Goal: Information Seeking & Learning: Find specific fact

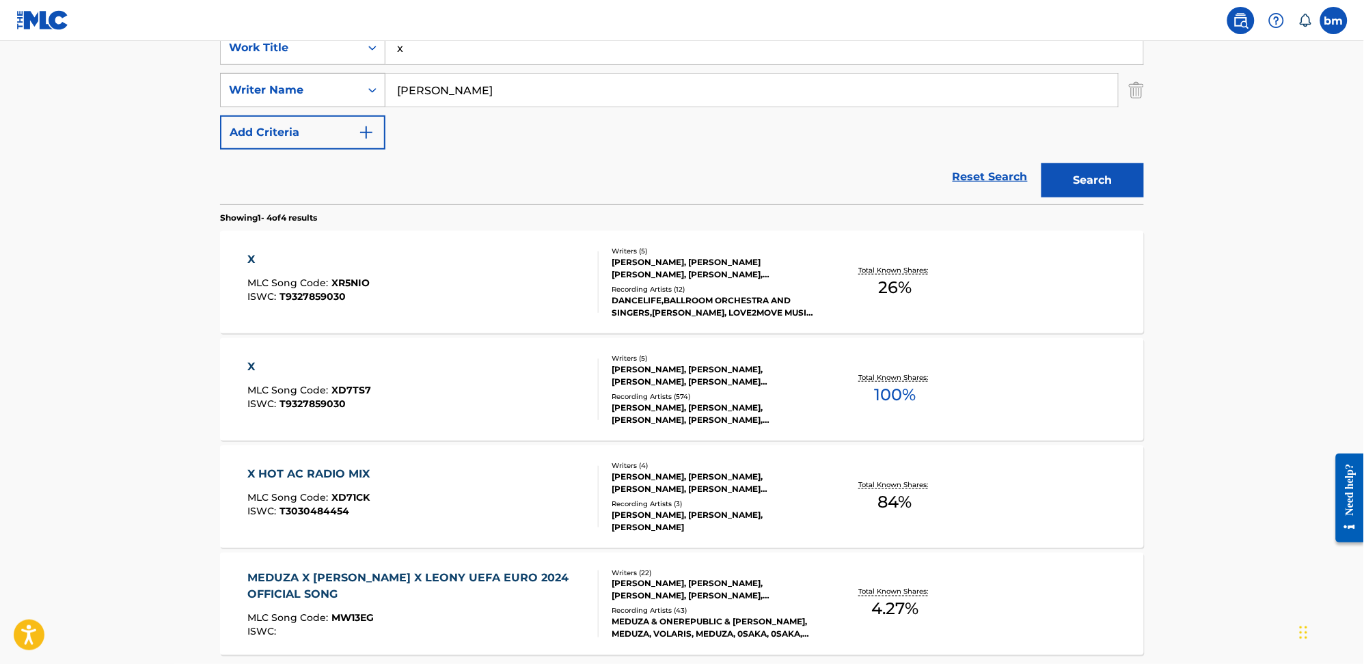
drag, startPoint x: 459, startPoint y: 96, endPoint x: 300, endPoint y: 101, distance: 159.3
click at [300, 101] on div "SearchWithCriteria0a0e701f-ca9e-47ac-9cf9-803f61fd4abd Writer Name tedder" at bounding box center [682, 90] width 924 height 34
paste input "GrundyLesterLevy"
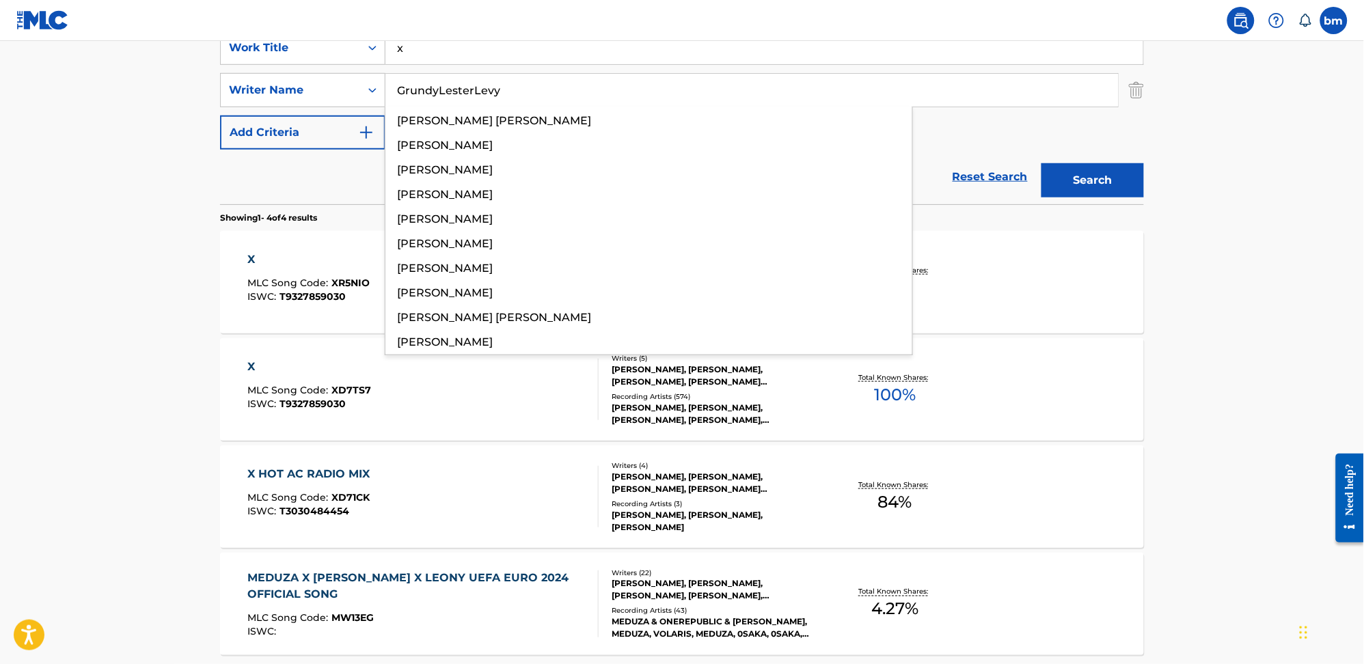
type input "GrundyLesterLevy"
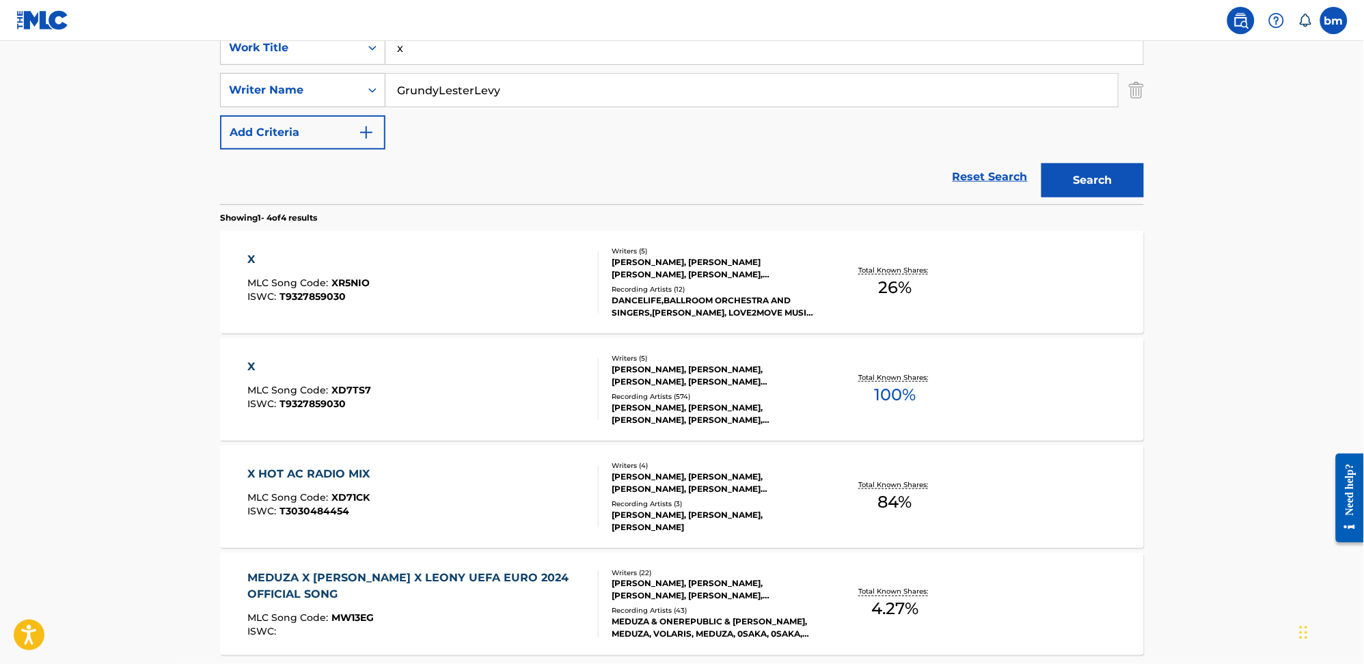
drag, startPoint x: 478, startPoint y: 69, endPoint x: 387, endPoint y: 70, distance: 90.2
click at [387, 70] on div "SearchWithCriteria0546d917-5ab8-4d01-bea1-451668e671c7 Work Title x SearchWithC…" at bounding box center [682, 90] width 924 height 119
drag, startPoint x: 428, startPoint y: 59, endPoint x: 346, endPoint y: 56, distance: 81.4
click at [346, 56] on div "SearchWithCriteria0546d917-5ab8-4d01-bea1-451668e671c7 Work Title x" at bounding box center [682, 48] width 924 height 34
paste input "MILEY CYRUS Ellie Niles"
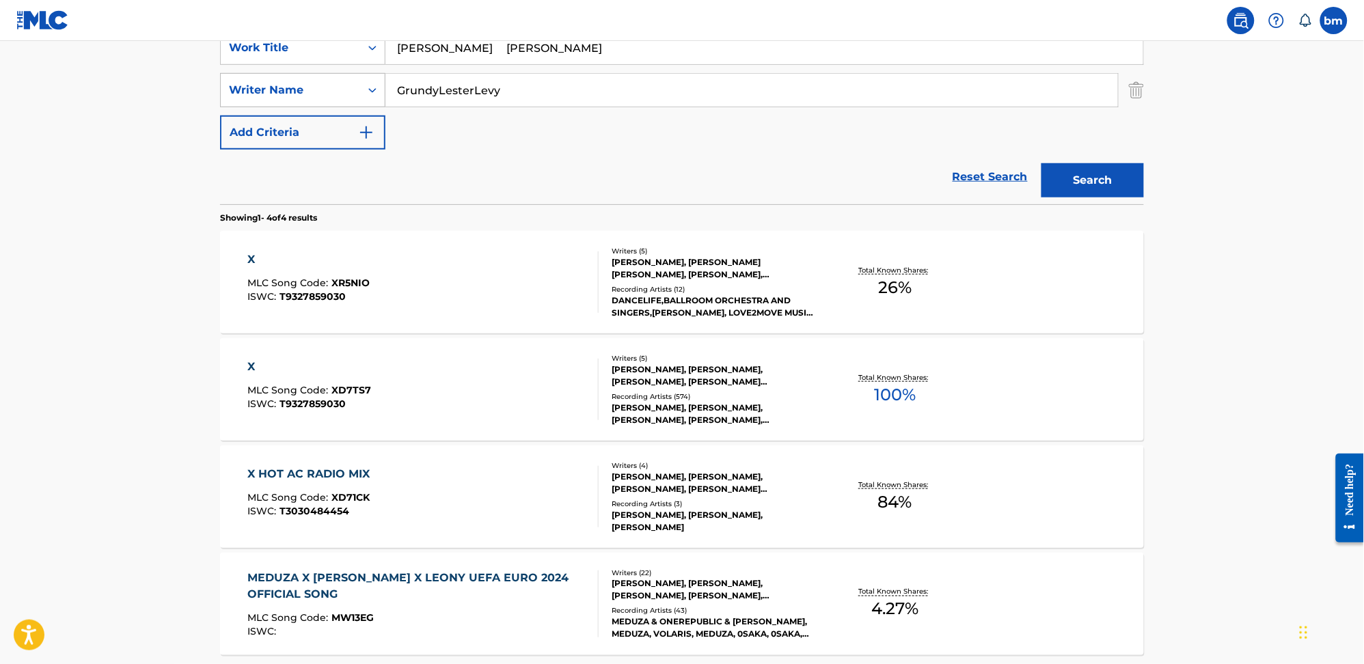
drag, startPoint x: 584, startPoint y: 49, endPoint x: 331, endPoint y: 83, distance: 255.0
click at [332, 83] on div "SearchWithCriteria0546d917-5ab8-4d01-bea1-451668e671c7 Work Title MILEY CYRUS E…" at bounding box center [682, 90] width 924 height 119
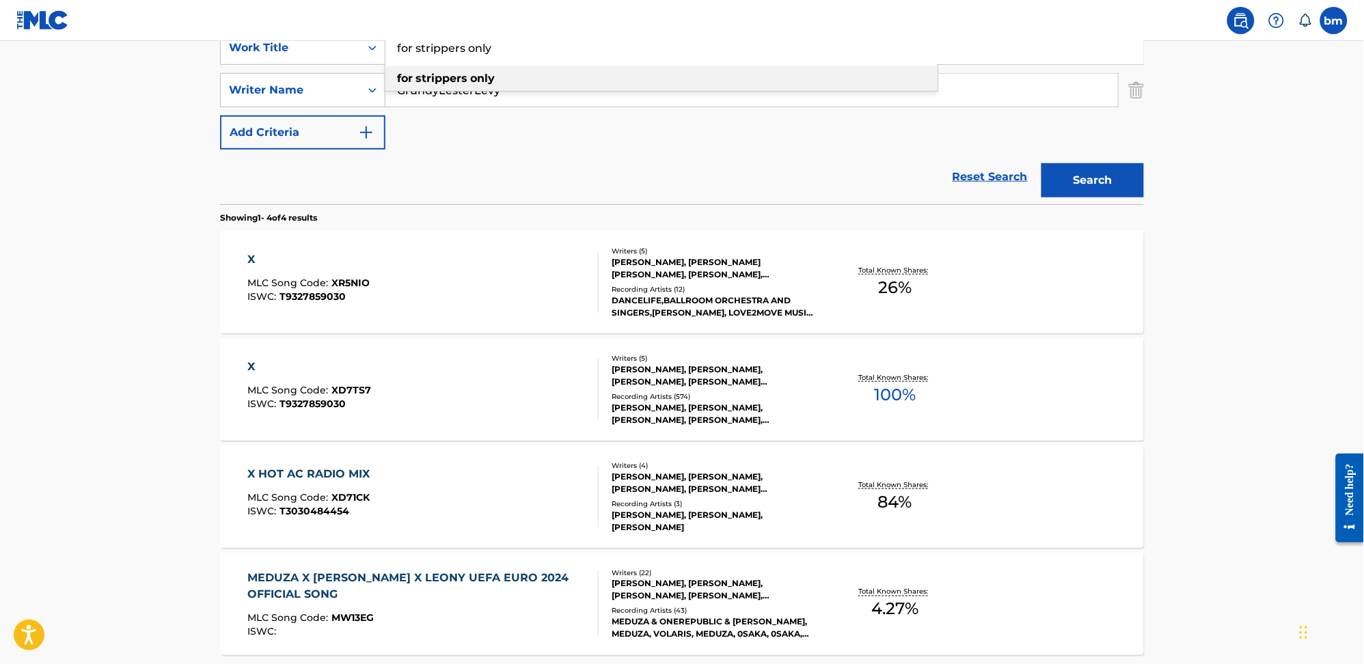
type input "for strippers only"
click at [506, 79] on div "for strippers only" at bounding box center [661, 78] width 552 height 25
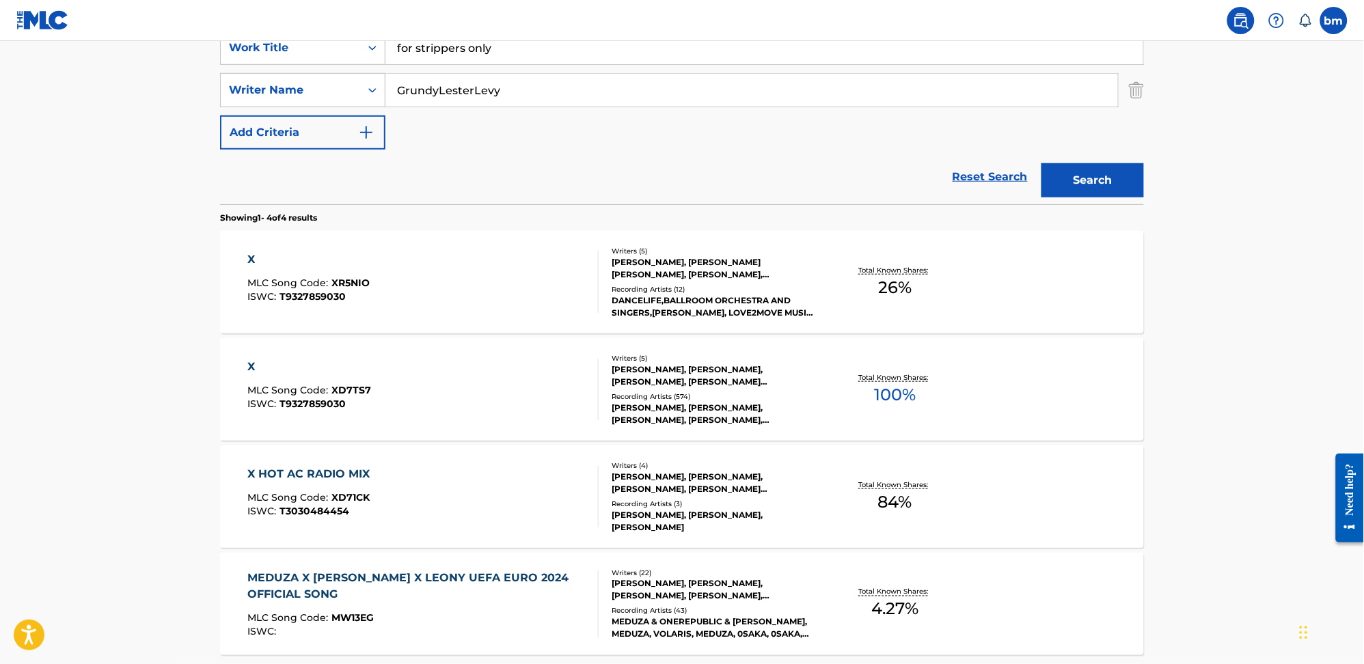
drag, startPoint x: 439, startPoint y: 90, endPoint x: 1043, endPoint y: 118, distance: 604.7
click at [1022, 111] on div "SearchWithCriteria0546d917-5ab8-4d01-bea1-451668e671c7 Work Title for strippers…" at bounding box center [682, 90] width 924 height 119
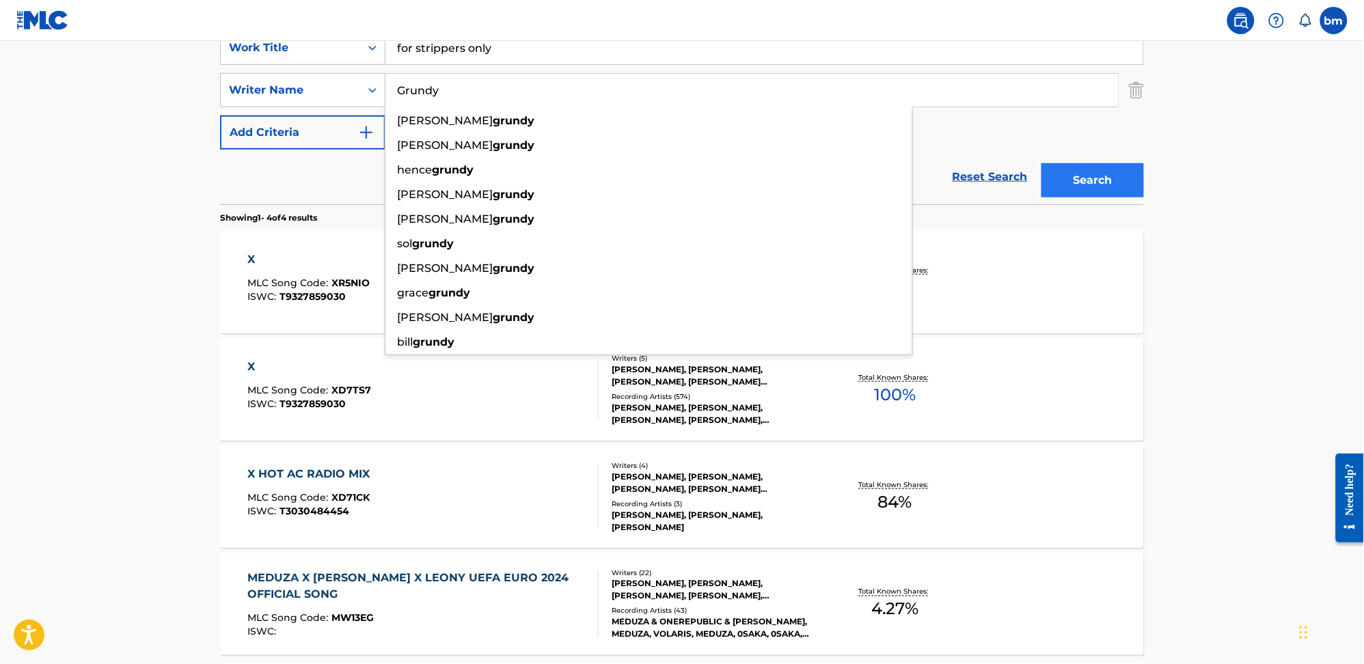
type input "Grundy"
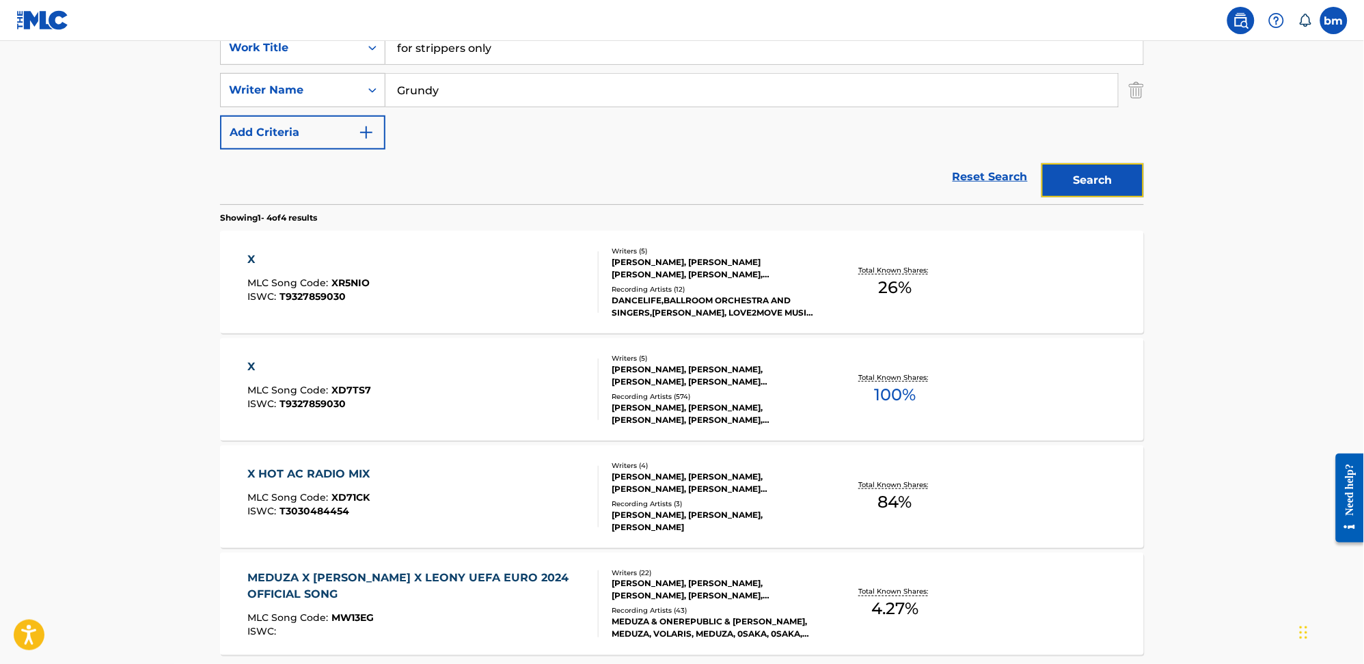
click at [1080, 172] on button "Search" at bounding box center [1092, 180] width 103 height 34
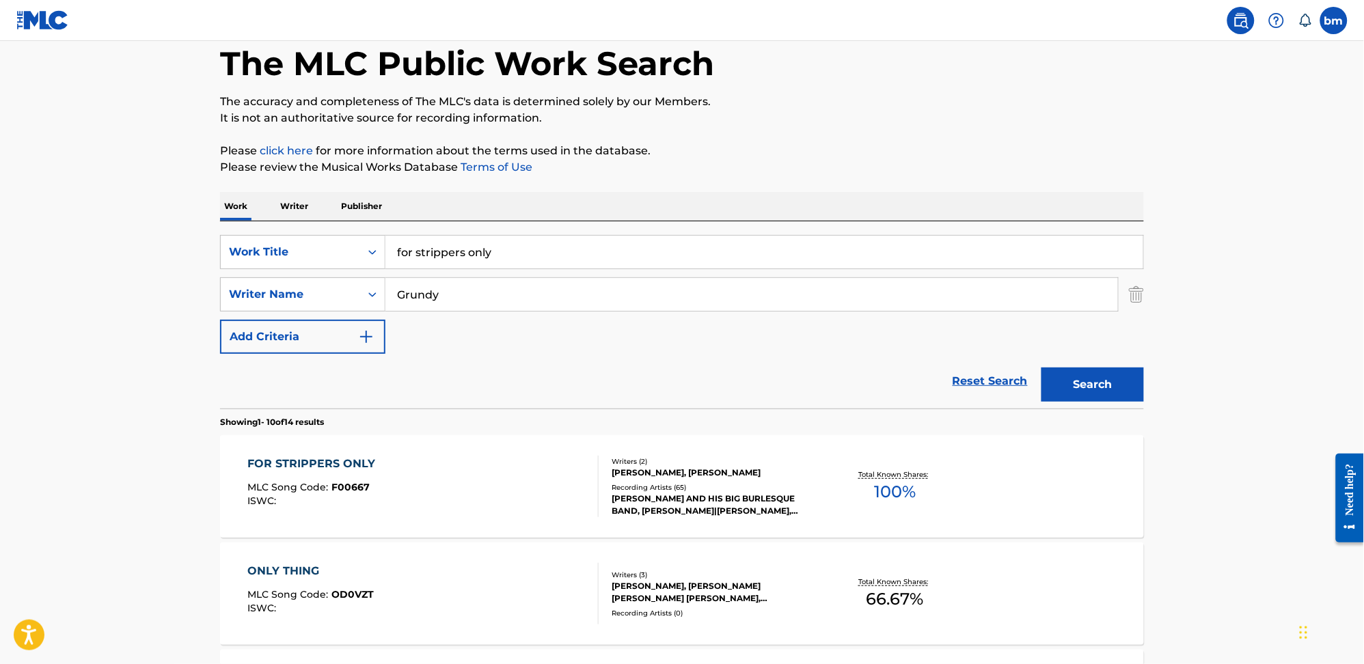
scroll to position [273, 0]
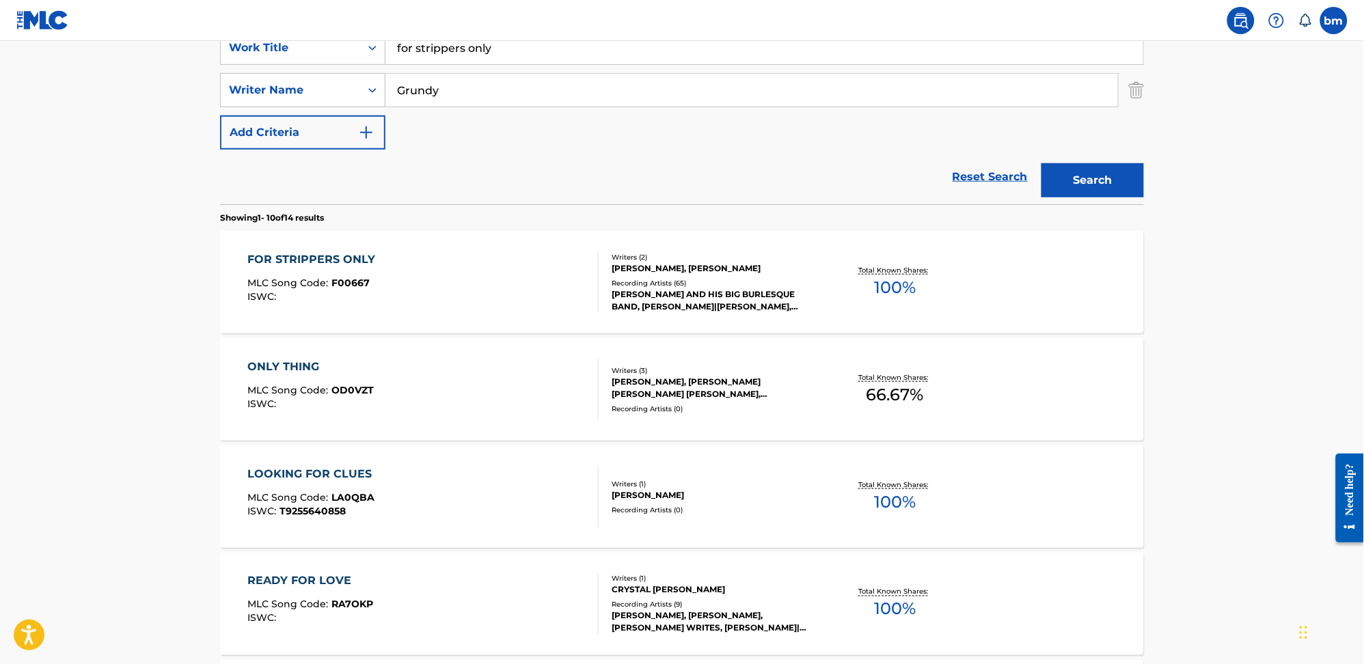
click at [501, 282] on div "FOR STRIPPERS ONLY MLC Song Code : F00667 ISWC :" at bounding box center [423, 282] width 351 height 62
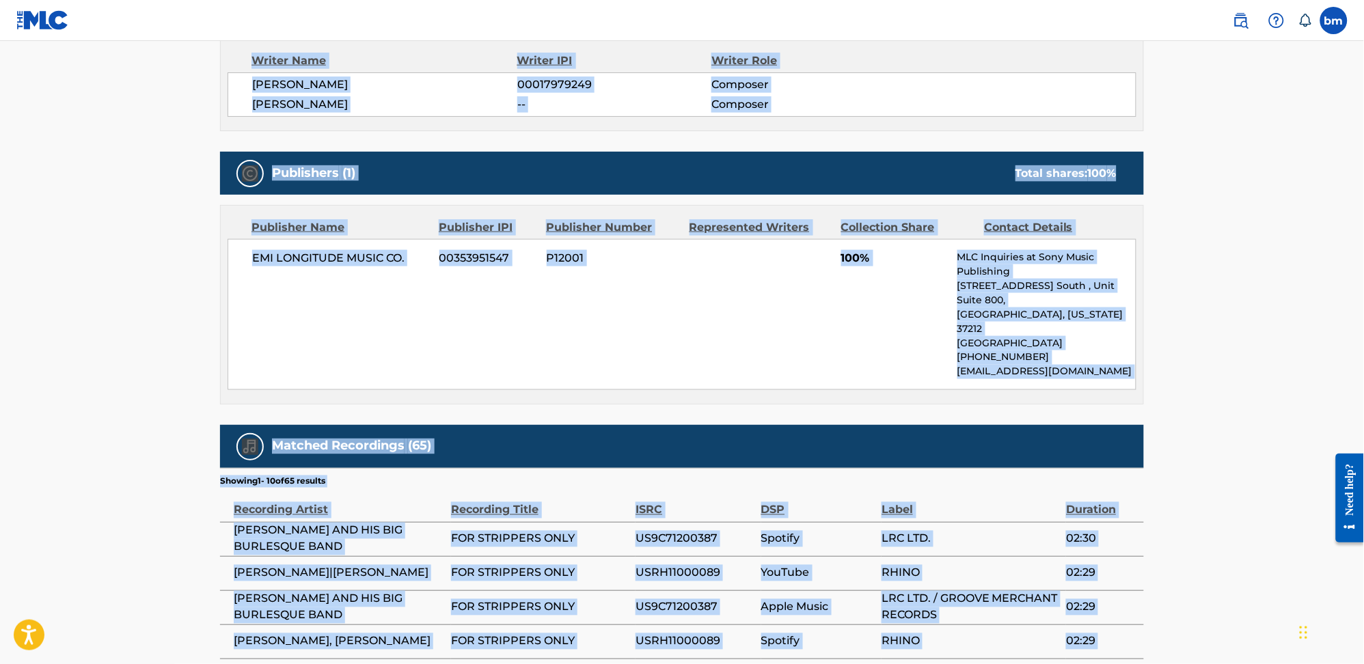
scroll to position [649, 0]
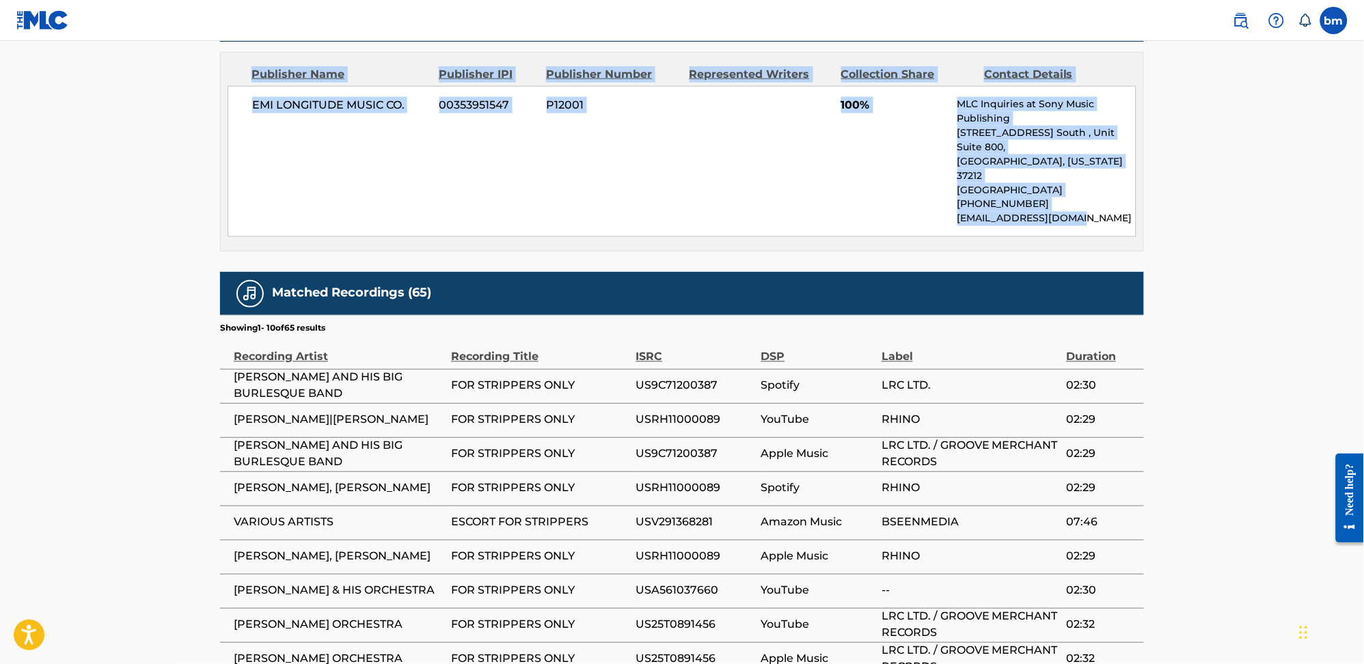
drag, startPoint x: 225, startPoint y: 163, endPoint x: 1094, endPoint y: 218, distance: 870.9
click at [1094, 218] on div "< Back to public search results Copy work link FOR STRIPPERS ONLY Work Detail M…" at bounding box center [682, 93] width 957 height 1334
copy div "FOR STRIPPERS ONLY Work Detail Member Work Identifier -- MLC Song Code F00667 I…"
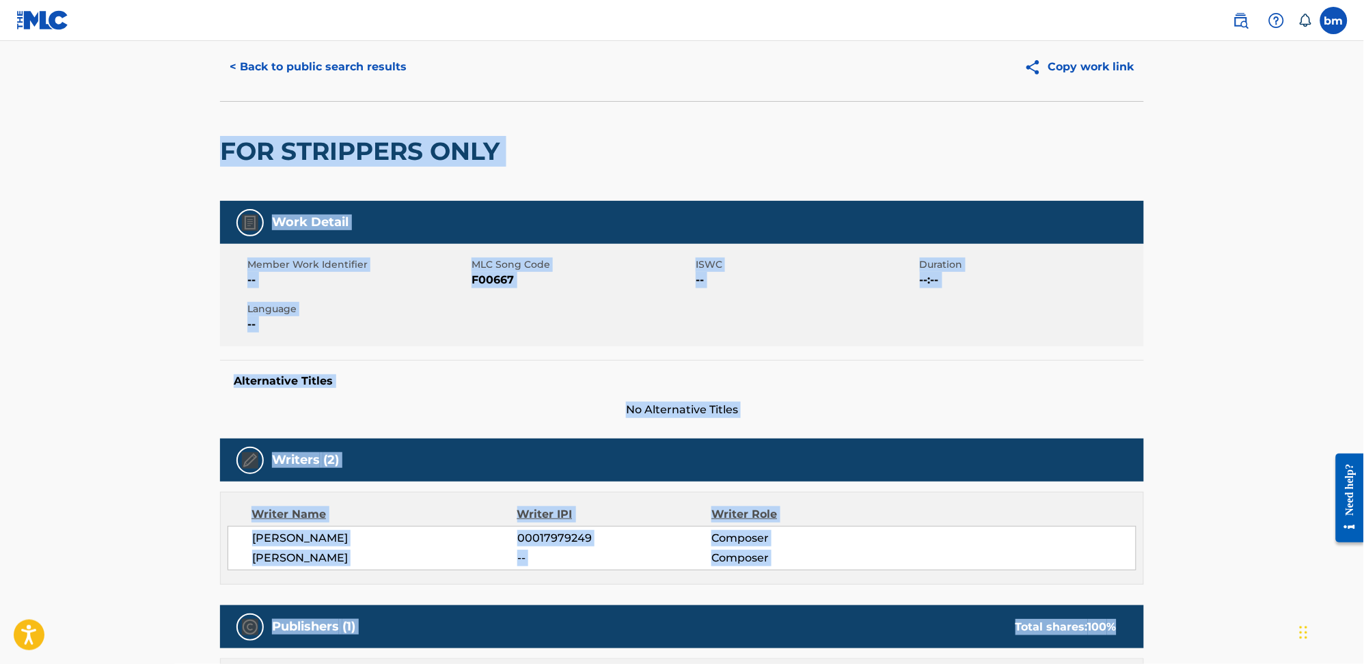
scroll to position [0, 0]
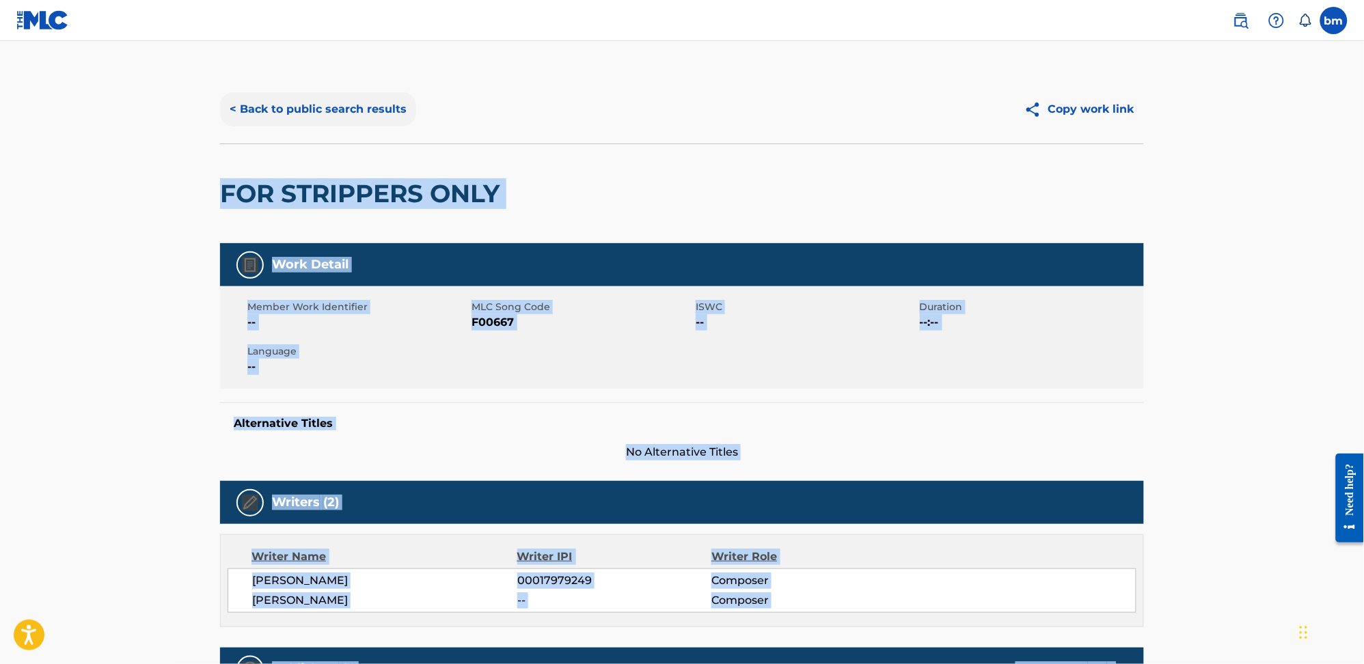
click at [323, 102] on button "< Back to public search results" at bounding box center [318, 109] width 196 height 34
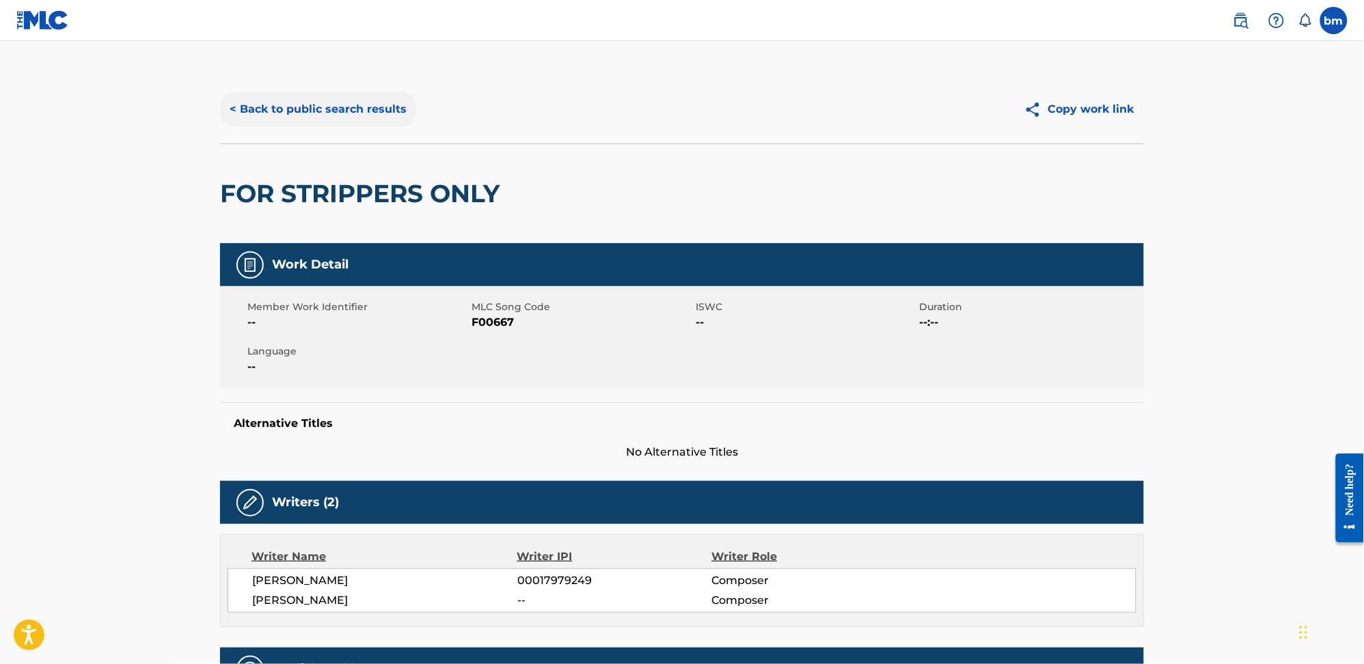
scroll to position [273, 0]
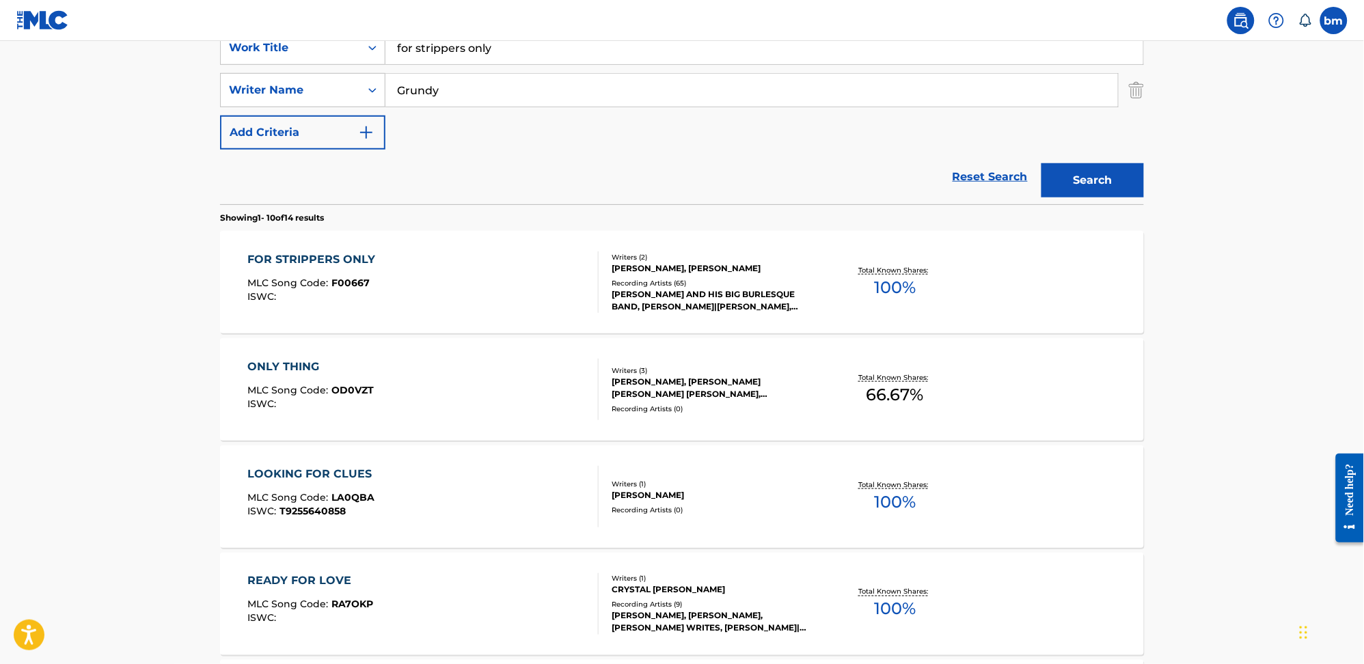
drag, startPoint x: 507, startPoint y: 111, endPoint x: 321, endPoint y: 108, distance: 185.9
click at [321, 108] on div "SearchWithCriteria0546d917-5ab8-4d01-bea1-451668e671c7 Work Title for strippers…" at bounding box center [682, 90] width 924 height 119
drag, startPoint x: 441, startPoint y: 96, endPoint x: 285, endPoint y: 96, distance: 155.8
click at [285, 96] on div "SearchWithCriteria0a0e701f-ca9e-47ac-9cf9-803f61fd4abd Writer Name Grundy" at bounding box center [682, 90] width 924 height 34
paste input "What Lovers Do - Maroon 5 & SZA"
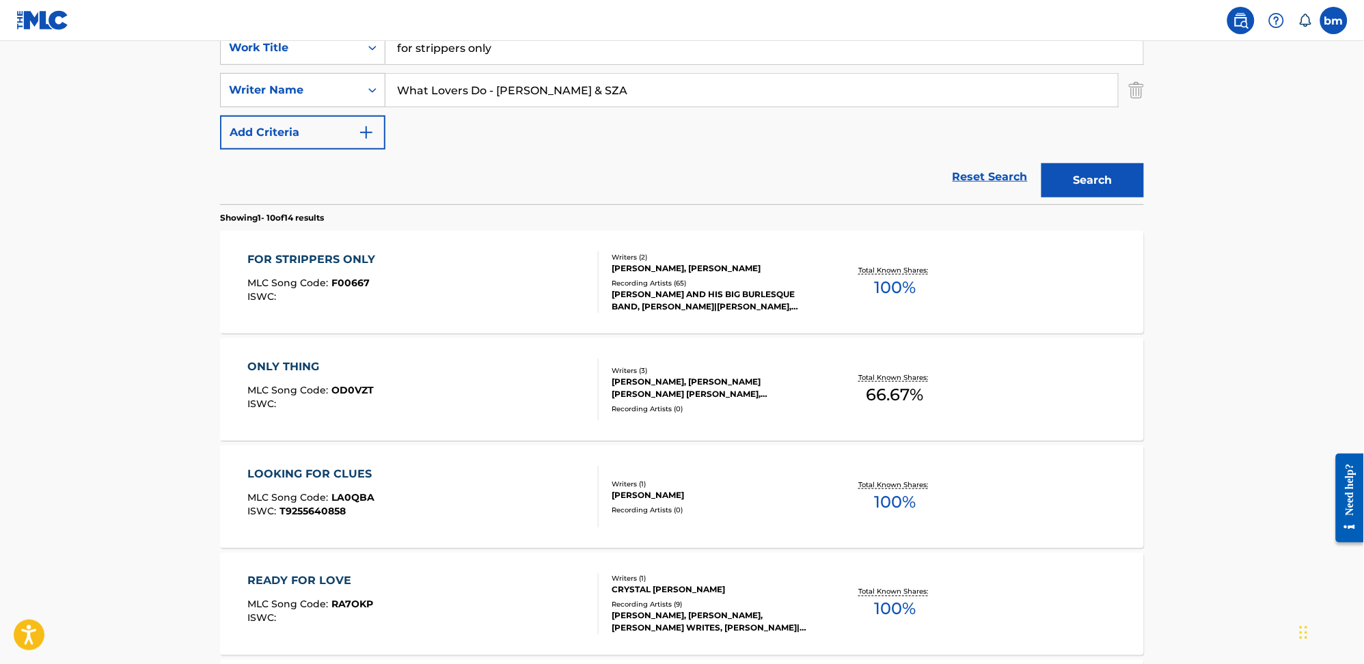
type input "What Lovers Do - Maroon 5 & SZA"
drag, startPoint x: 501, startPoint y: 55, endPoint x: 303, endPoint y: 58, distance: 198.2
click at [303, 58] on div "SearchWithCriteria0546d917-5ab8-4d01-bea1-451668e671c7 Work Title for strippers…" at bounding box center [682, 48] width 924 height 34
paste input "What Lovers Do - Maroon 5 & SZA"
click at [466, 58] on input "What Lovers Do - Maroon 5 & SZA" at bounding box center [764, 47] width 758 height 33
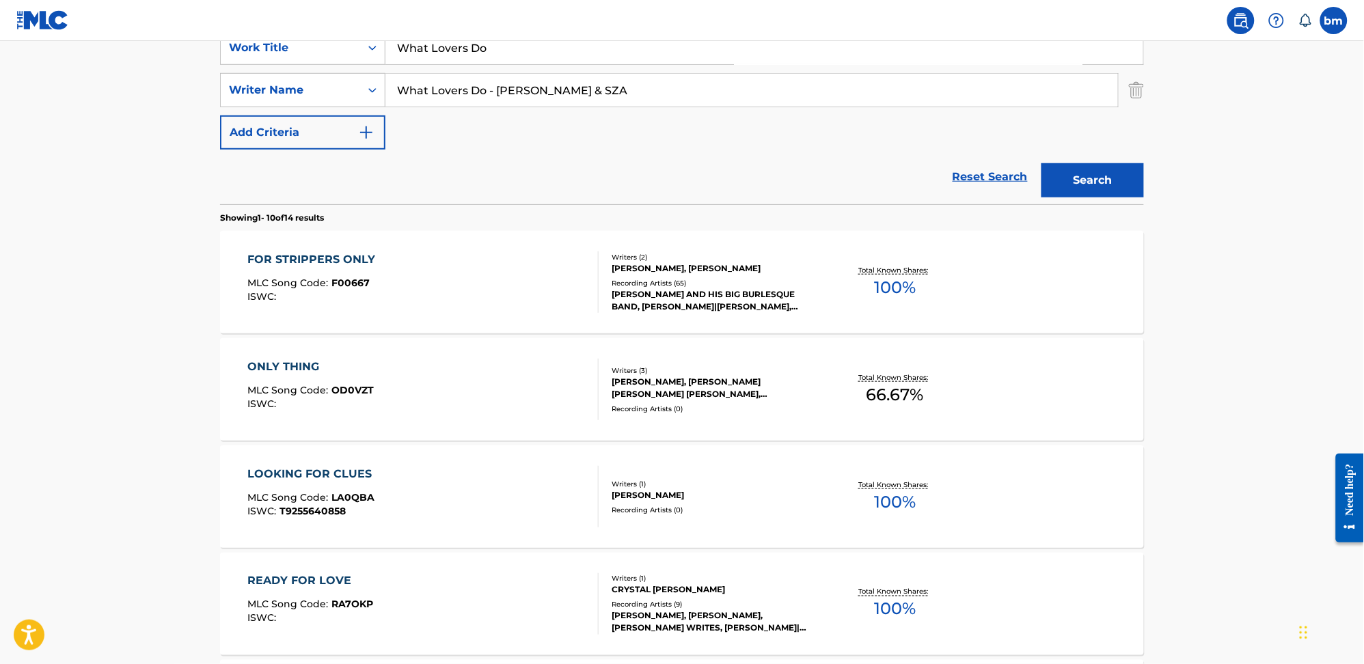
drag, startPoint x: 489, startPoint y: 46, endPoint x: 793, endPoint y: 59, distance: 303.7
click at [793, 59] on input "What Lovers Do" at bounding box center [764, 47] width 758 height 33
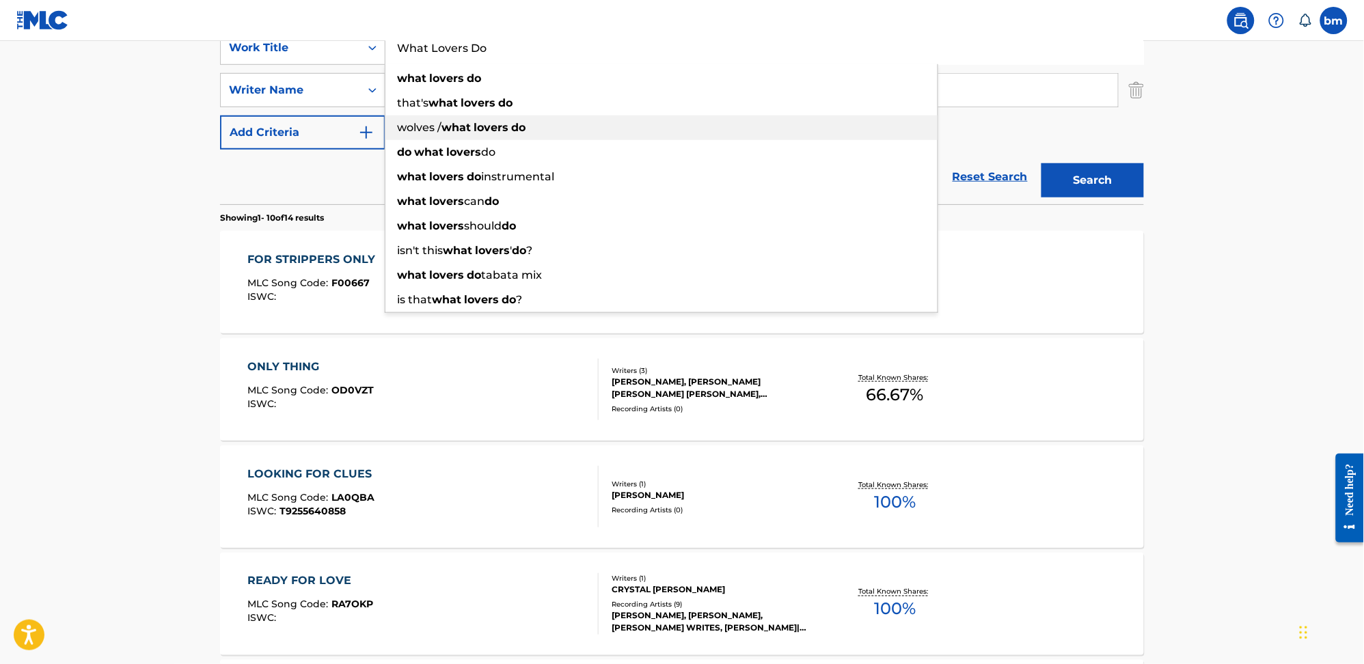
type input "What Lovers Do"
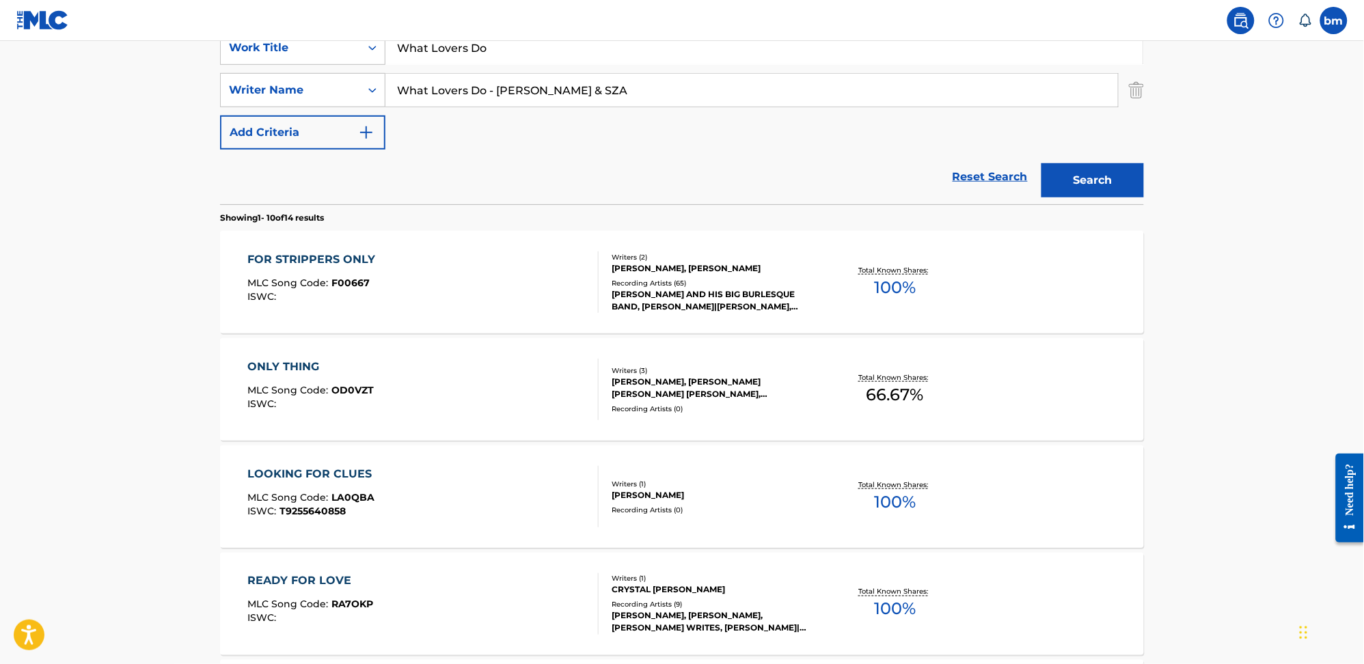
drag, startPoint x: 616, startPoint y: 92, endPoint x: 143, endPoint y: 83, distance: 473.7
click at [149, 83] on main "The MLC Public Work Search The accuracy and completeness of The MLC's data is d…" at bounding box center [682, 572] width 1364 height 1609
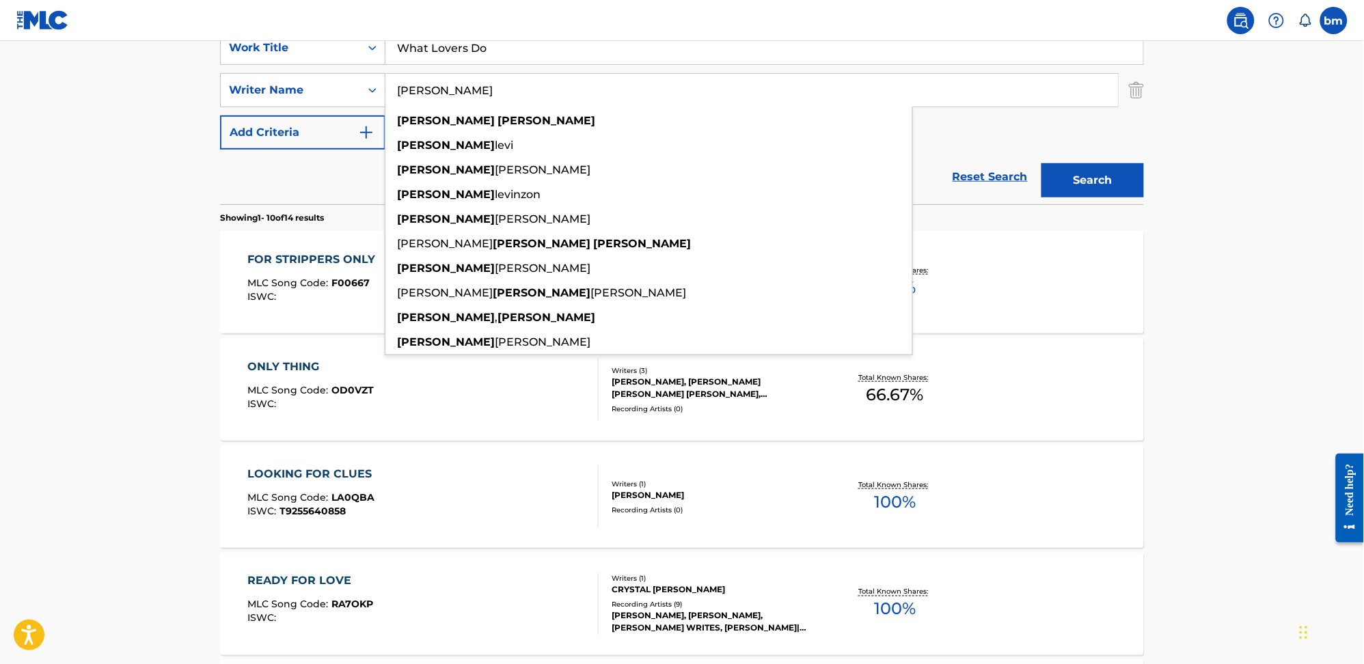
type input "adam levine"
click at [1041, 163] on button "Search" at bounding box center [1092, 180] width 103 height 34
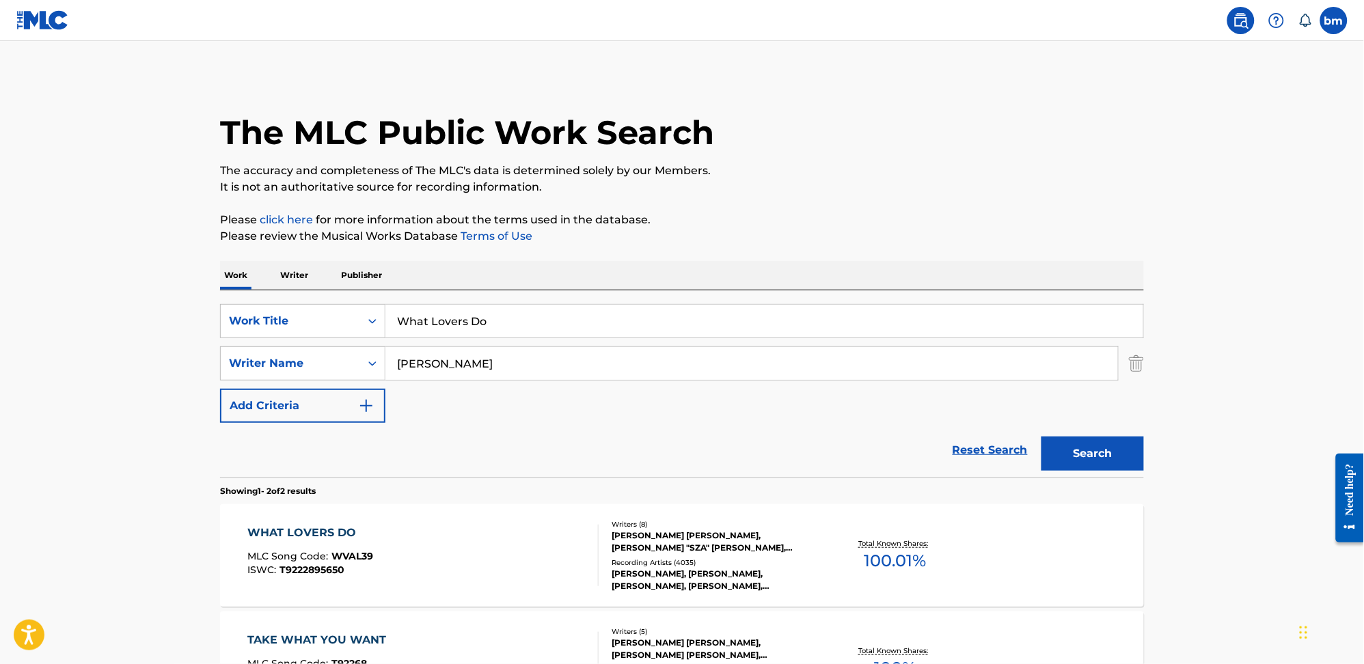
click at [109, 448] on main "The MLC Public Work Search The accuracy and completeness of The MLC's data is d…" at bounding box center [682, 413] width 1364 height 744
click at [494, 557] on div "WHAT LOVERS DO MLC Song Code : WVAL39 ISWC : T9222895650" at bounding box center [423, 556] width 351 height 62
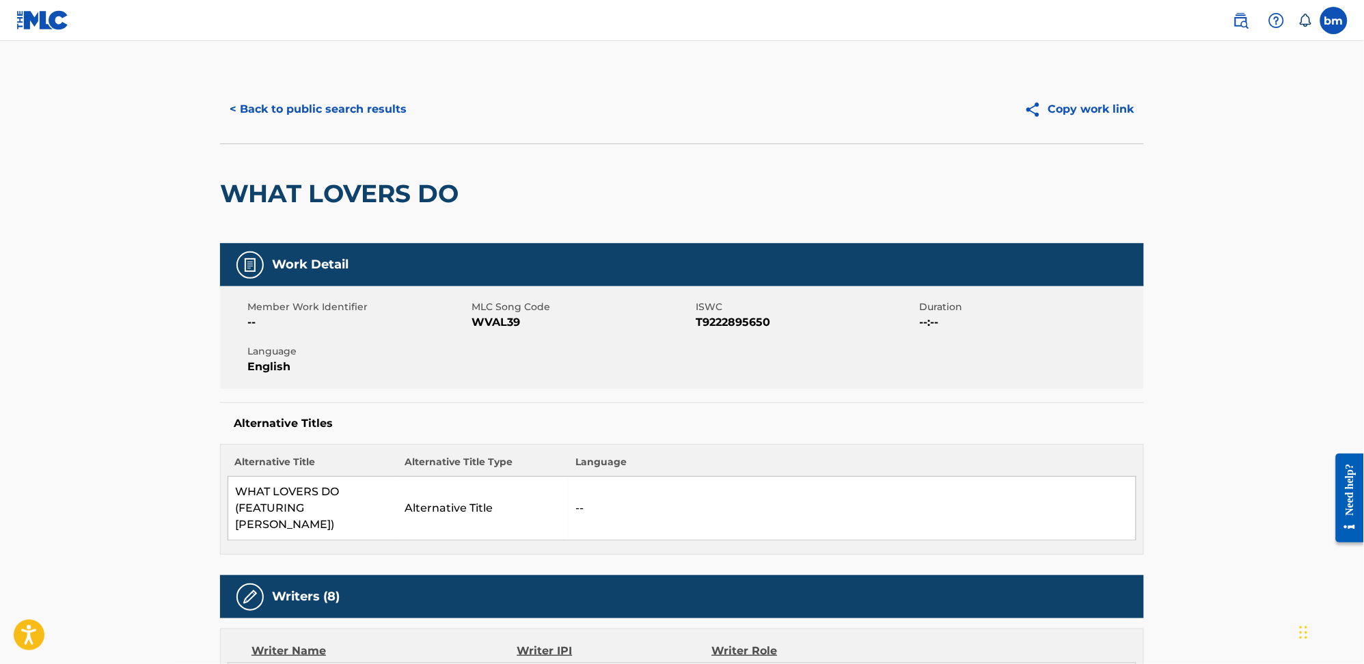
click at [504, 319] on span "WVAL39" at bounding box center [582, 322] width 221 height 16
copy span "WVAL39"
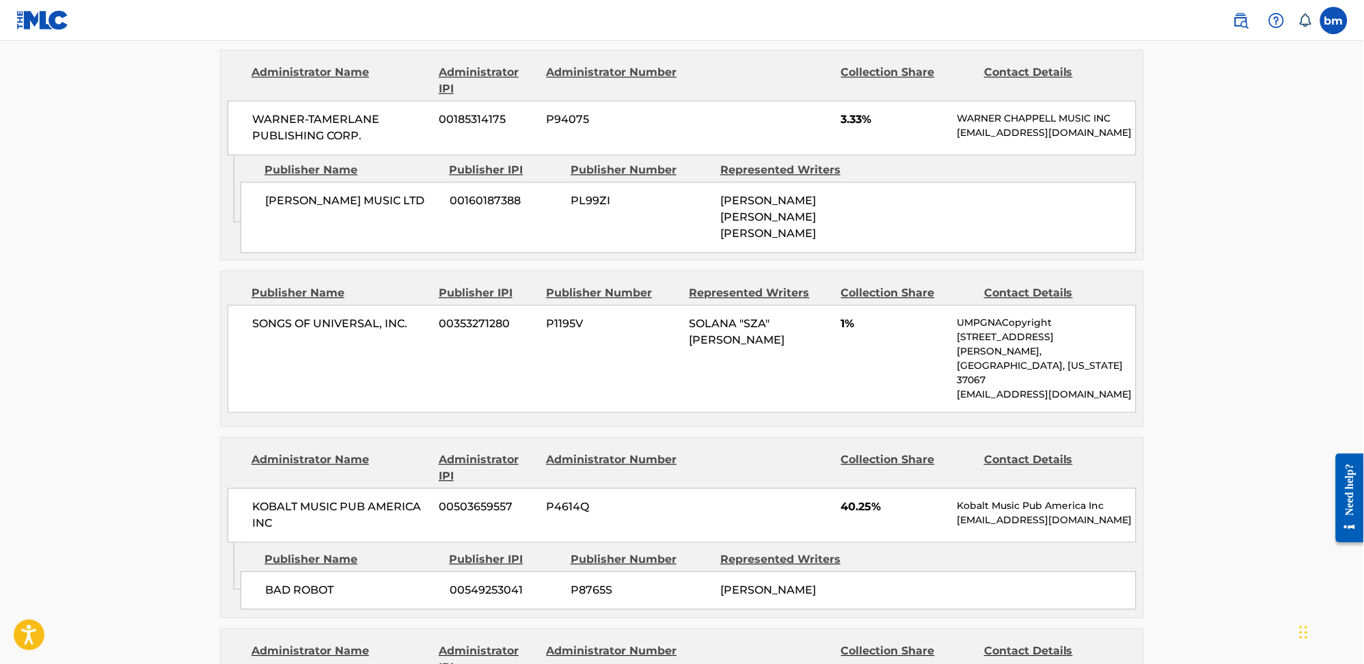
scroll to position [820, 0]
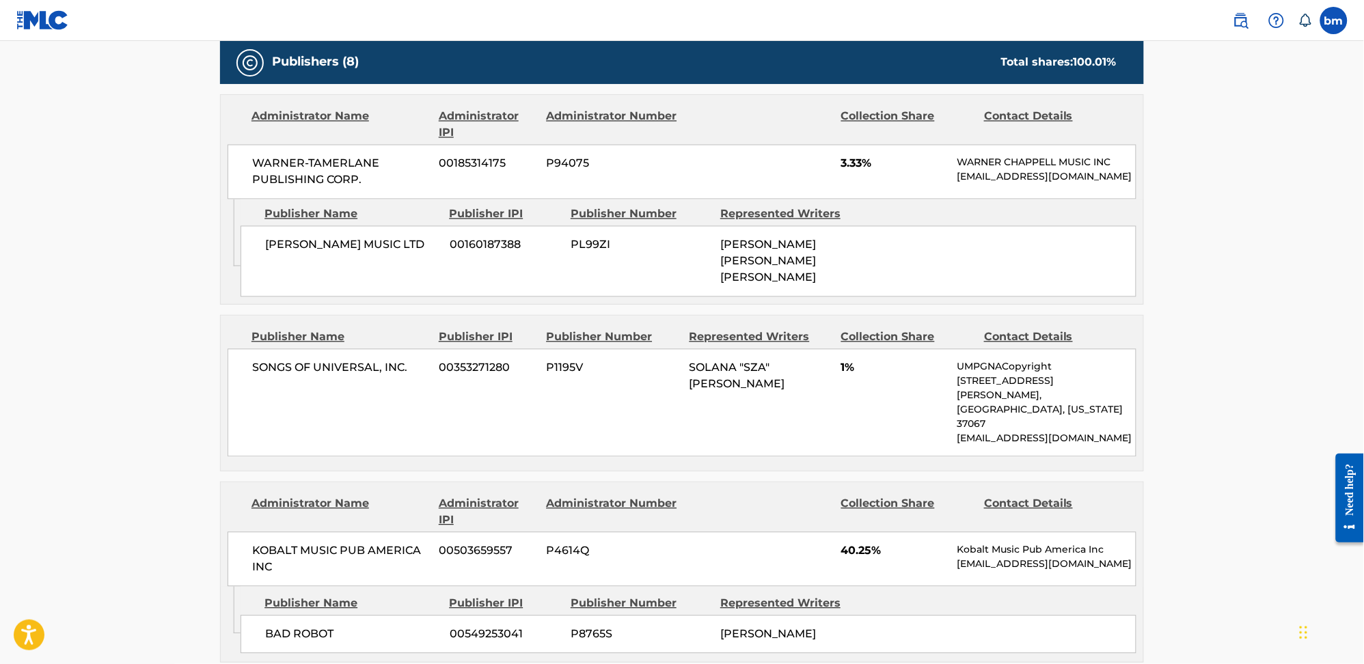
drag, startPoint x: 255, startPoint y: 236, endPoint x: 296, endPoint y: 258, distance: 46.2
click at [296, 258] on div "WARNER CHAPPELL MUSIC LTD 00160187388 PL99ZI OLADAYO OYINLOLA OLATUNJI, OLADAYO…" at bounding box center [689, 261] width 896 height 71
copy span "WARNER CHAPPELL MUSIC LTD"
drag, startPoint x: 243, startPoint y: 370, endPoint x: 414, endPoint y: 372, distance: 170.9
click at [414, 372] on div "SONGS OF UNIVERSAL, INC. 00353271280 P1195V SOLANA "SZA" IMANI ROWE 1% UMPGNACo…" at bounding box center [682, 403] width 909 height 108
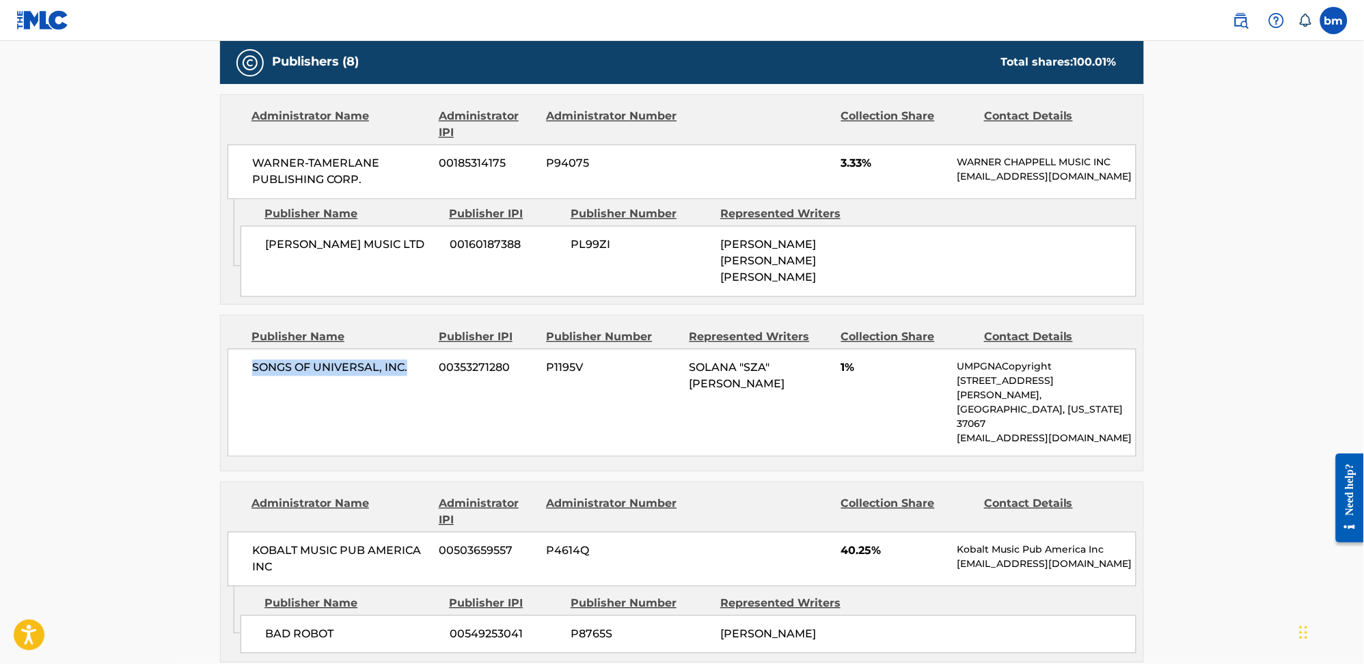
copy span "SONGS OF UNIVERSAL, INC."
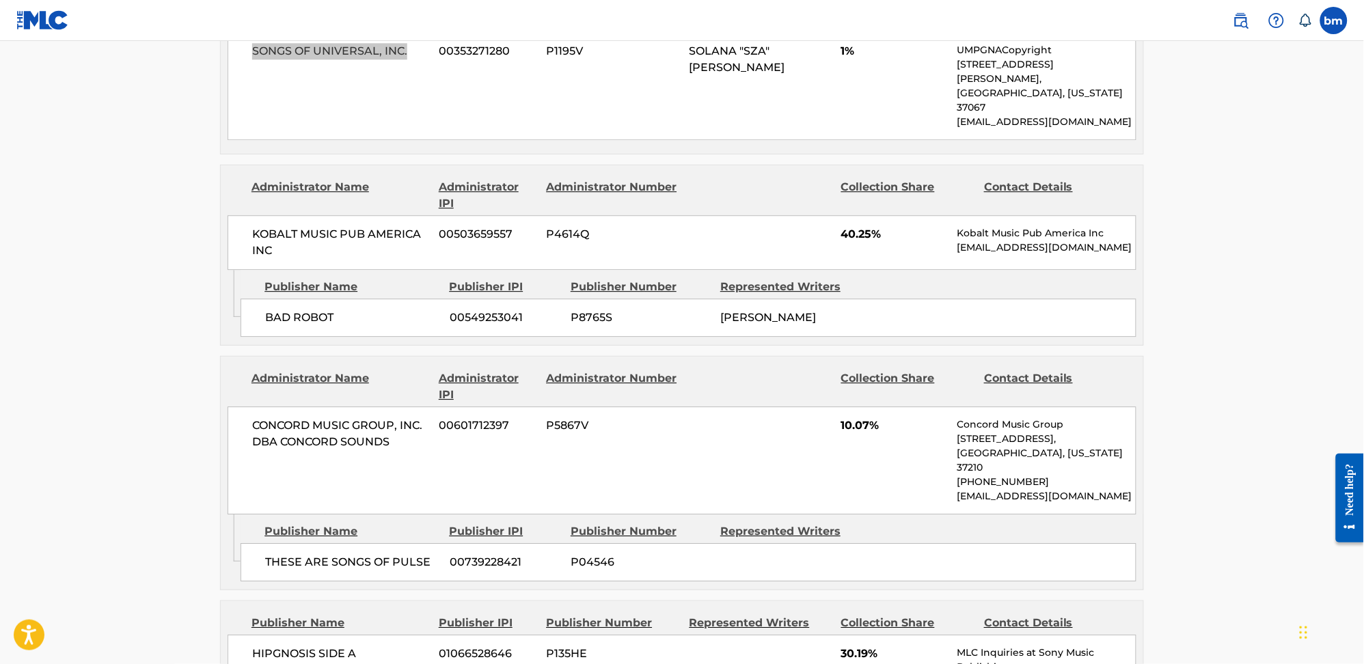
scroll to position [1184, 0]
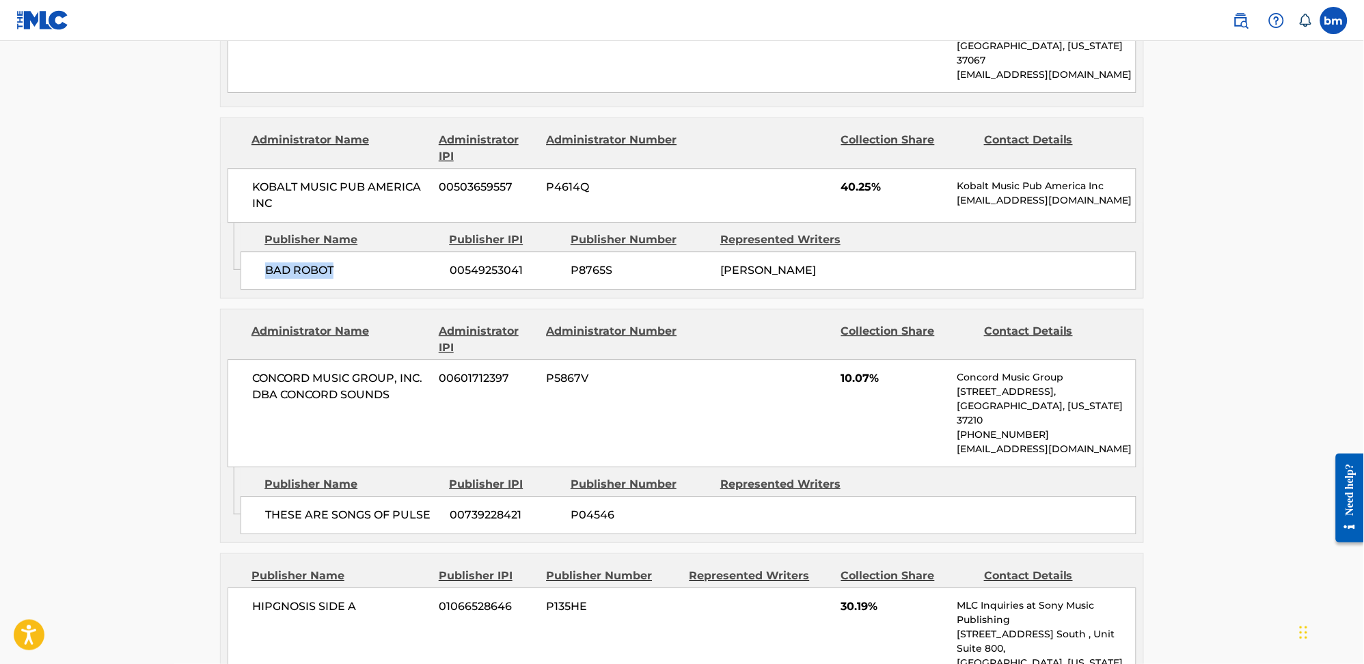
drag, startPoint x: 256, startPoint y: 241, endPoint x: 388, endPoint y: 254, distance: 133.3
click at [388, 254] on div "BAD ROBOT 00549253041 P8765S JASON EVIGAN" at bounding box center [689, 270] width 896 height 38
copy span "BAD ROBOT"
drag, startPoint x: 260, startPoint y: 466, endPoint x: 427, endPoint y: 485, distance: 168.5
click at [437, 496] on div "THESE ARE SONGS OF PULSE 00739228421 P04546" at bounding box center [689, 515] width 896 height 38
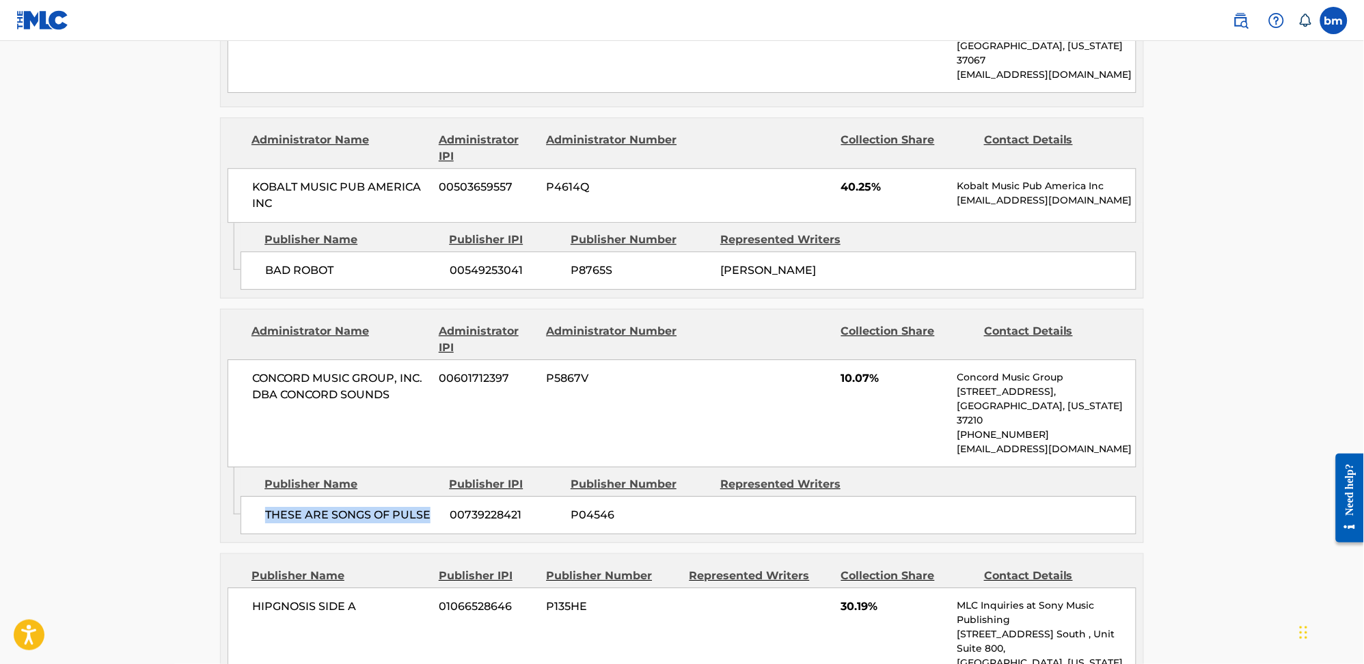
copy span "THESE ARE SONGS OF PULSE"
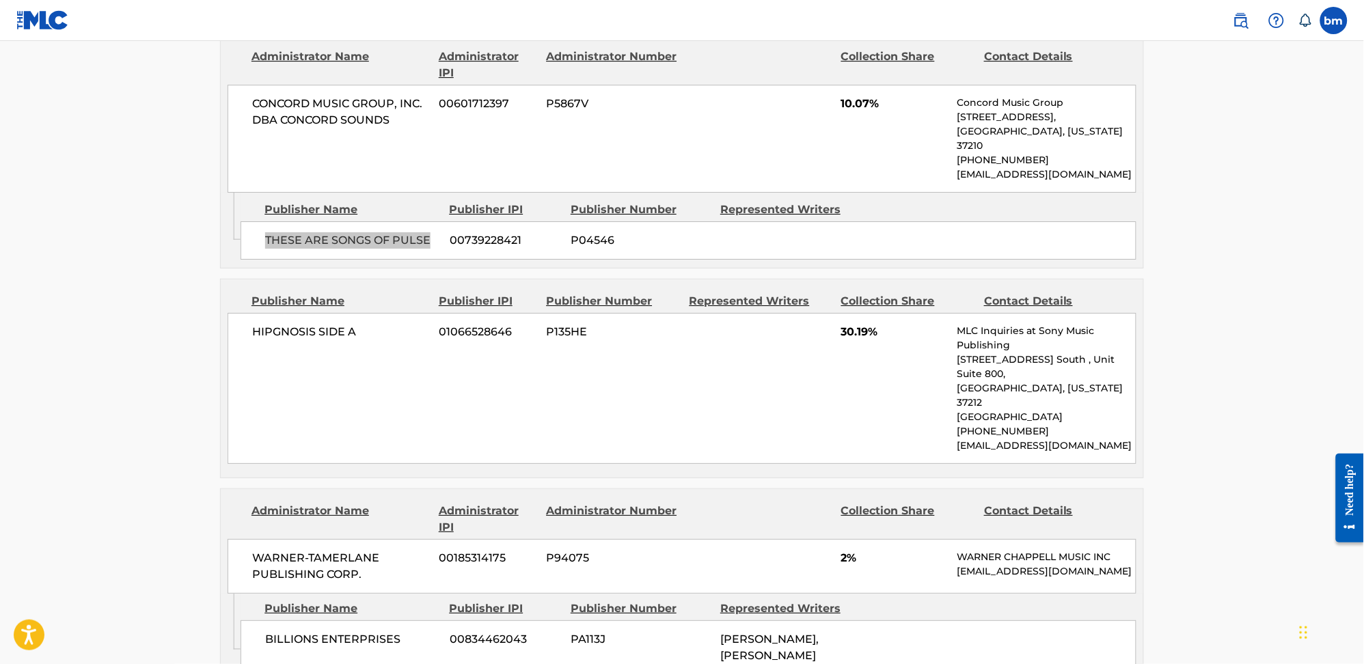
scroll to position [1548, 0]
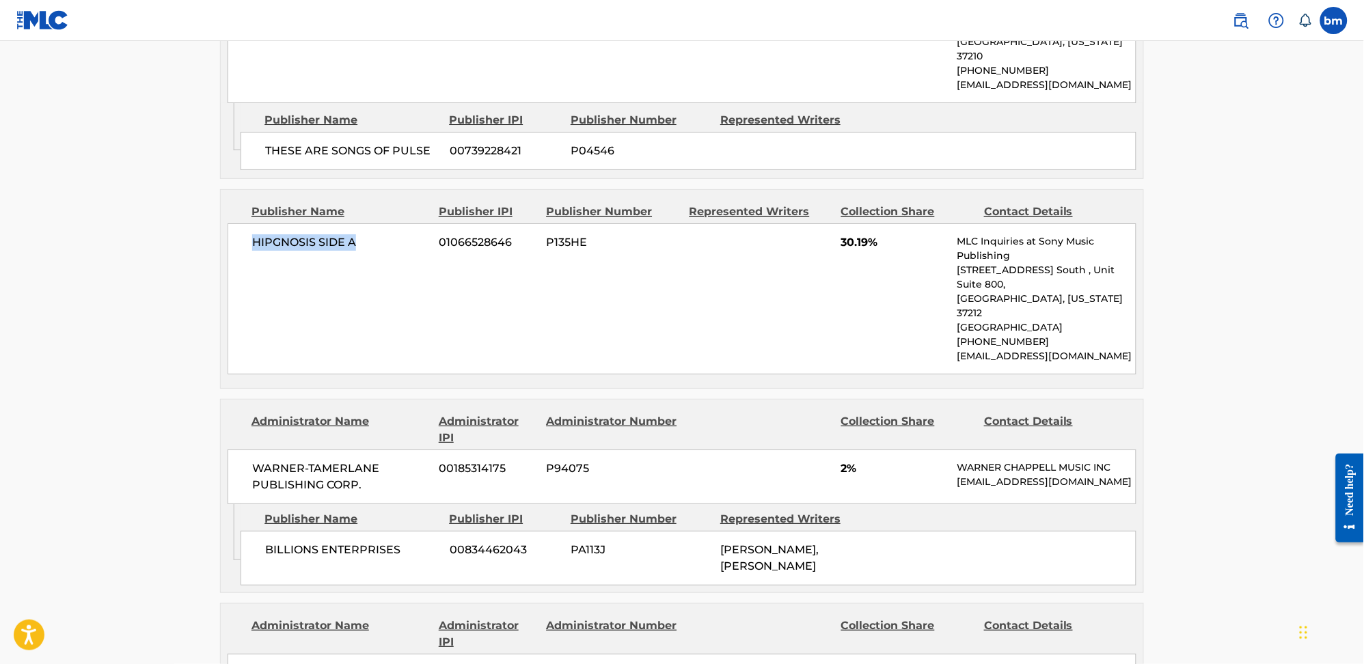
drag, startPoint x: 294, startPoint y: 200, endPoint x: 369, endPoint y: 202, distance: 75.2
click at [369, 223] on div "HIPGNOSIS SIDE A 01066528646 P135HE 30.19% MLC Inquiries at Sony Music Publishi…" at bounding box center [682, 298] width 909 height 151
copy span "HIPGNOSIS SIDE A"
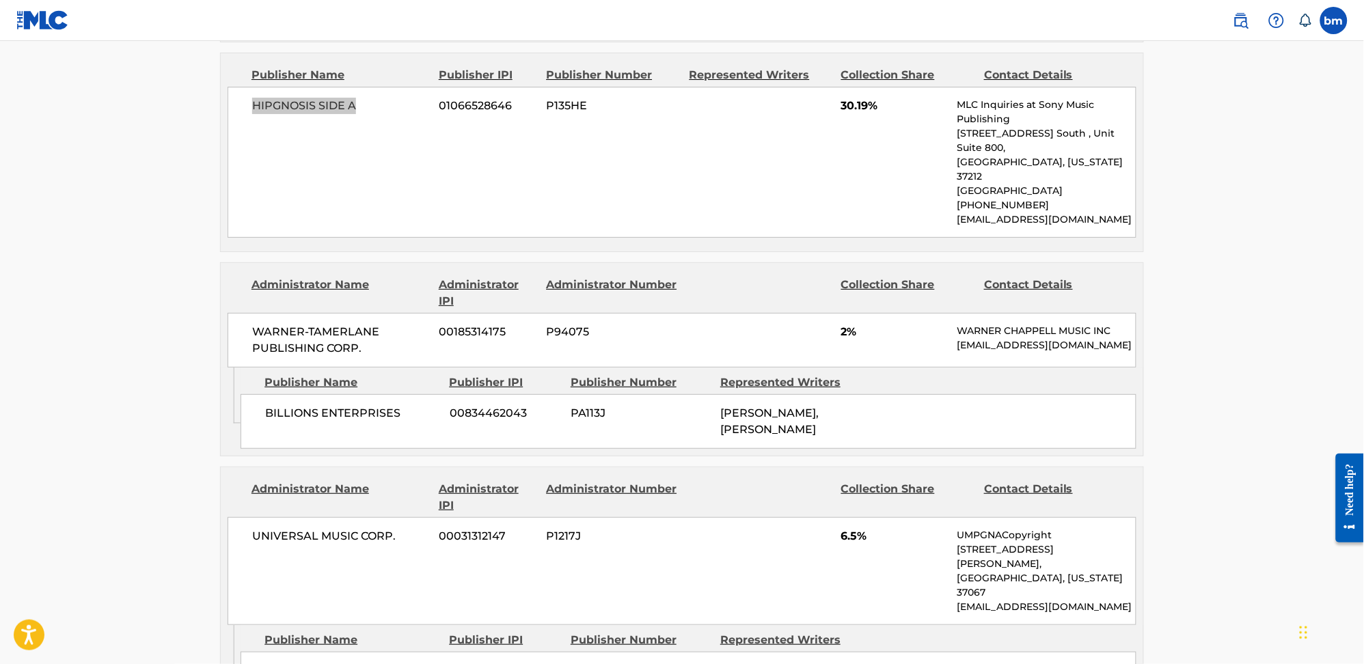
scroll to position [1731, 0]
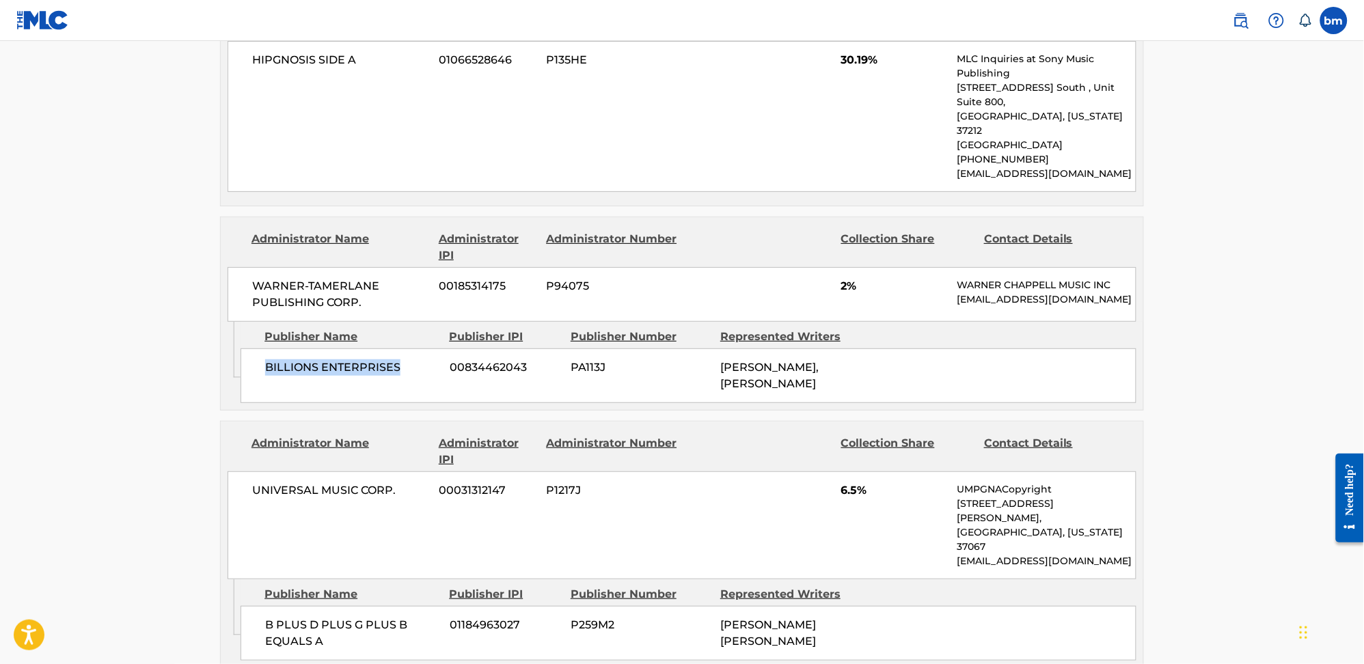
drag, startPoint x: 260, startPoint y: 302, endPoint x: 438, endPoint y: 295, distance: 178.5
click at [438, 349] on div "BILLIONS ENTERPRISES 00834462043 PA113J BENJMAIN DYER DIEHL, BENJMAIN DYER DIEHL" at bounding box center [689, 376] width 896 height 55
copy span "BILLIONS ENTERPRISES"
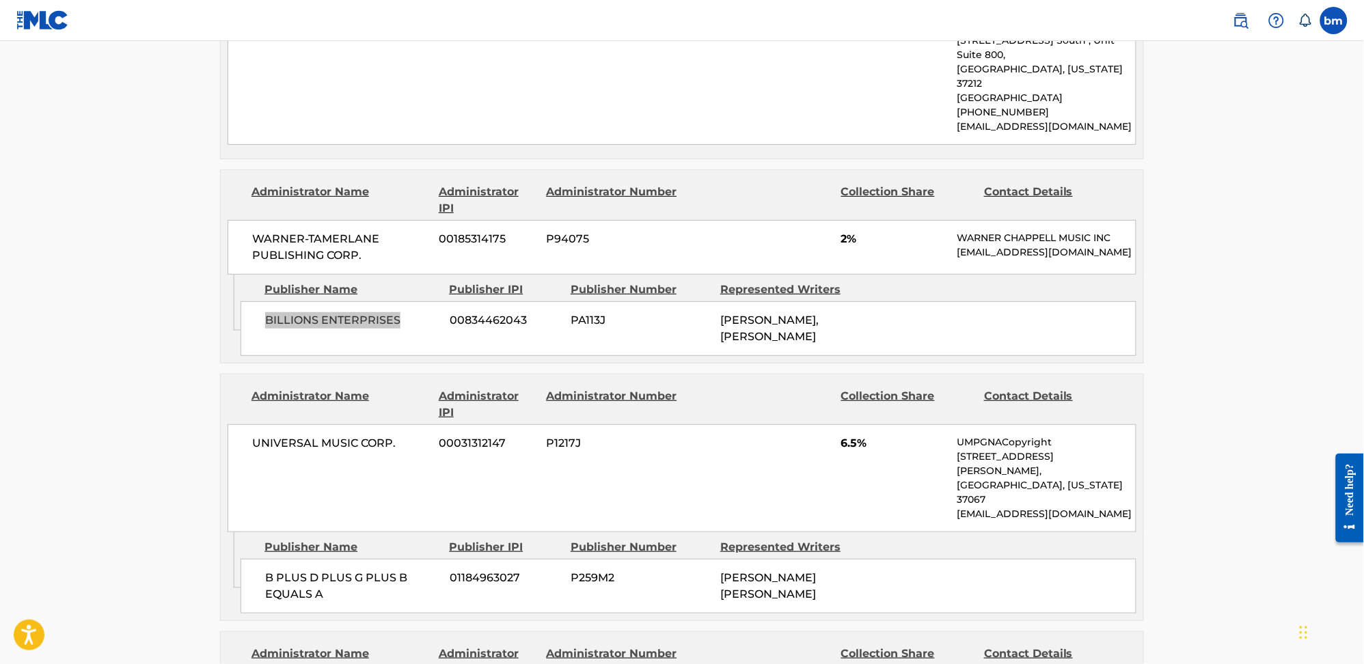
scroll to position [1822, 0]
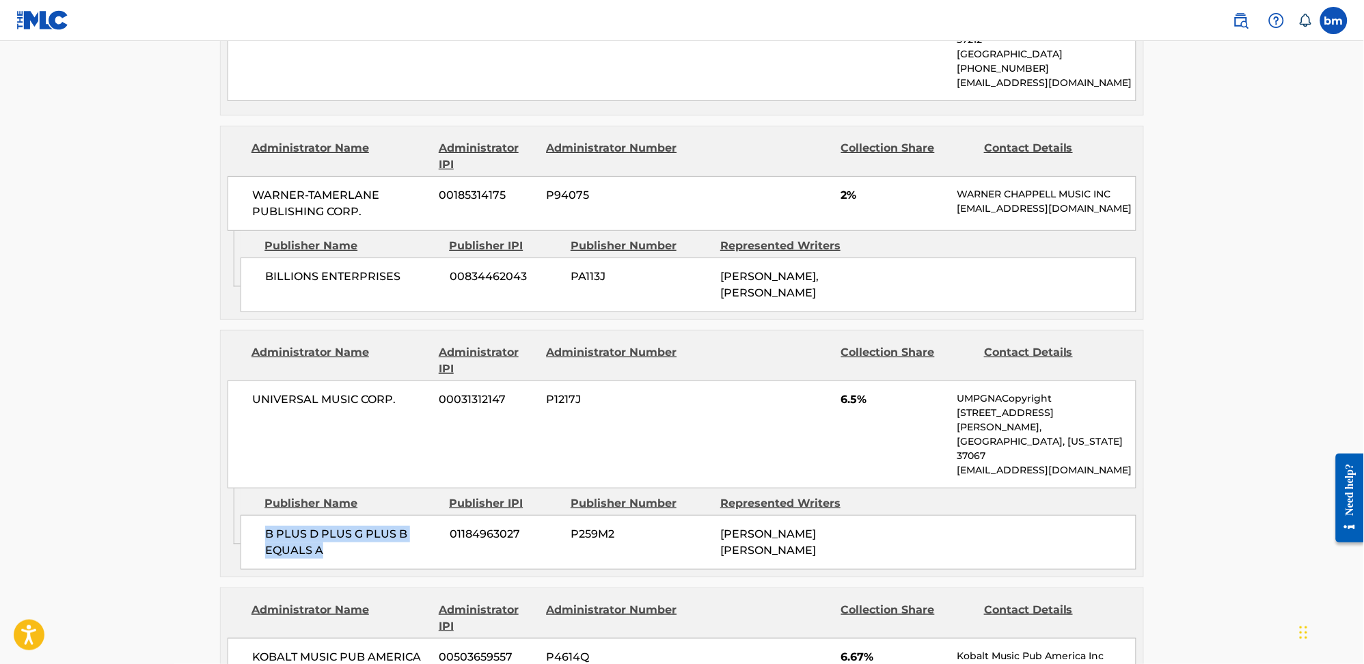
drag, startPoint x: 241, startPoint y: 427, endPoint x: 345, endPoint y: 456, distance: 107.9
click at [345, 515] on div "B PLUS D PLUS G PLUS B EQUALS A 01184963027 P259M2 ADAM NOAH LEVINE" at bounding box center [689, 542] width 896 height 55
copy span "B PLUS D PLUS G PLUS B EQUALS A"
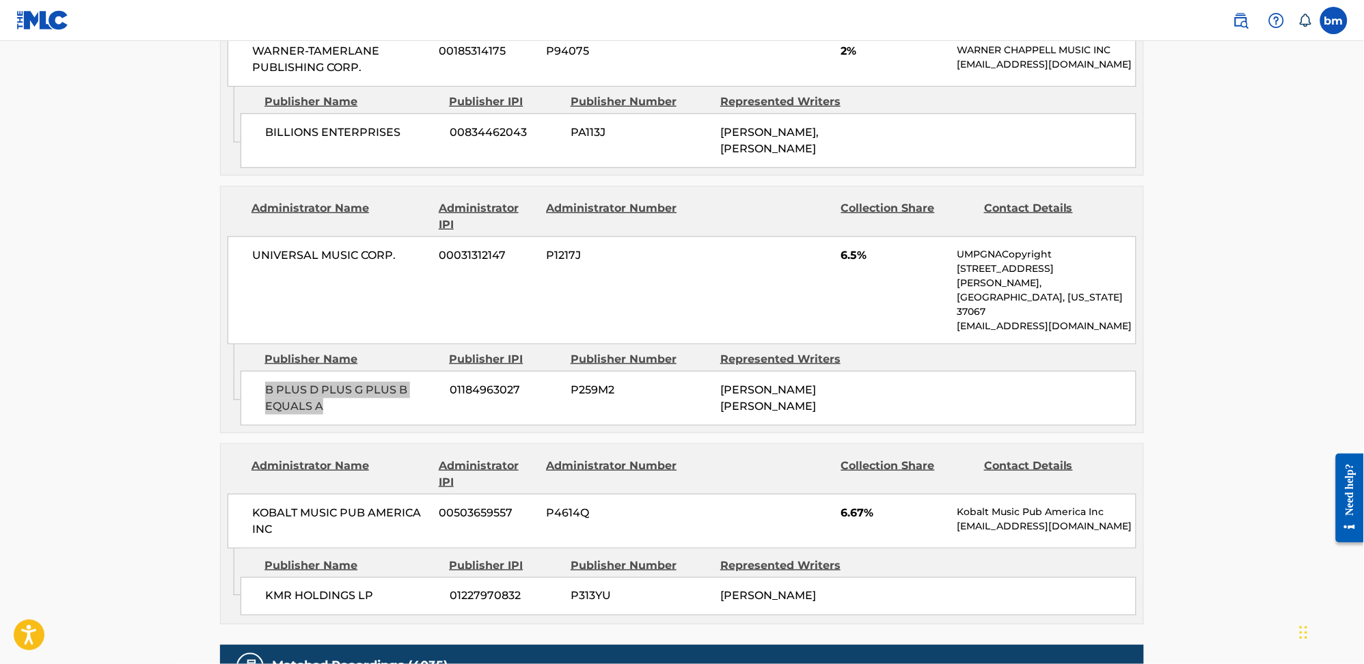
scroll to position [2004, 0]
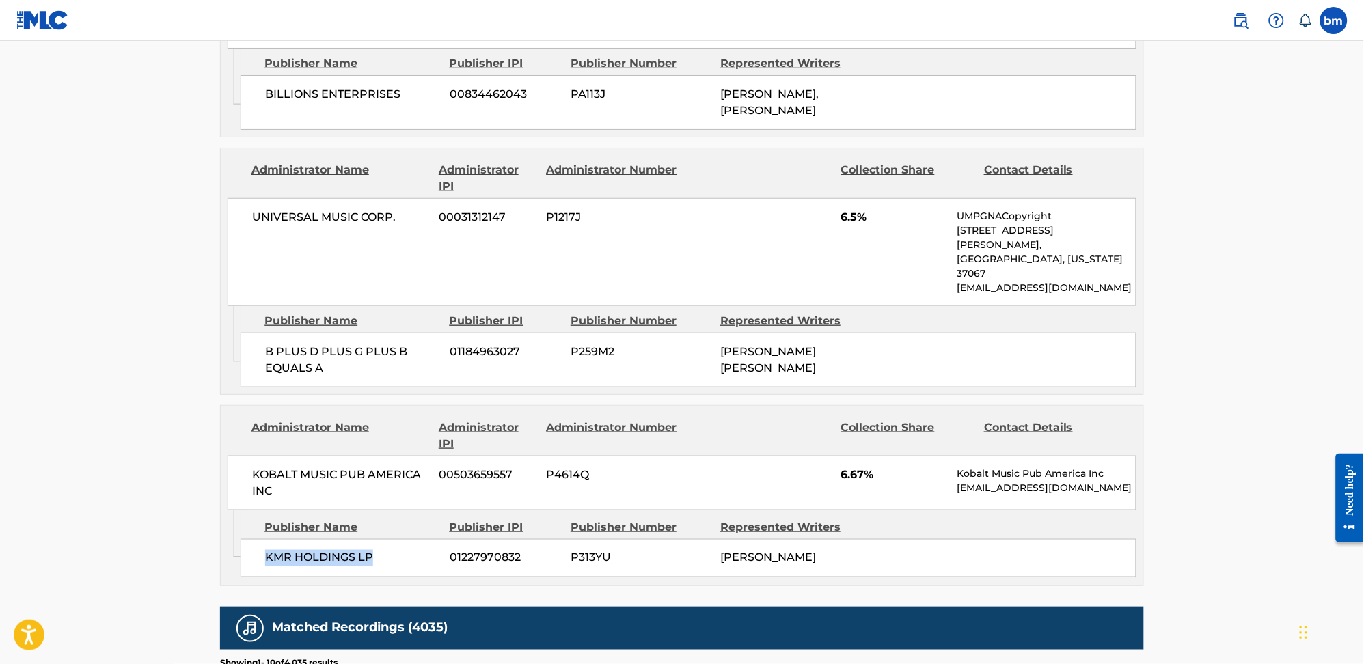
drag, startPoint x: 260, startPoint y: 460, endPoint x: 405, endPoint y: 463, distance: 144.9
click at [405, 539] on div "KMR HOLDINGS LP 01227970832 P313YU VICTOR NICLAS SEBASTIAN RAADSTROEM" at bounding box center [689, 558] width 896 height 38
copy span "KMR HOLDINGS LP"
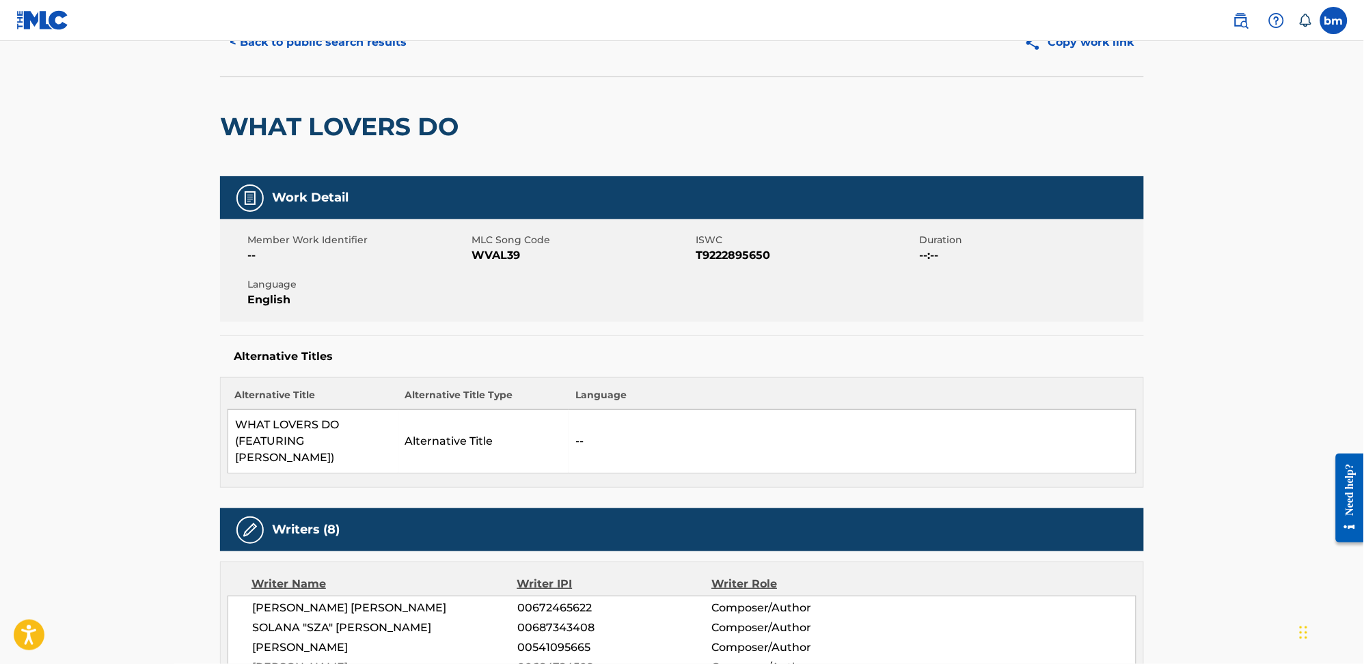
scroll to position [0, 0]
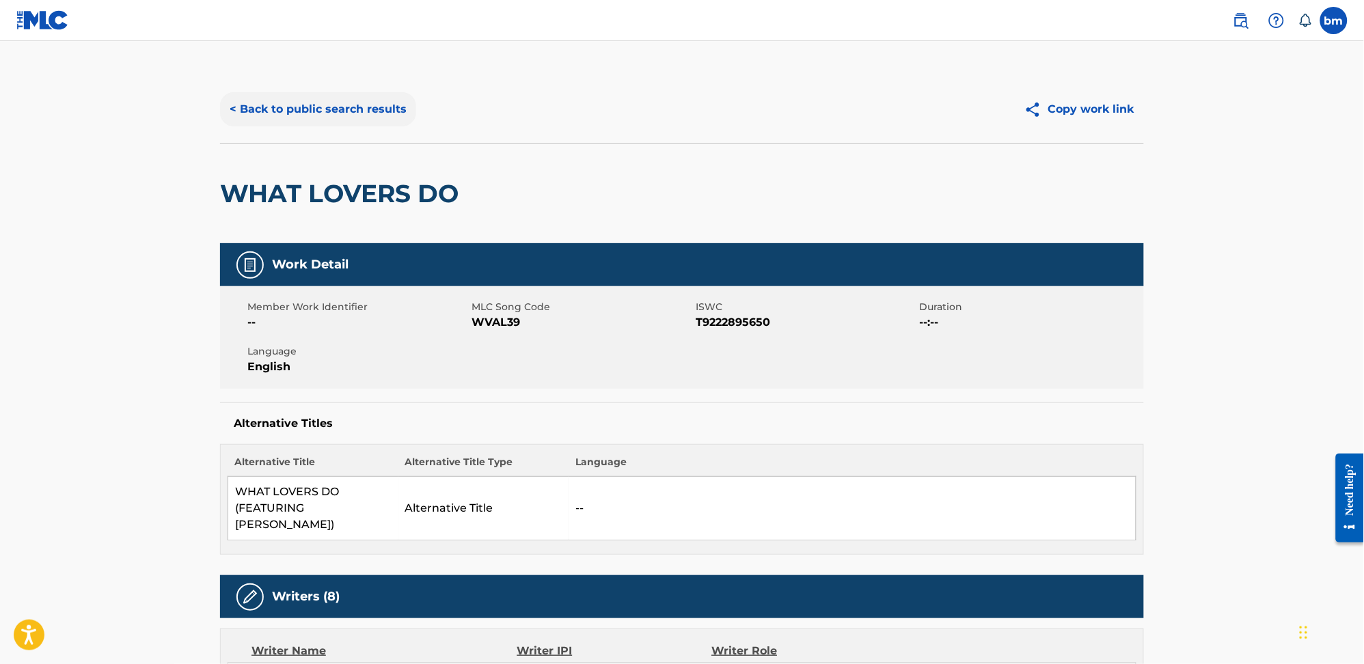
click at [278, 122] on button "< Back to public search results" at bounding box center [318, 109] width 196 height 34
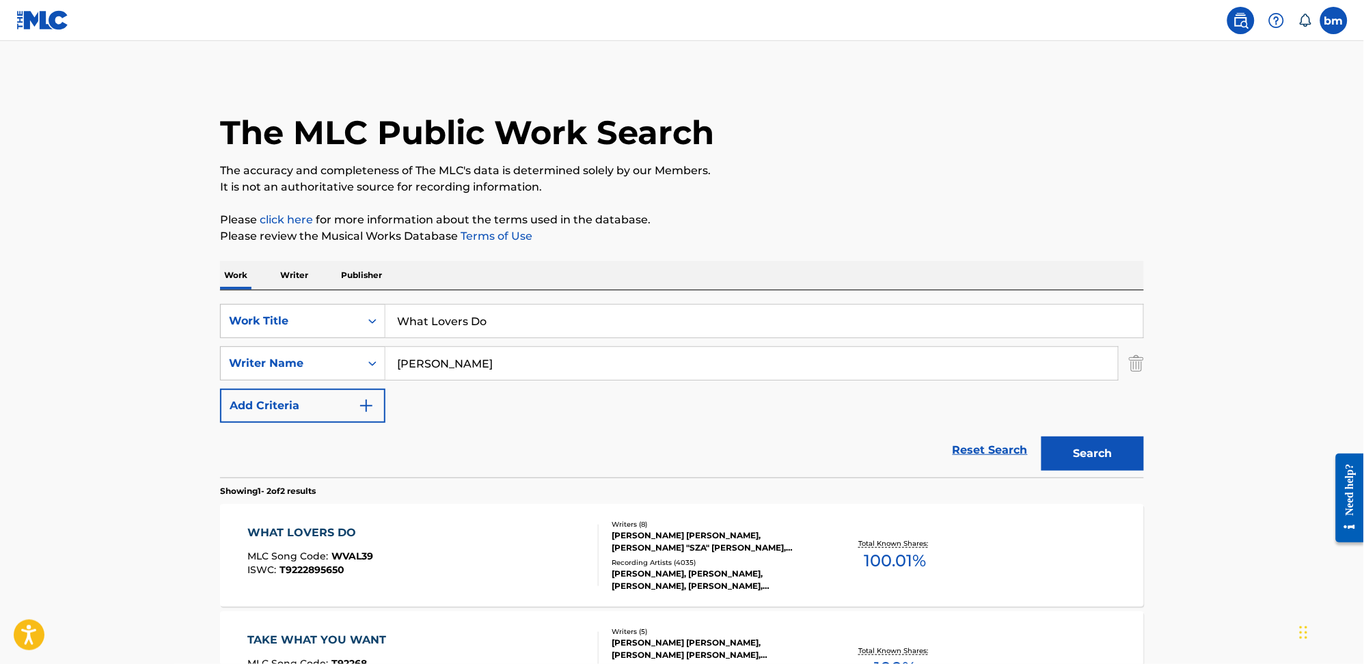
click at [483, 370] on input "adam levine" at bounding box center [751, 363] width 733 height 33
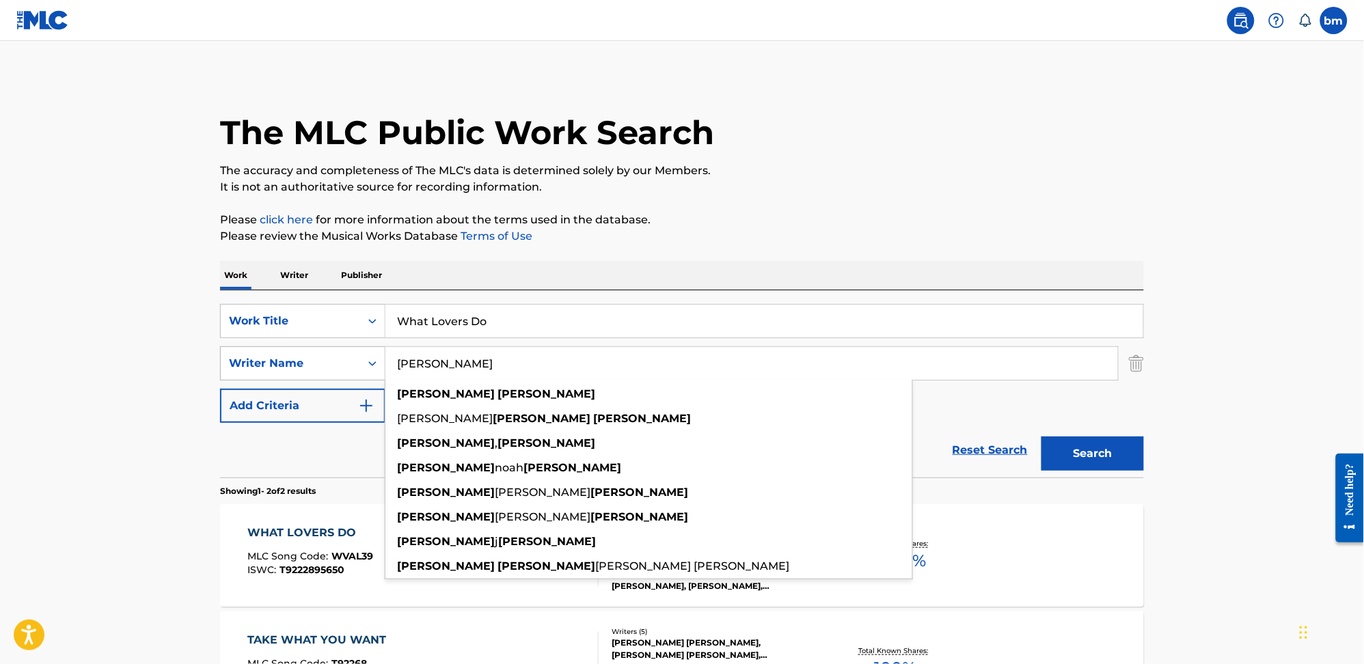
drag, startPoint x: 489, startPoint y: 361, endPoint x: 353, endPoint y: 368, distance: 135.5
click at [342, 371] on div "SearchWithCriteria0a0e701f-ca9e-47ac-9cf9-803f61fd4abd Writer Name adam levine …" at bounding box center [682, 363] width 924 height 34
paste input "Armin van Buuren"
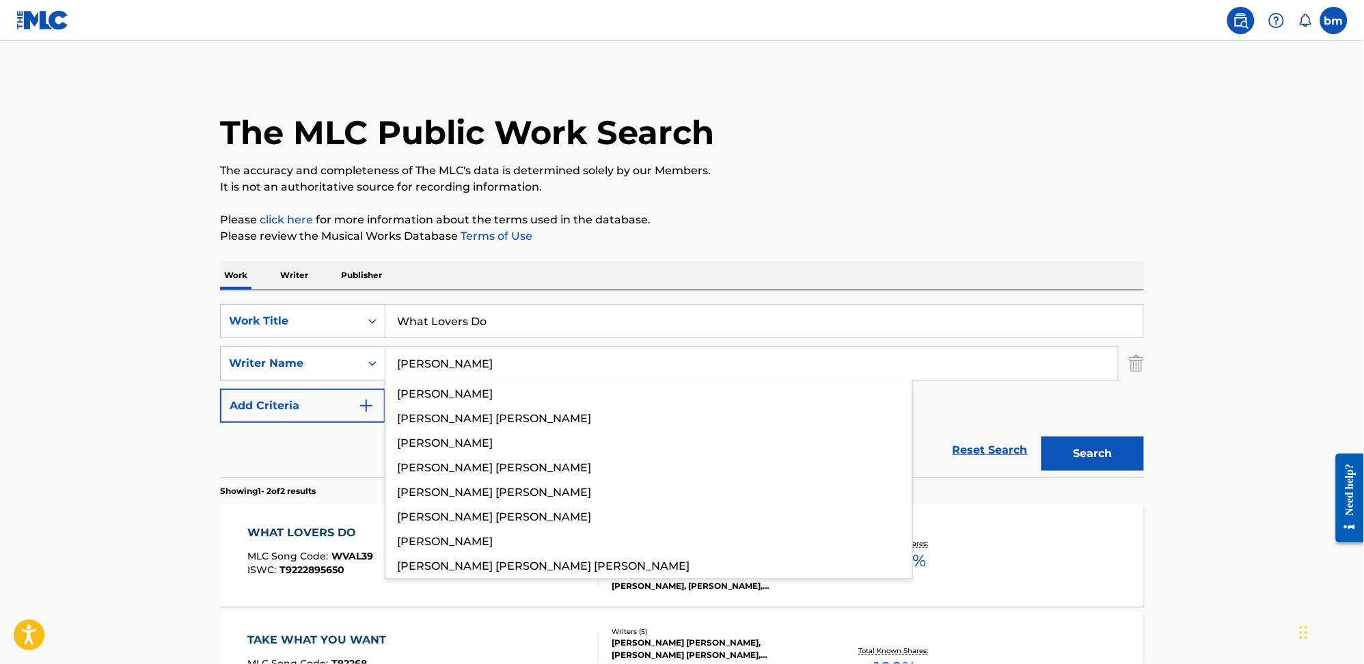
type input "Armin van Buuren"
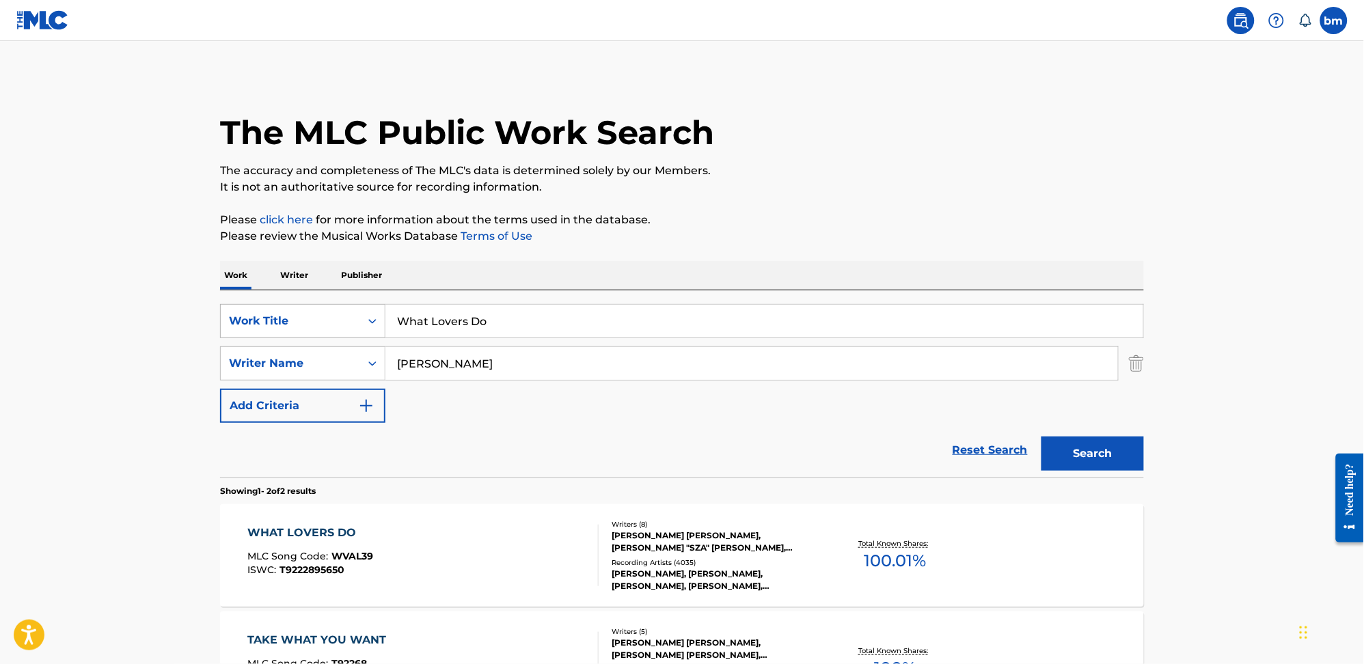
drag, startPoint x: 446, startPoint y: 327, endPoint x: 320, endPoint y: 327, distance: 125.1
click at [320, 327] on div "SearchWithCriteria0546d917-5ab8-4d01-bea1-451668e671c7 Work Title What Lovers Do" at bounding box center [682, 321] width 924 height 34
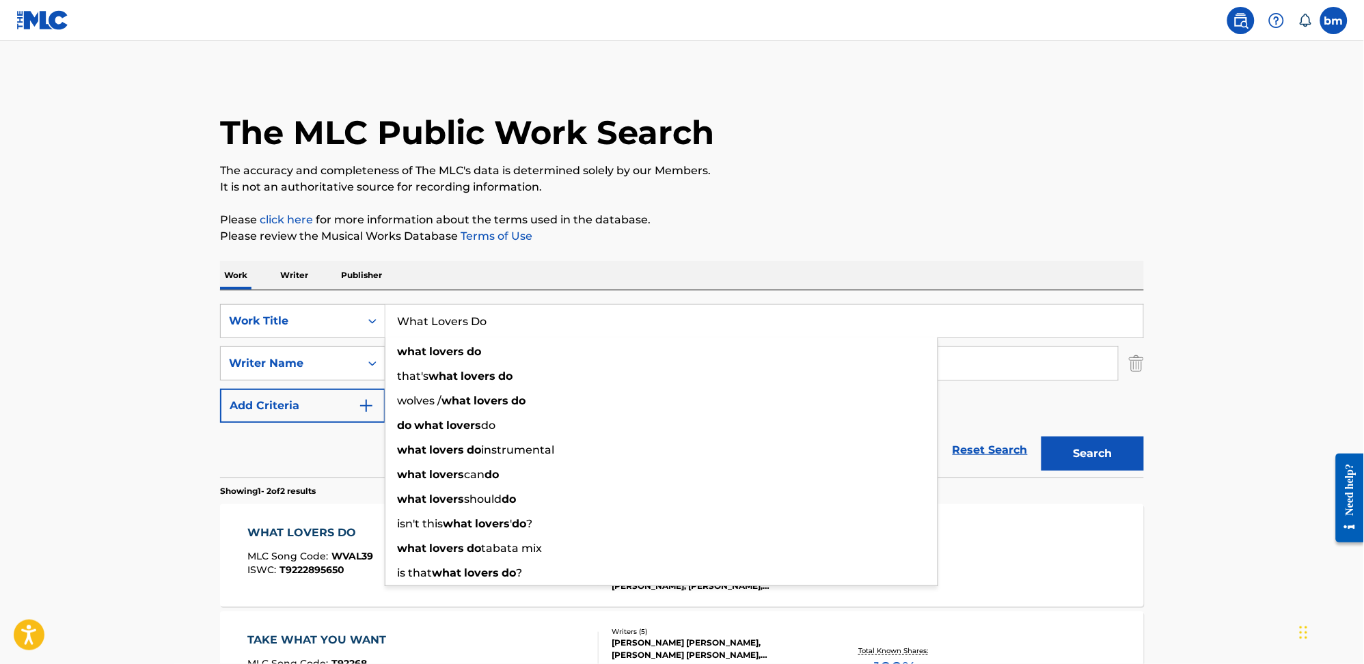
paste input "Dream A Little Dream Armin Van Buuren and Sam Gray"
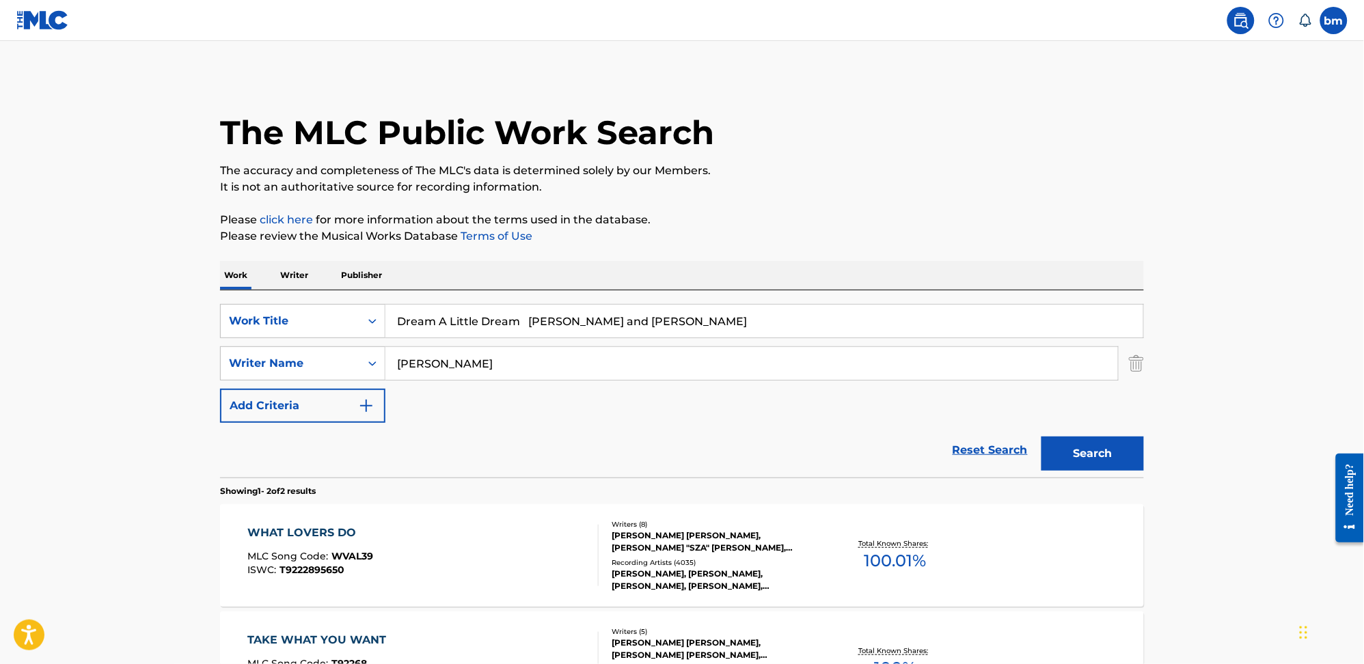
drag, startPoint x: 538, startPoint y: 327, endPoint x: 1437, endPoint y: 329, distance: 899.3
click at [1363, 329] on html "Accessibility Screen-Reader Guide, Feedback, and Issue Reporting | New window 0…" at bounding box center [682, 332] width 1364 height 664
type input "Dream A Little Dream"
click at [1210, 243] on main "The MLC Public Work Search The accuracy and completeness of The MLC's data is d…" at bounding box center [682, 413] width 1364 height 744
click at [1098, 457] on button "Search" at bounding box center [1092, 454] width 103 height 34
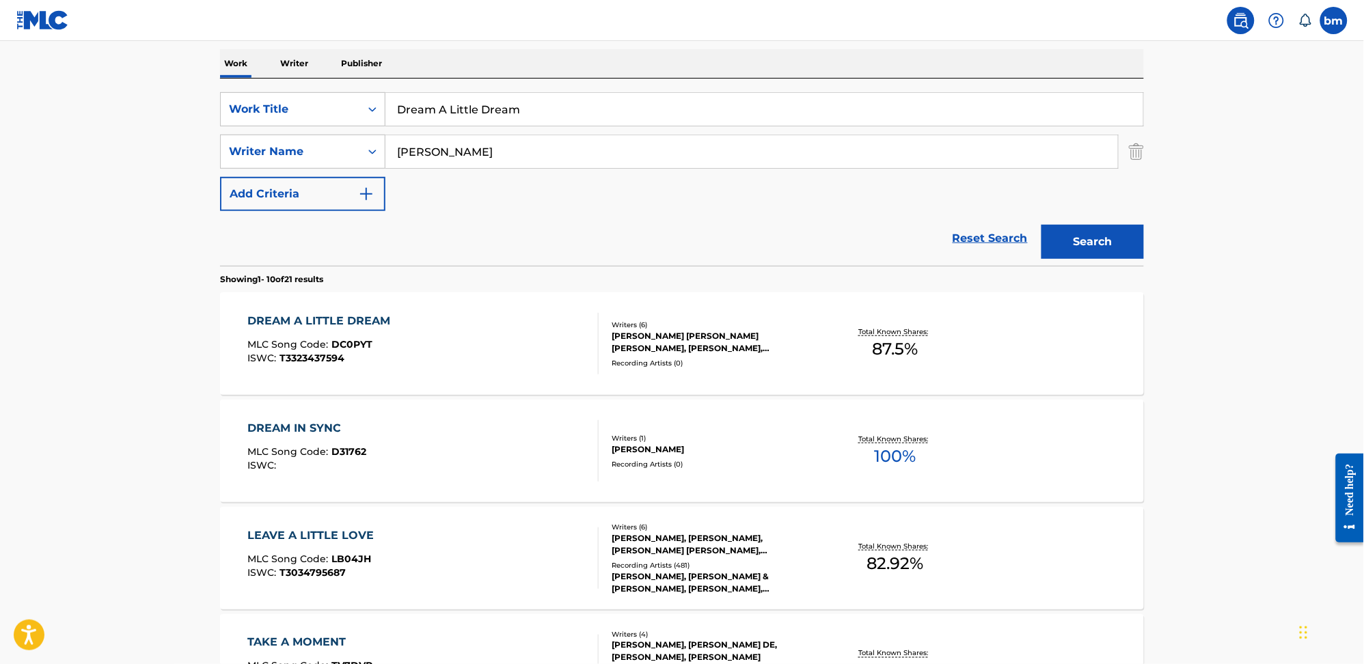
scroll to position [273, 0]
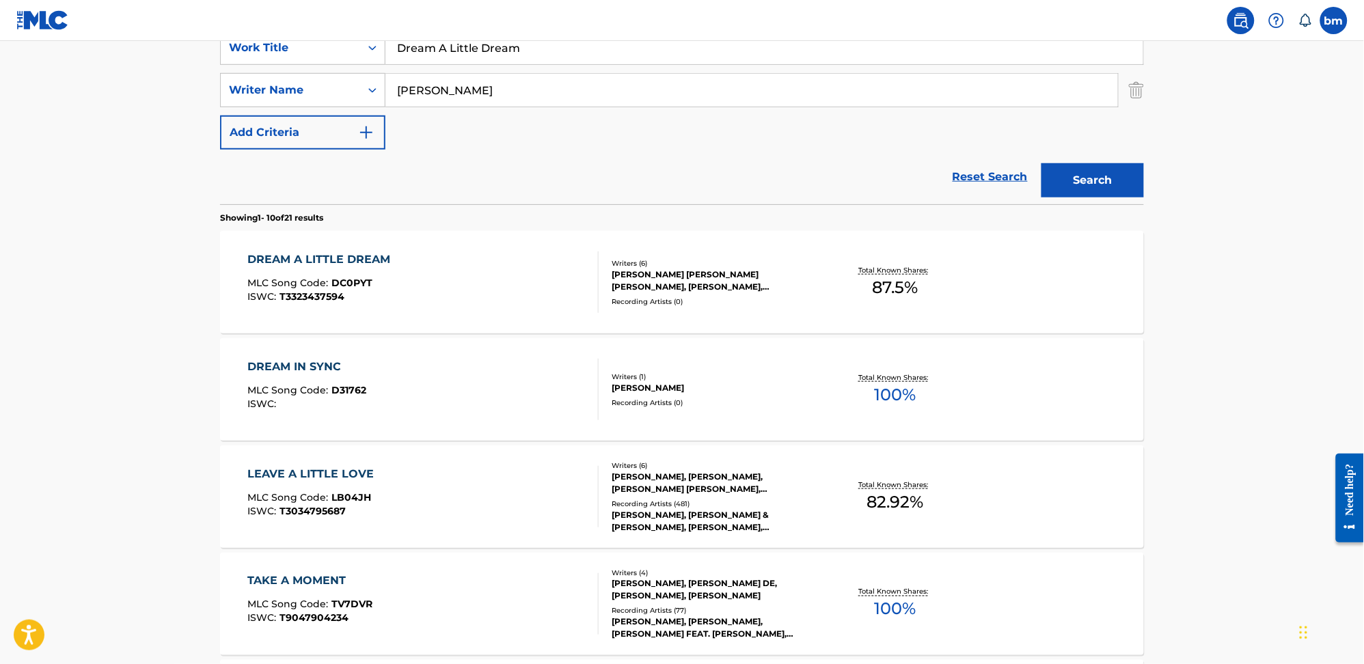
click at [472, 290] on div "DREAM A LITTLE DREAM MLC Song Code : DC0PYT ISWC : T3323437594" at bounding box center [423, 282] width 351 height 62
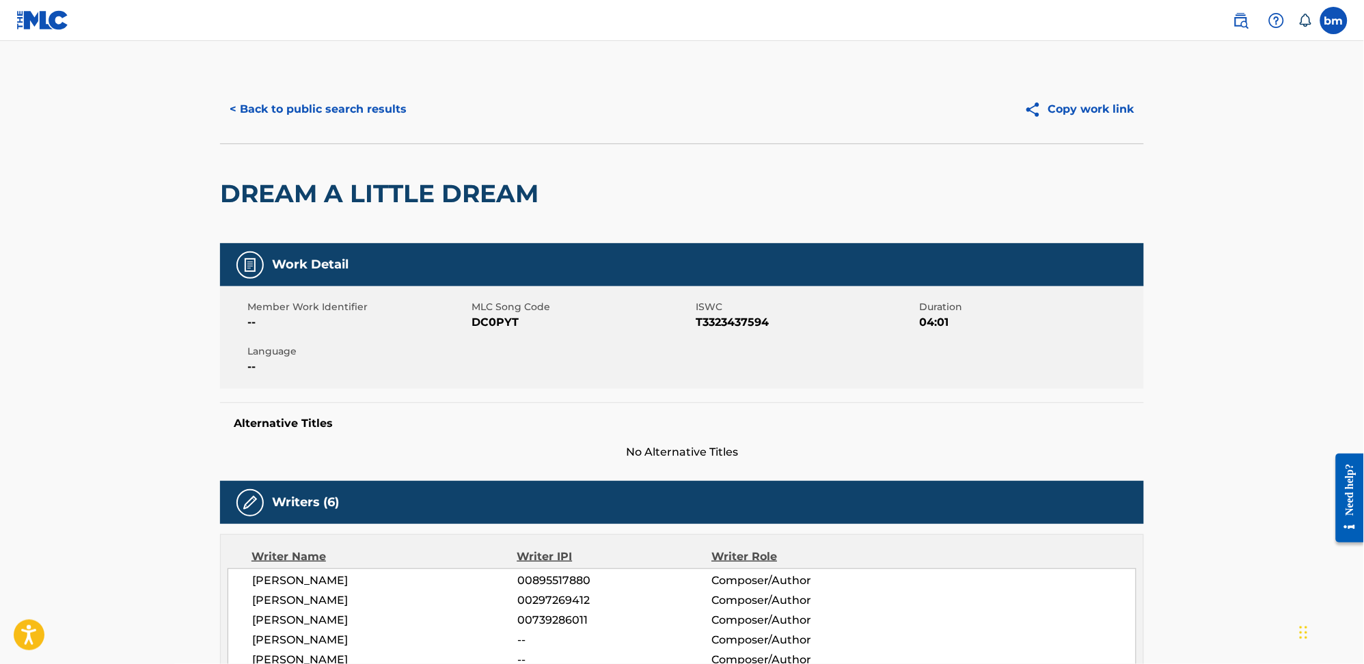
click at [496, 323] on span "DC0PYT" at bounding box center [582, 322] width 221 height 16
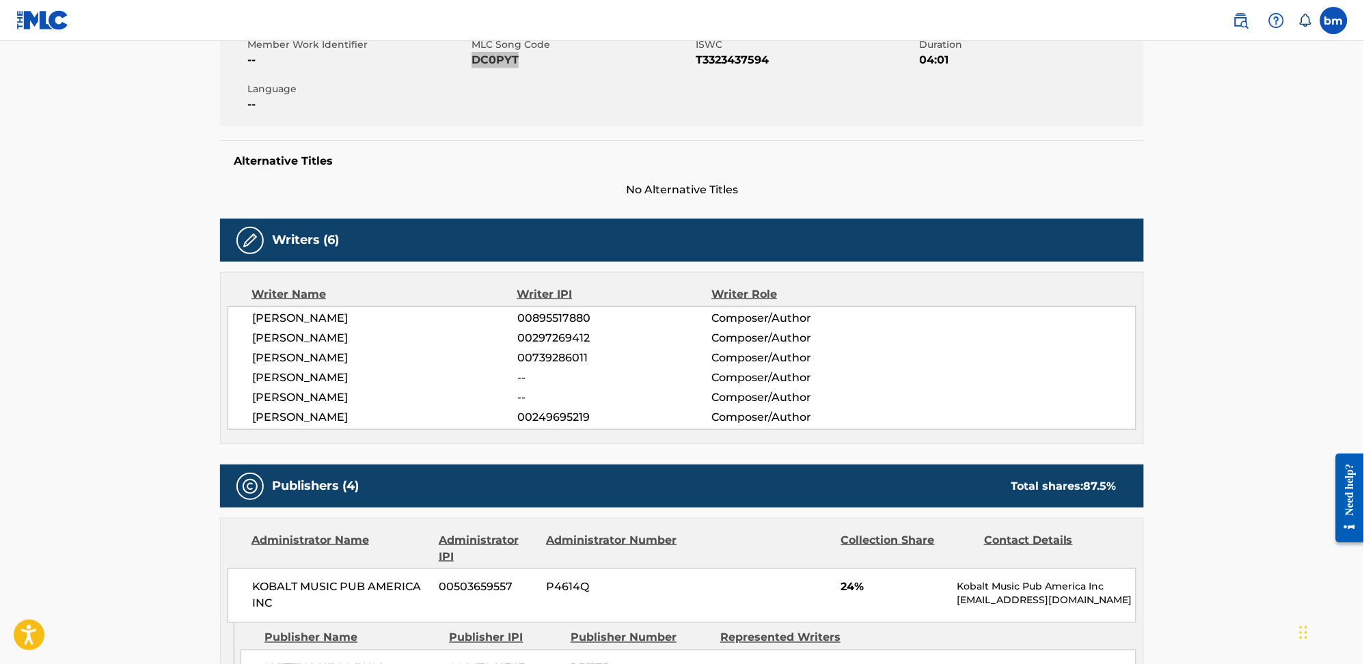
scroll to position [547, 0]
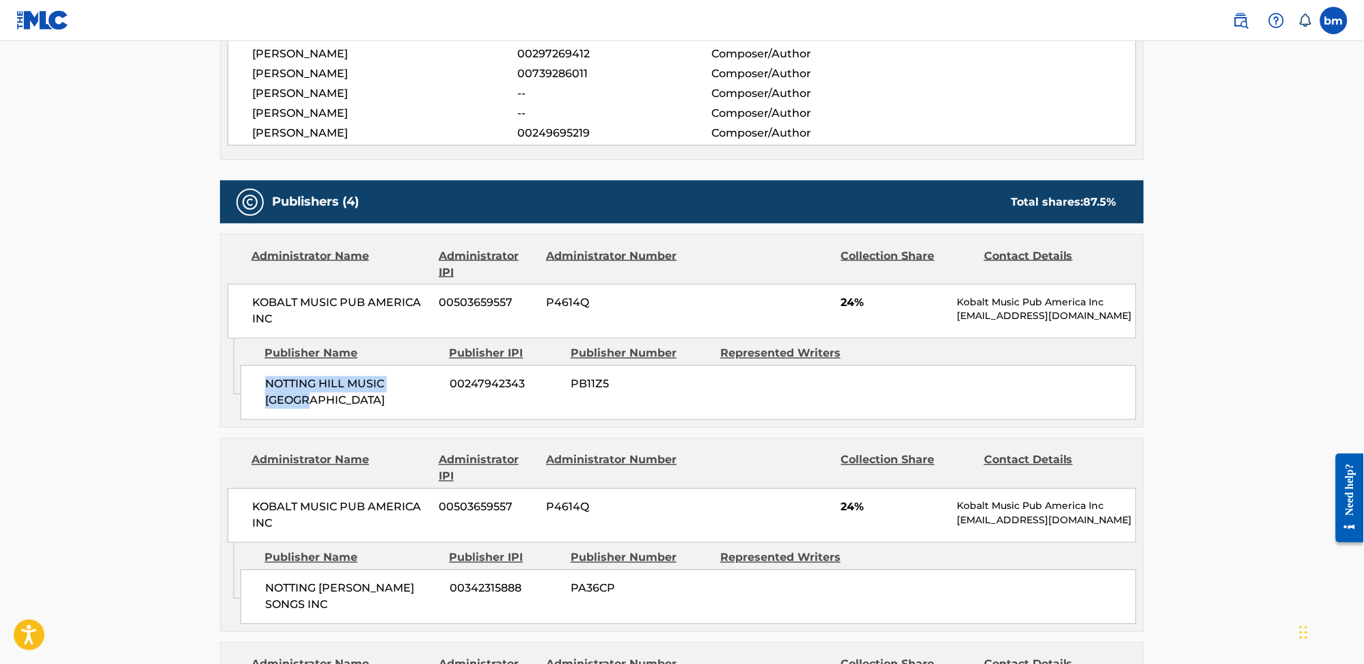
drag, startPoint x: 268, startPoint y: 385, endPoint x: 367, endPoint y: 405, distance: 100.9
click at [367, 405] on div "NOTTING HILL MUSIC LONDON 00247942343 PB11Z5" at bounding box center [689, 393] width 896 height 55
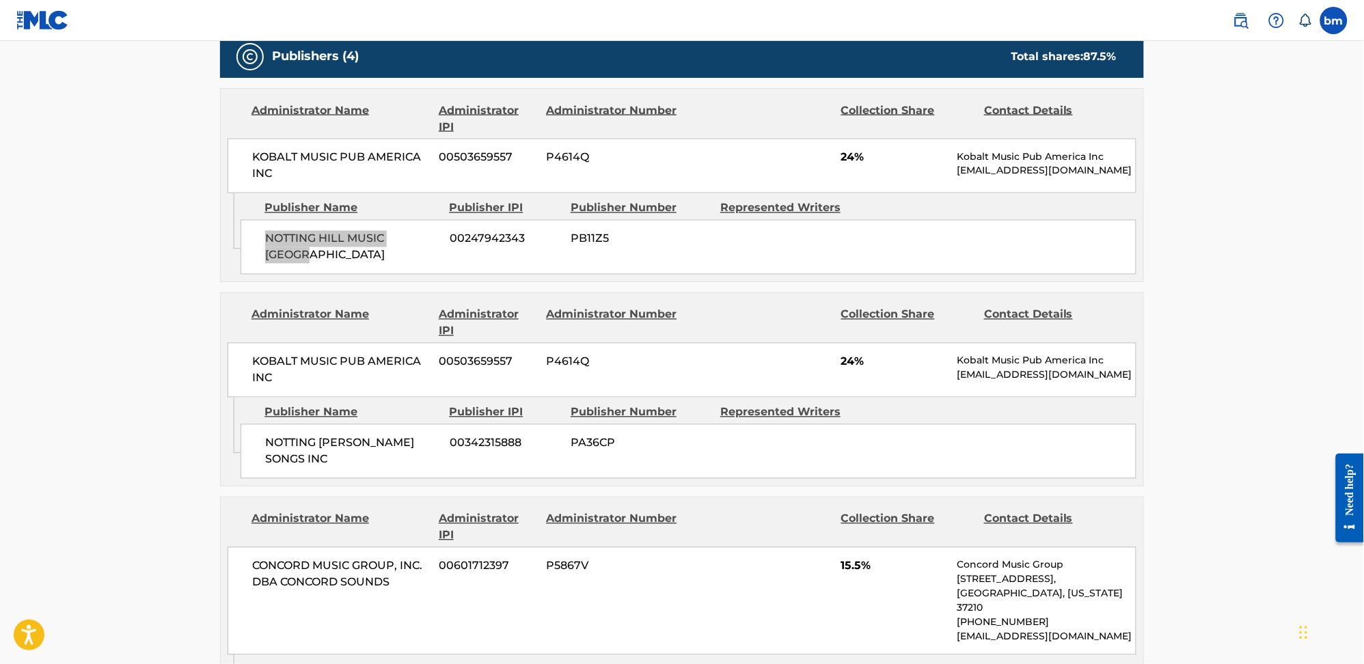
scroll to position [728, 0]
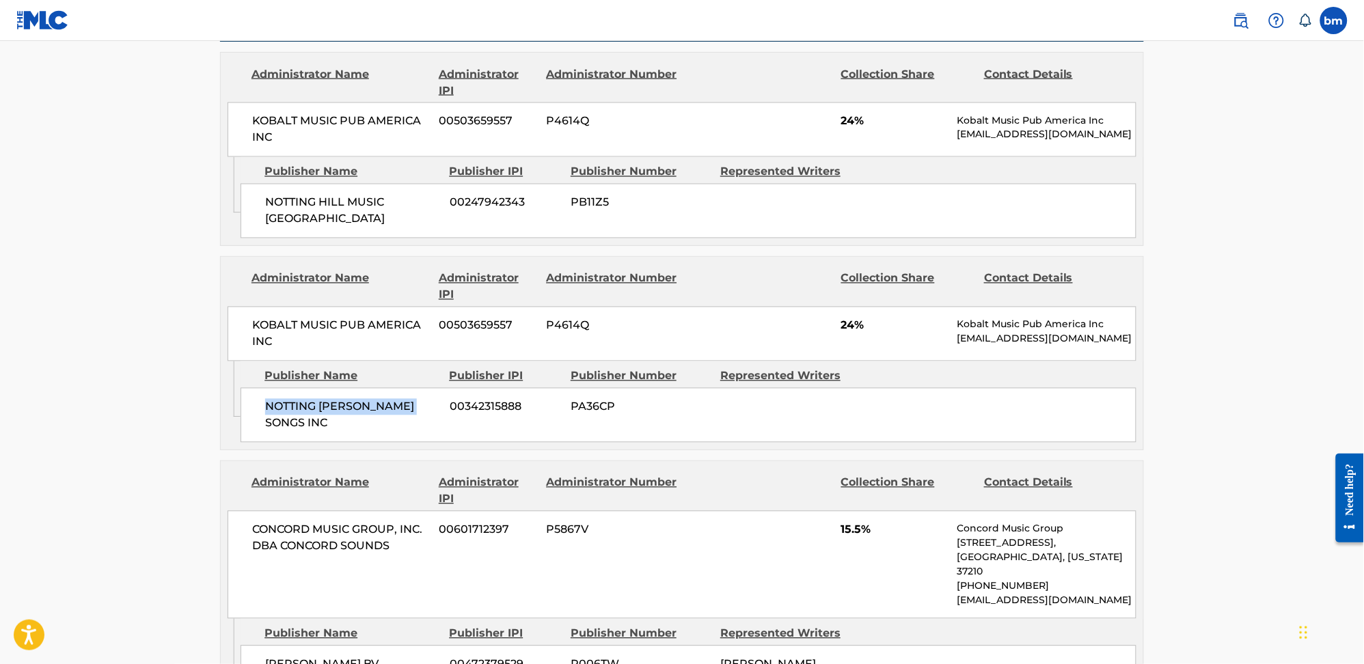
drag, startPoint x: 262, startPoint y: 404, endPoint x: 425, endPoint y: 405, distance: 162.6
click at [425, 405] on div "NOTTING DALE SONGS INC 00342315888 PA36CP" at bounding box center [689, 415] width 896 height 55
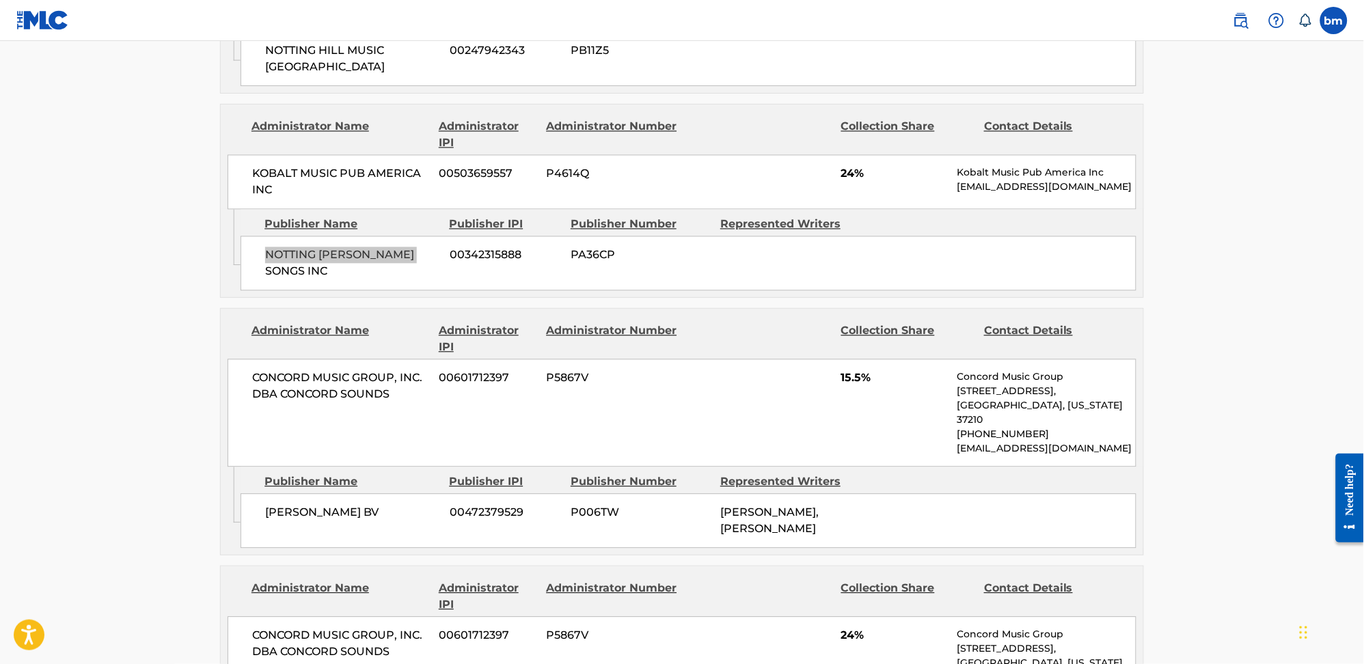
scroll to position [911, 0]
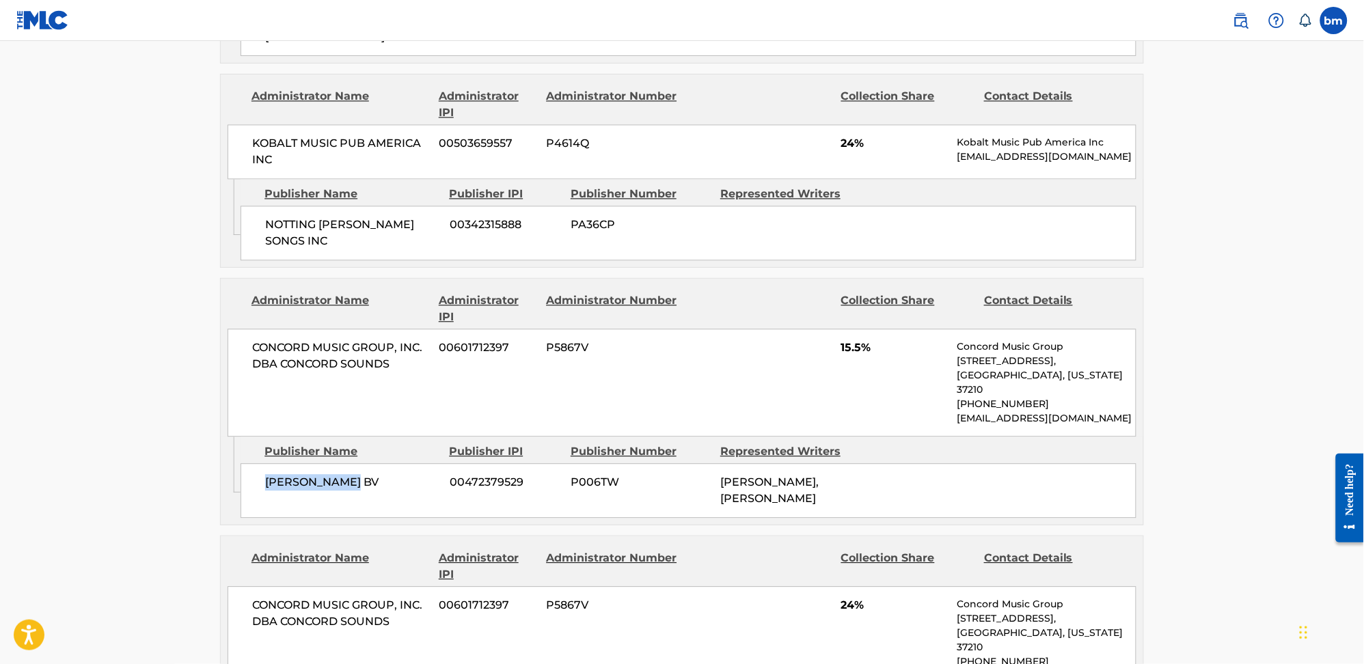
drag, startPoint x: 253, startPoint y: 452, endPoint x: 361, endPoint y: 455, distance: 108.0
click at [361, 463] on div "CP MASTERS BV 00472379529 P006TW VINCENT VAN DEN ENDE, MAX ADRIAN WURTHNER" at bounding box center [689, 490] width 896 height 55
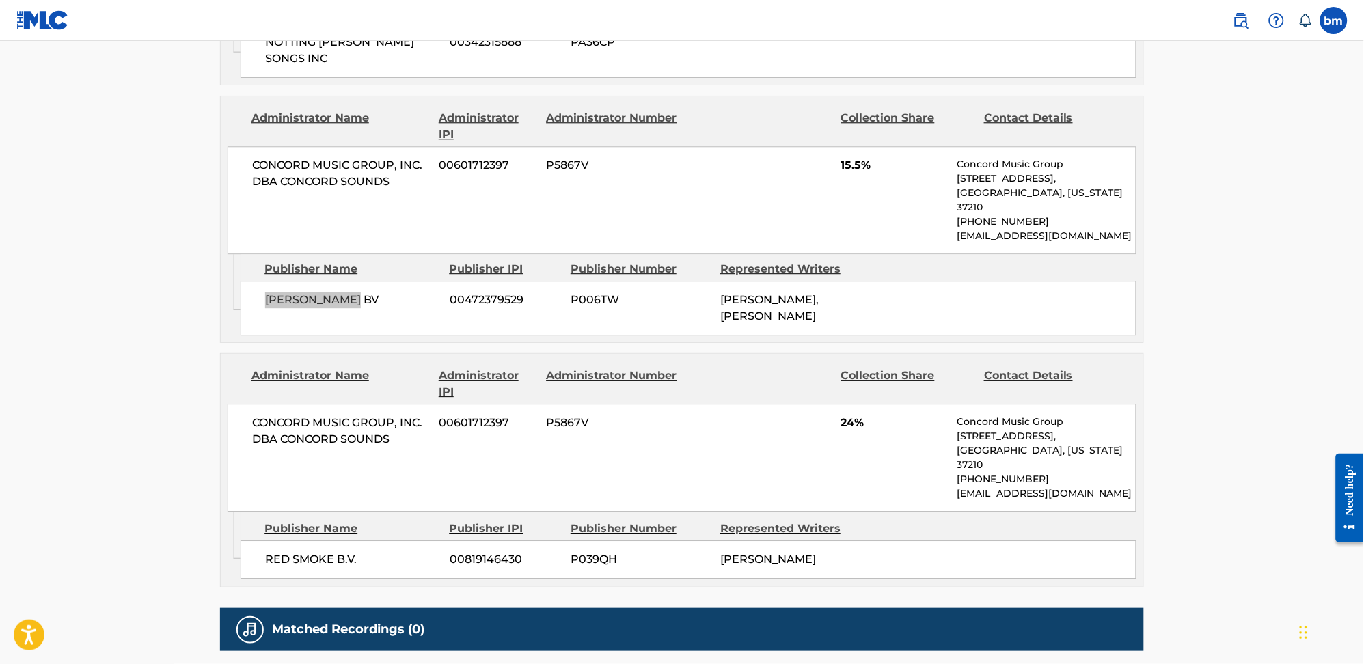
scroll to position [1184, 0]
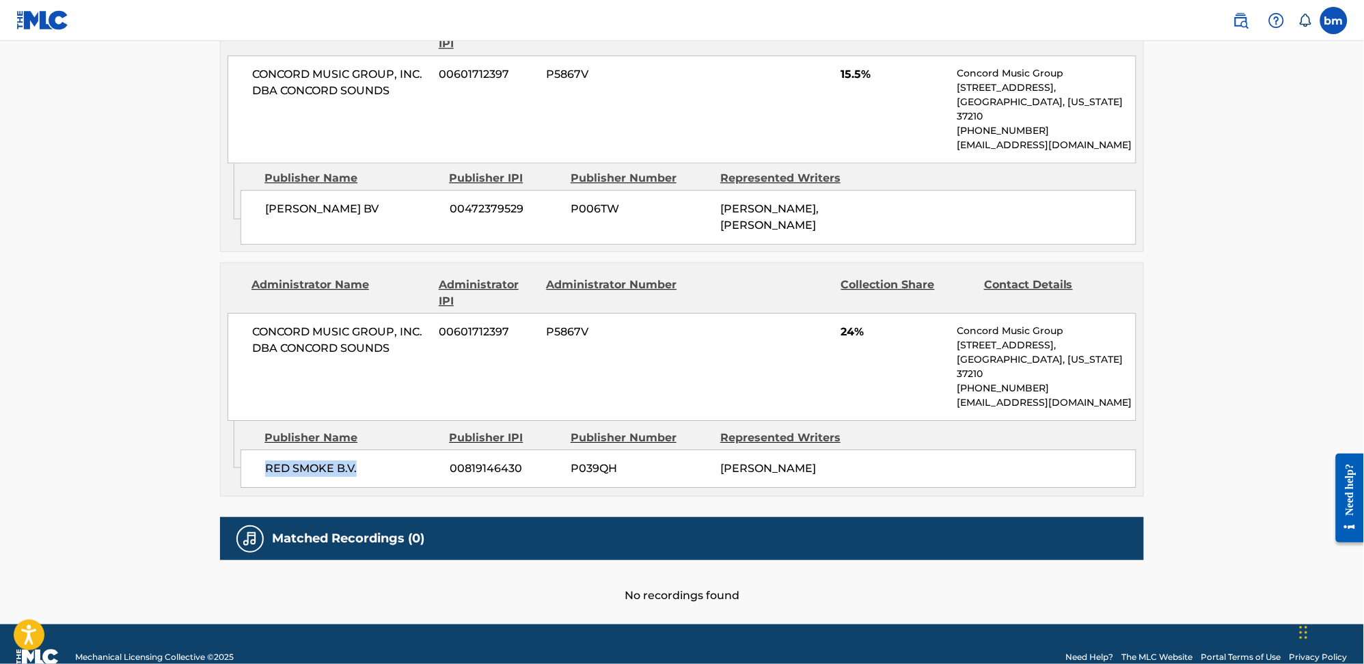
drag, startPoint x: 259, startPoint y: 443, endPoint x: 387, endPoint y: 449, distance: 128.6
click at [387, 450] on div "RED SMOKE B.V. 00819146430 P039QH NIELS ZUIDERHOEK" at bounding box center [689, 469] width 896 height 38
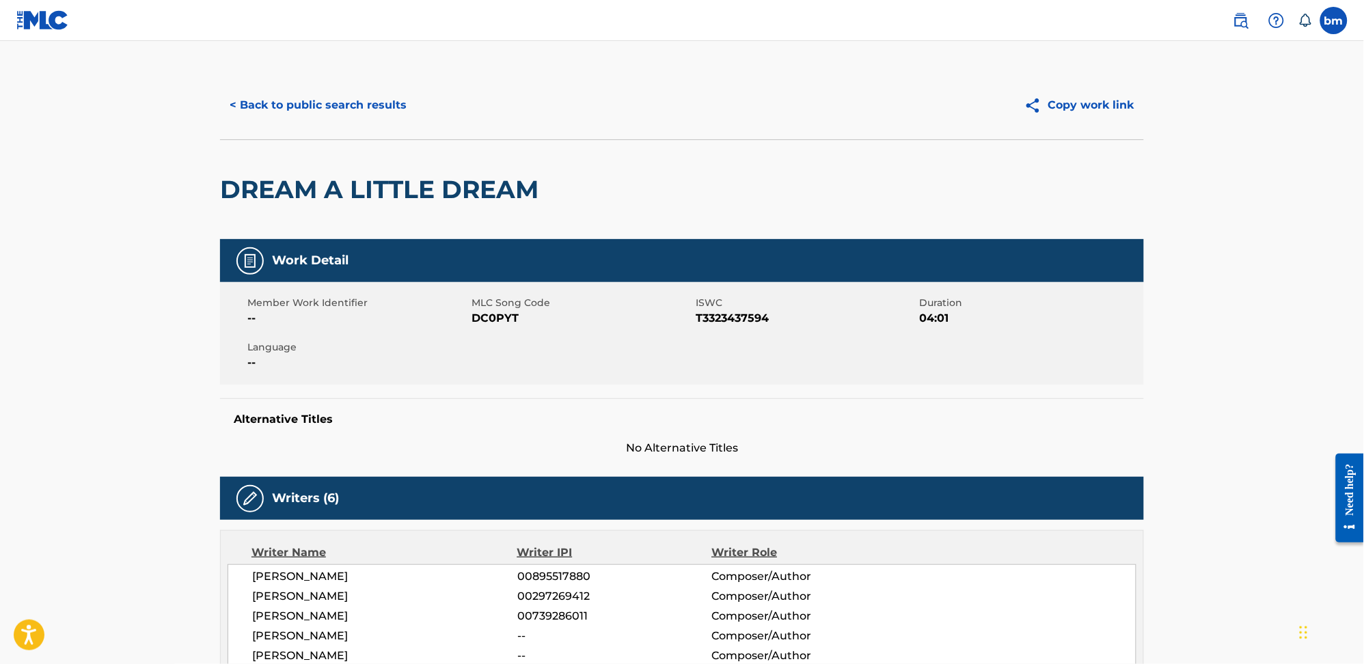
scroll to position [0, 0]
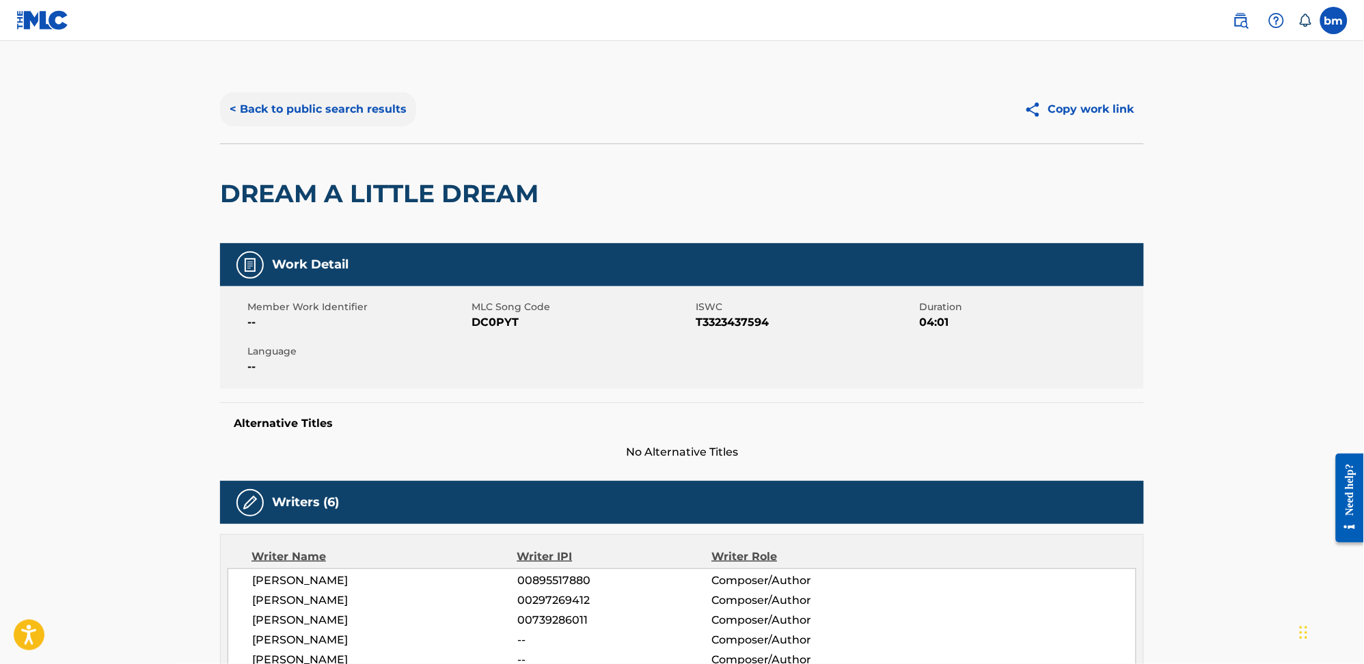
click at [315, 111] on button "< Back to public search results" at bounding box center [318, 109] width 196 height 34
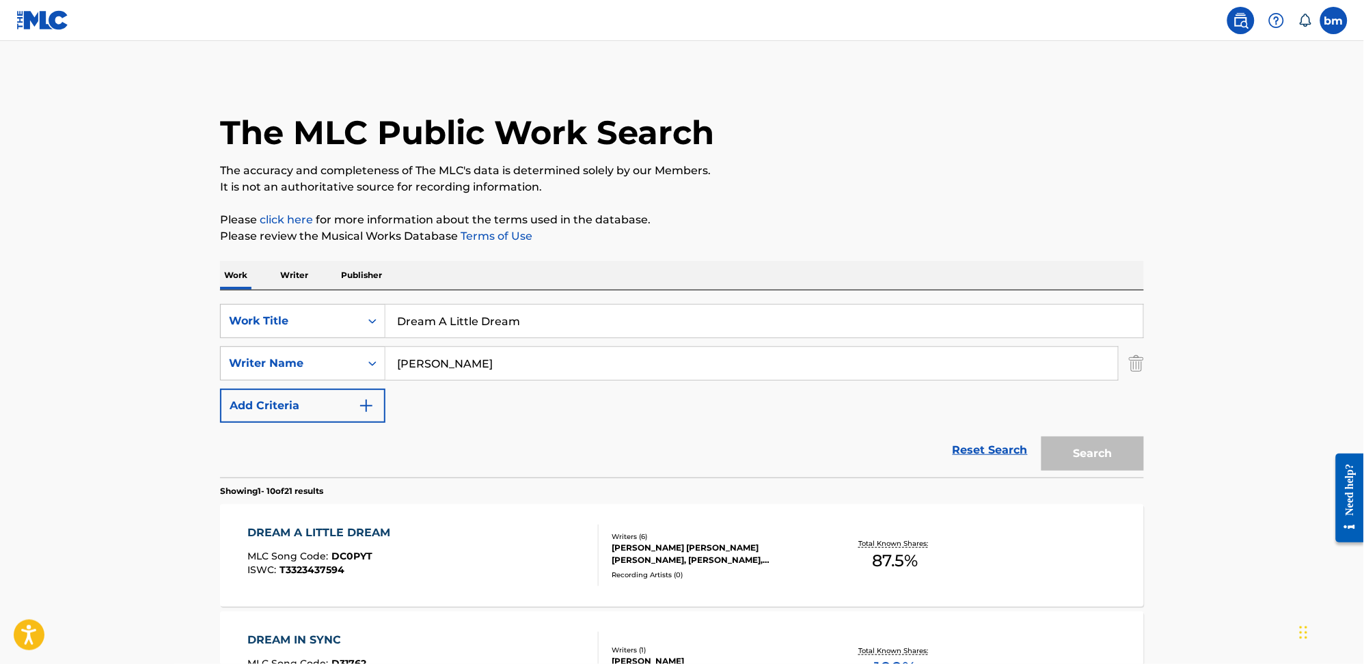
scroll to position [273, 0]
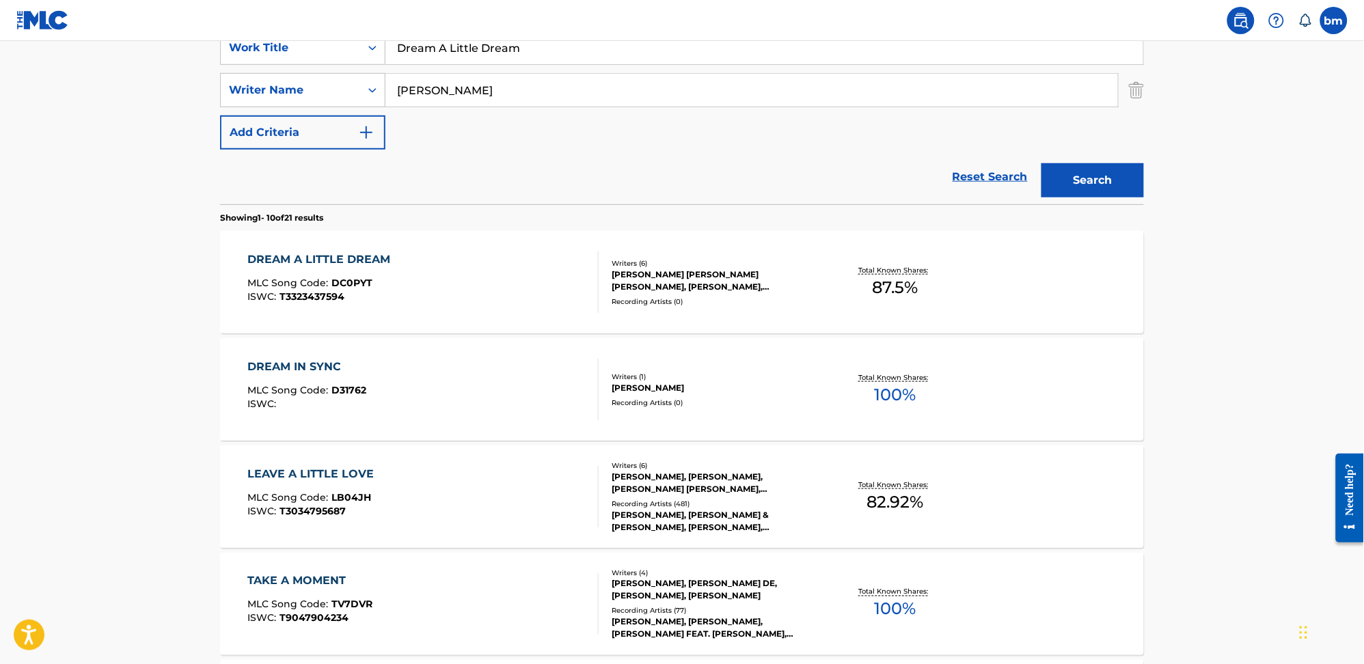
click at [497, 405] on div "DREAM IN SYNC MLC Song Code : D31762 ISWC :" at bounding box center [423, 390] width 351 height 62
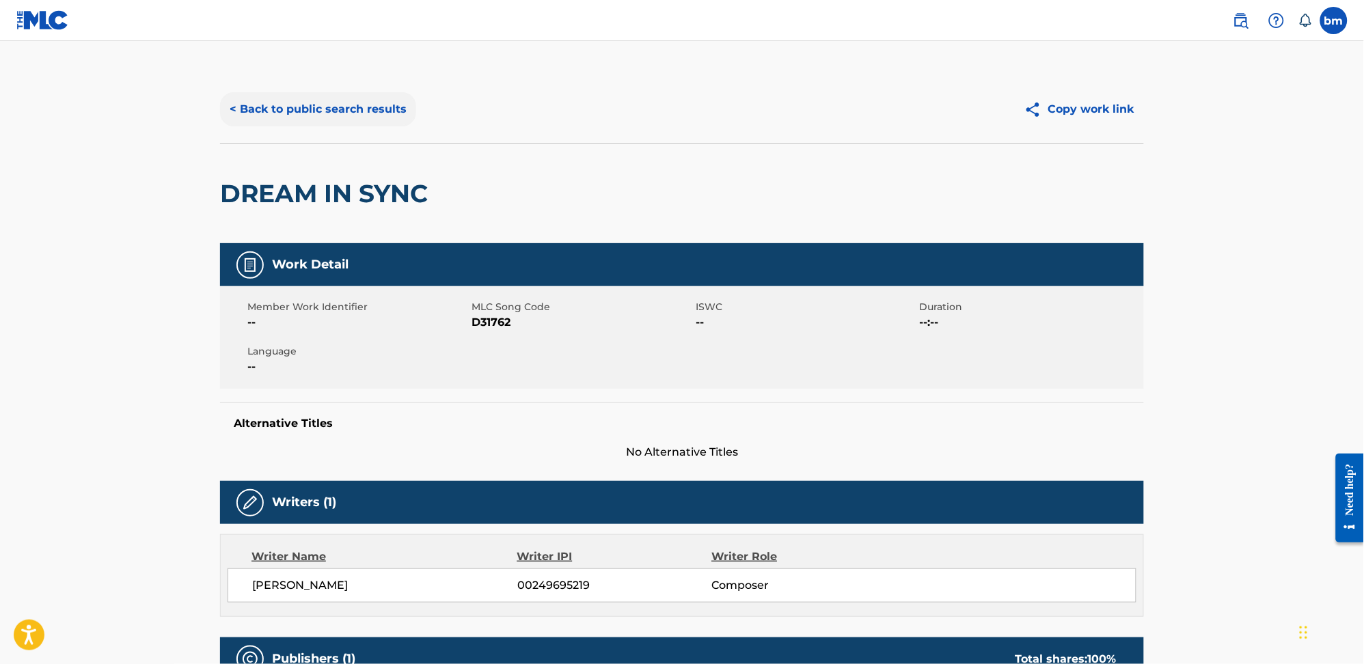
click at [282, 105] on button "< Back to public search results" at bounding box center [318, 109] width 196 height 34
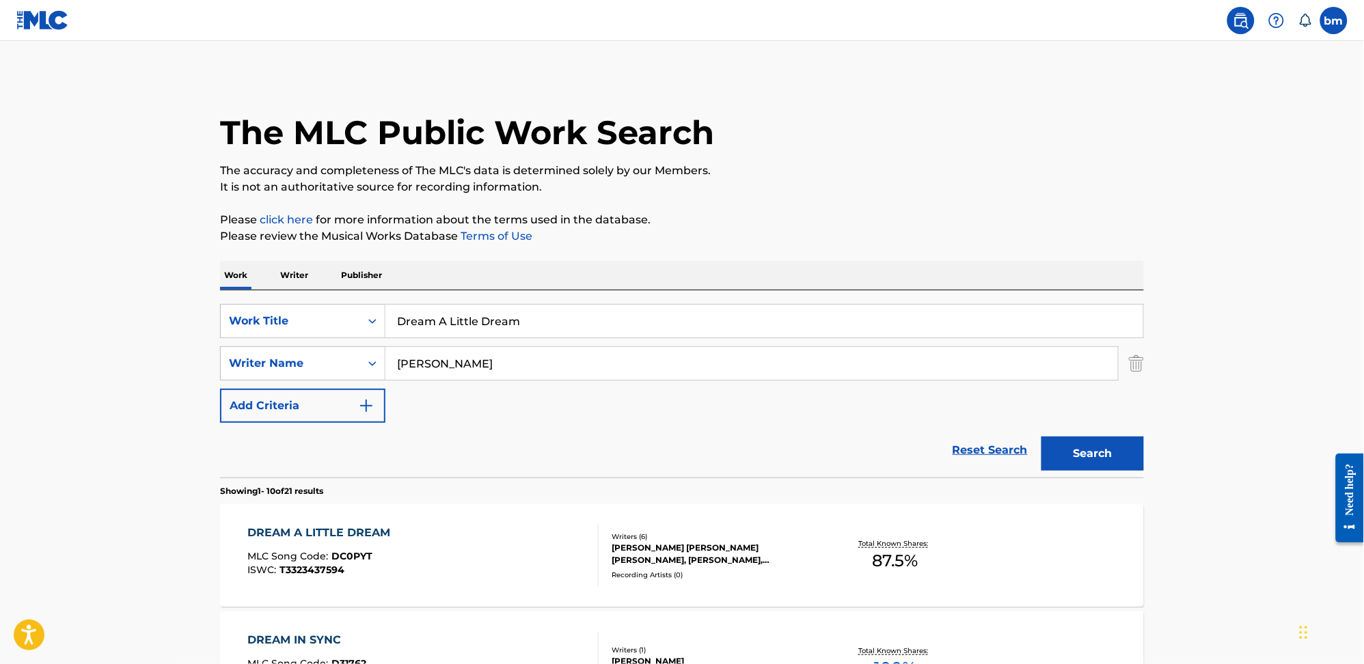
scroll to position [273, 0]
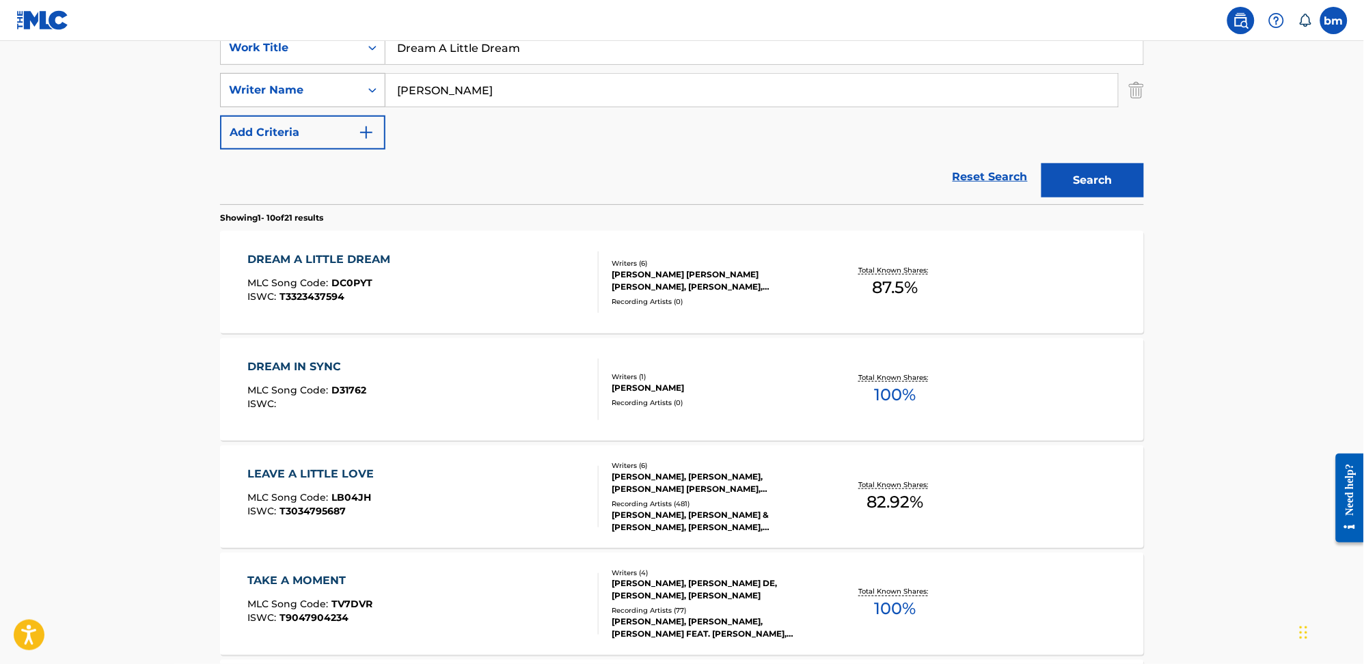
drag, startPoint x: 528, startPoint y: 77, endPoint x: 353, endPoint y: 94, distance: 175.8
click at [333, 96] on div "SearchWithCriteria0a0e701f-ca9e-47ac-9cf9-803f61fd4abd Writer Name Armin van Bu…" at bounding box center [682, 90] width 924 height 34
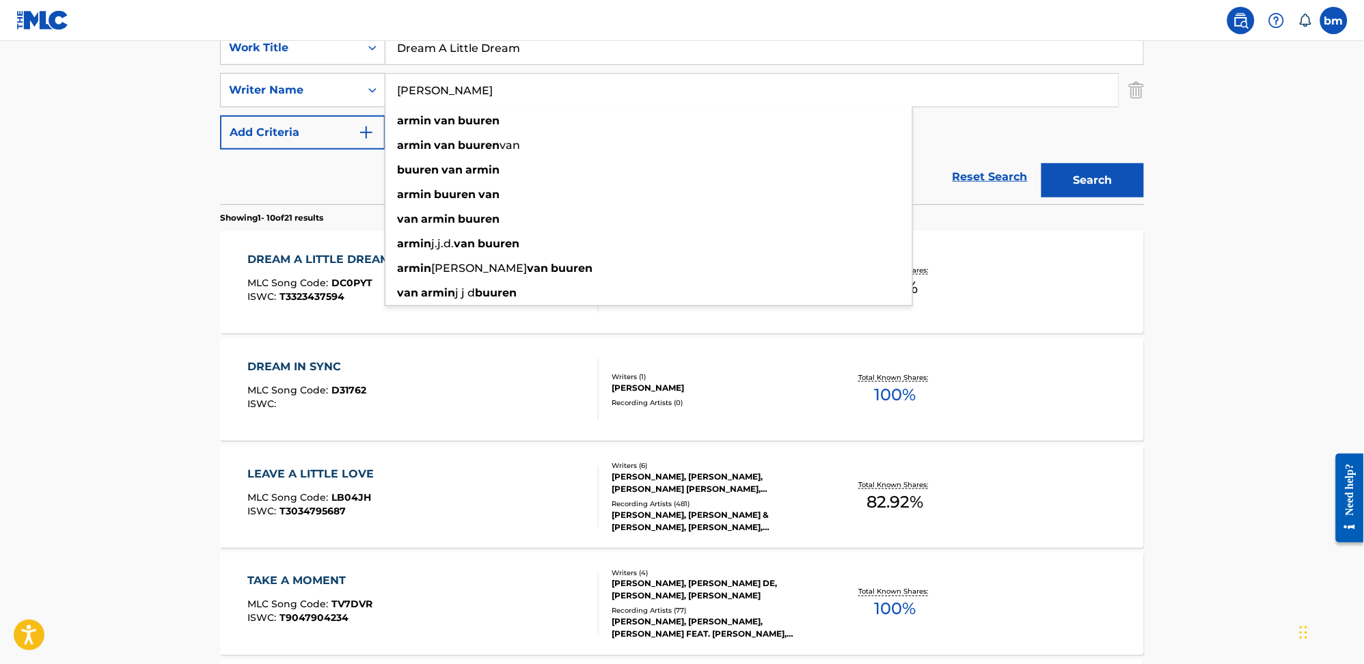
paste input "Sebastian Furrer"
type input "Sebastian Furrer"
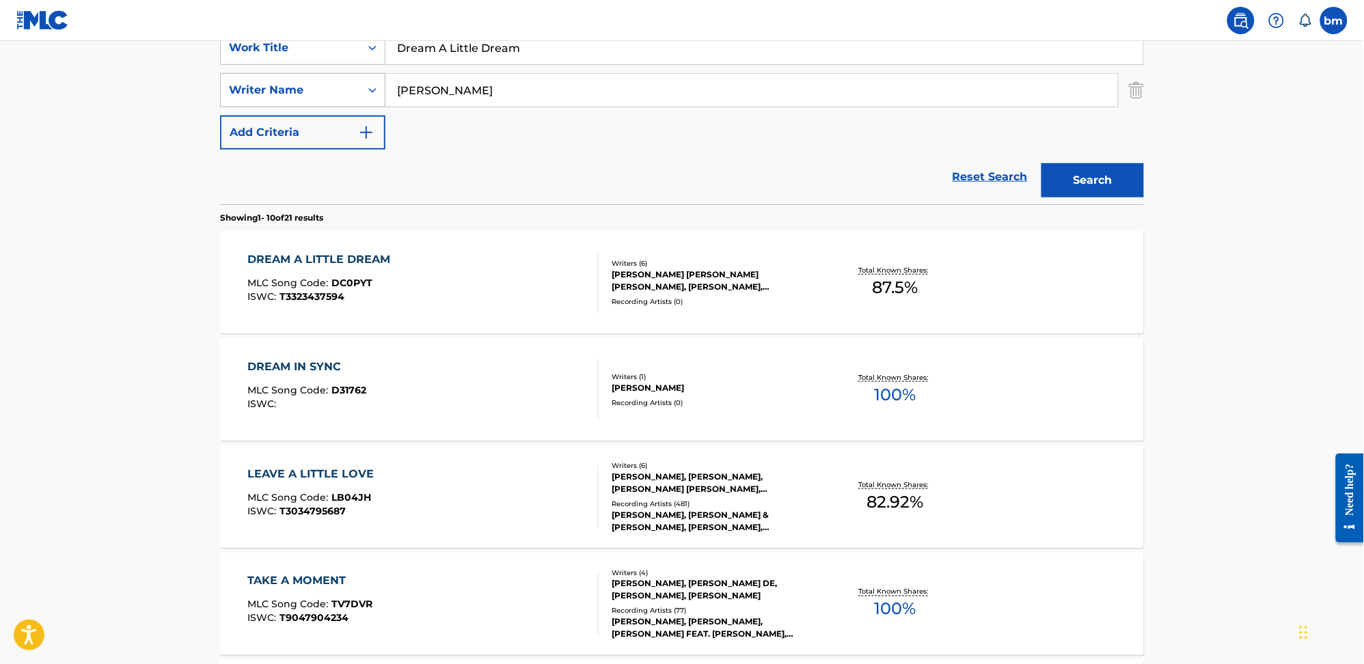
click at [228, 80] on div "SearchWithCriteria0546d917-5ab8-4d01-bea1-451668e671c7 Work Title Dream A Littl…" at bounding box center [682, 90] width 924 height 119
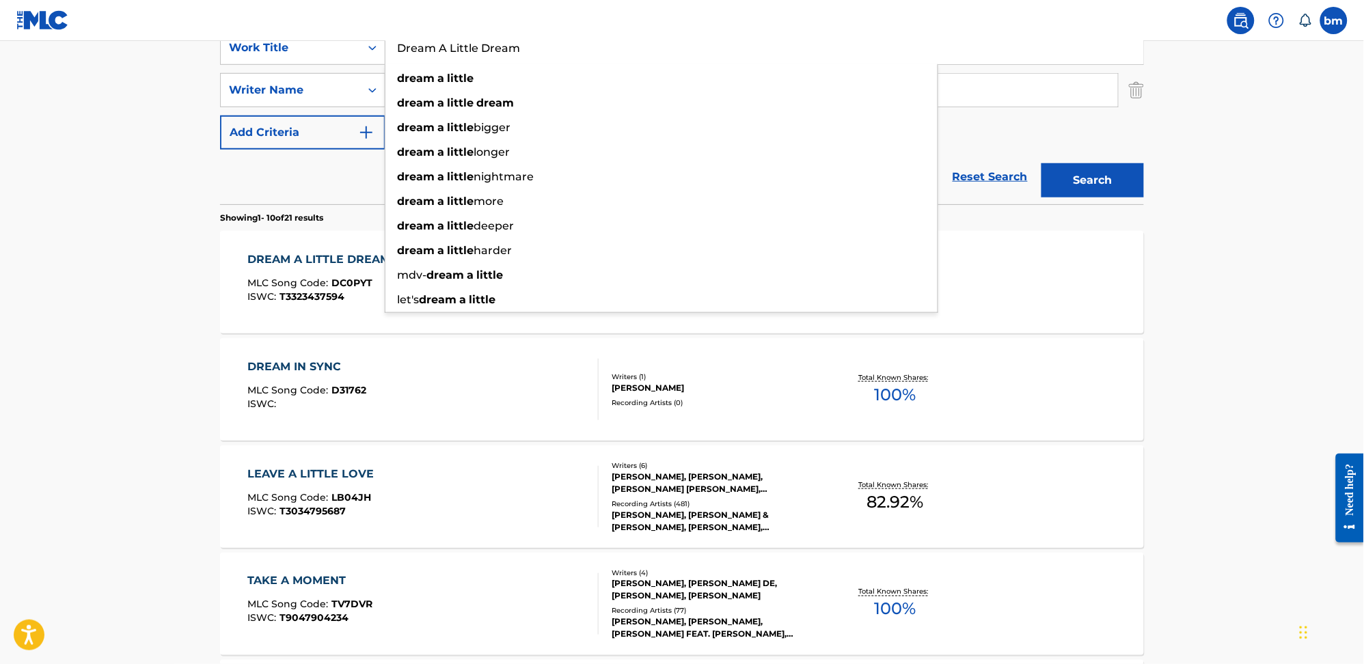
paste input "Waiting For Love Anna Of The North"
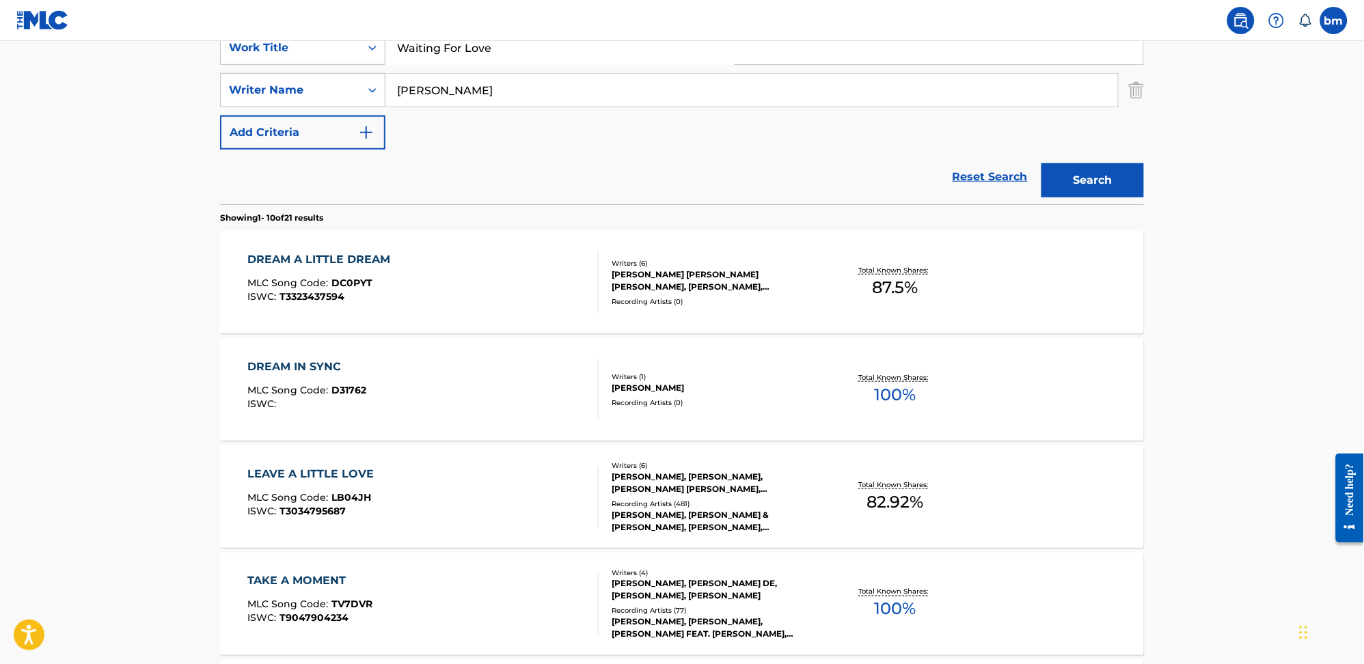
drag, startPoint x: 505, startPoint y: 42, endPoint x: 1070, endPoint y: 116, distance: 569.9
click at [1058, 98] on div "SearchWithCriteria0546d917-5ab8-4d01-bea1-451668e671c7 Work Title Waiting For L…" at bounding box center [682, 90] width 924 height 119
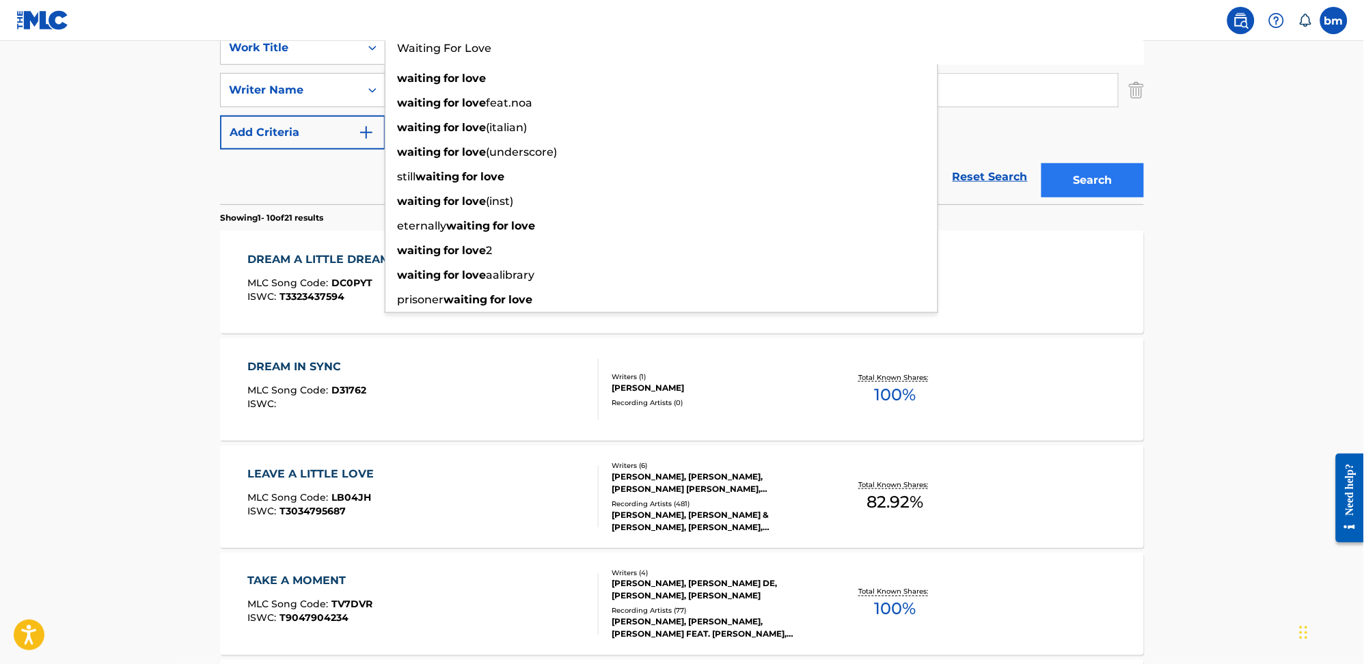
type input "Waiting For Love"
click at [1107, 182] on button "Search" at bounding box center [1092, 180] width 103 height 34
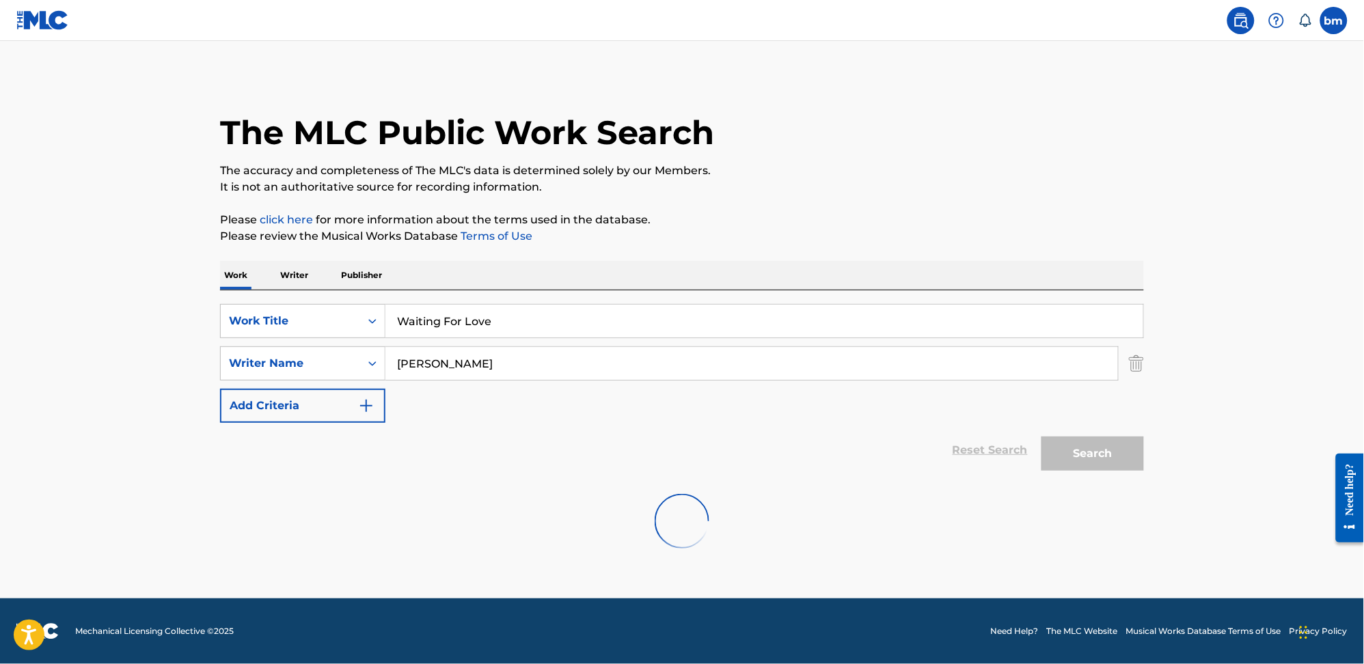
scroll to position [0, 0]
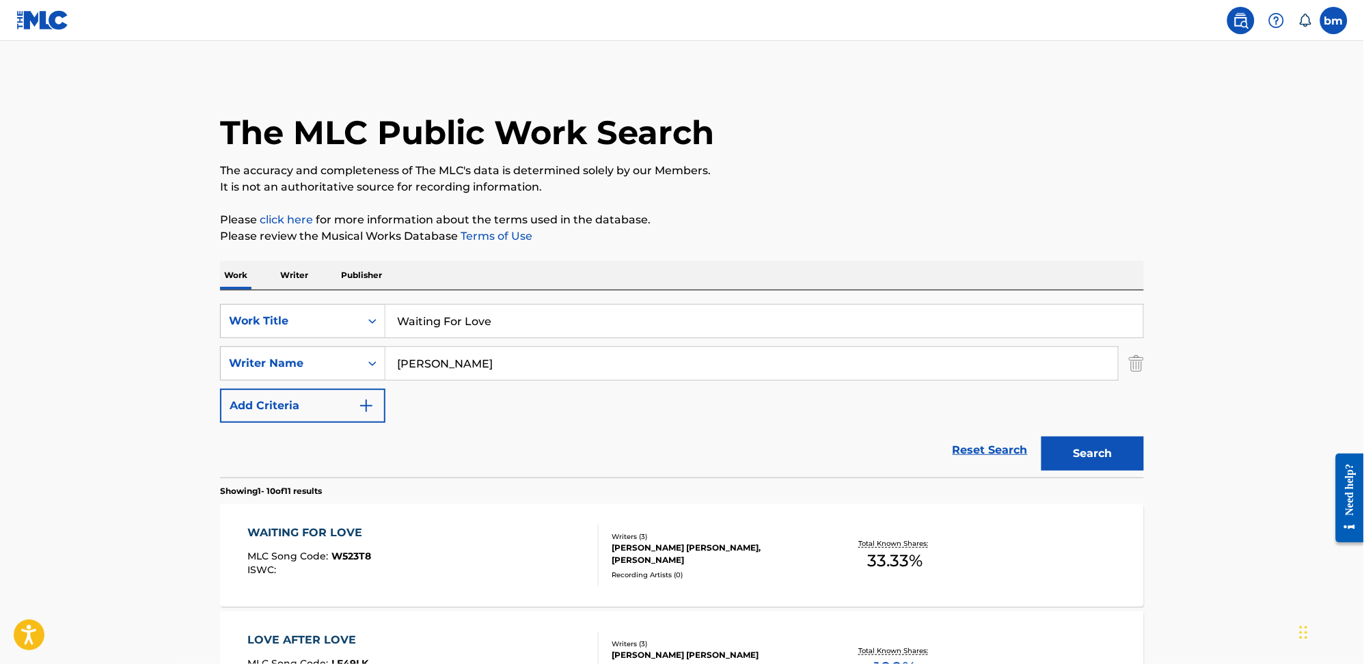
click at [468, 549] on div "WAITING FOR LOVE MLC Song Code : W523T8 ISWC :" at bounding box center [423, 556] width 351 height 62
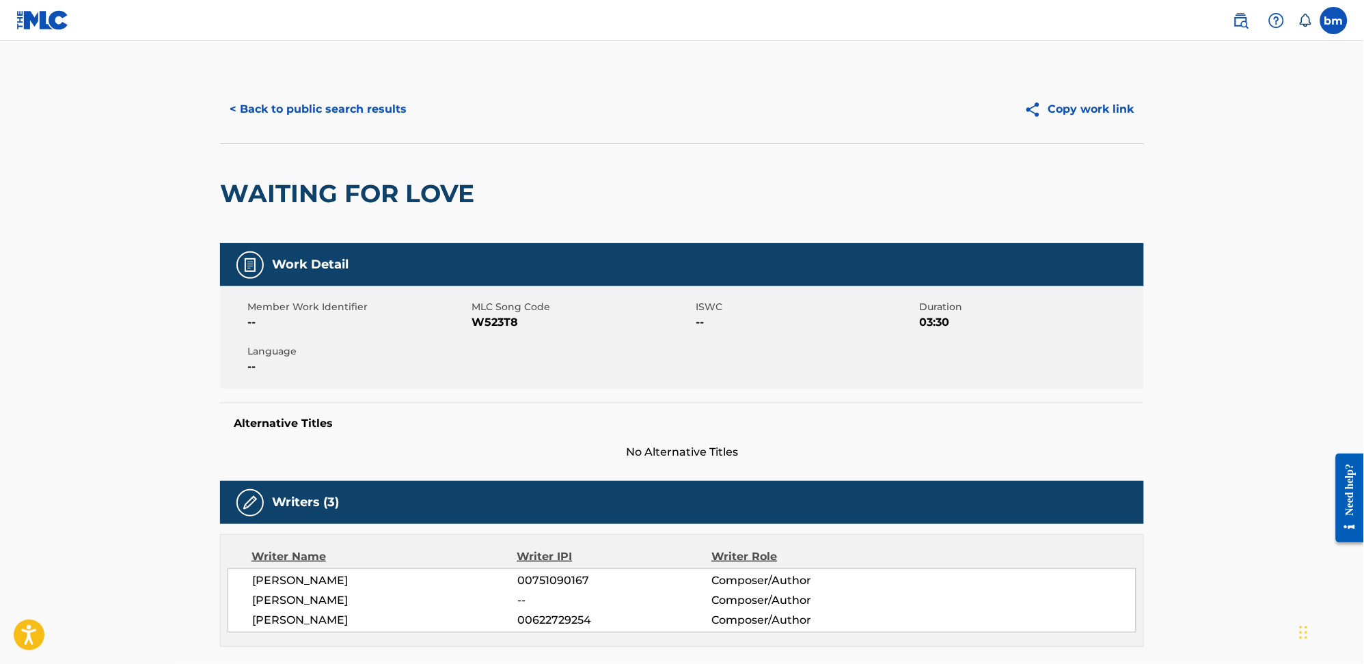
click at [492, 322] on span "W523T8" at bounding box center [582, 322] width 221 height 16
click at [492, 321] on span "W523T8" at bounding box center [582, 322] width 221 height 16
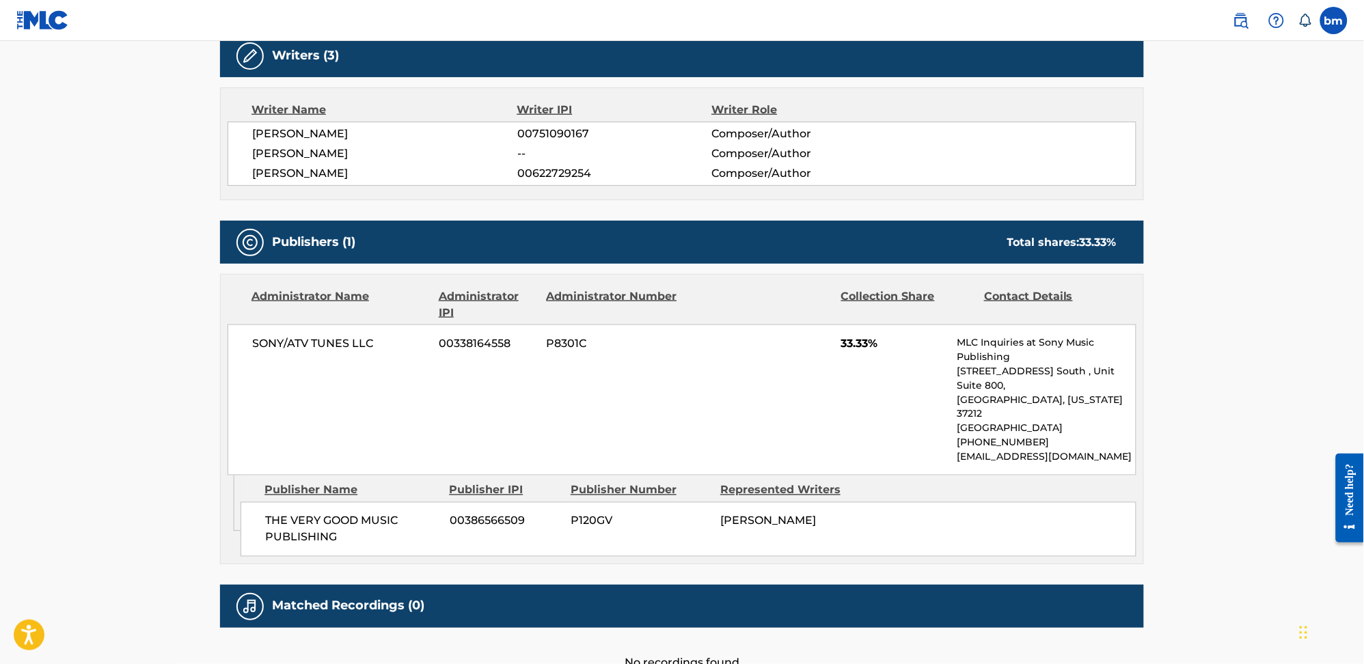
scroll to position [455, 0]
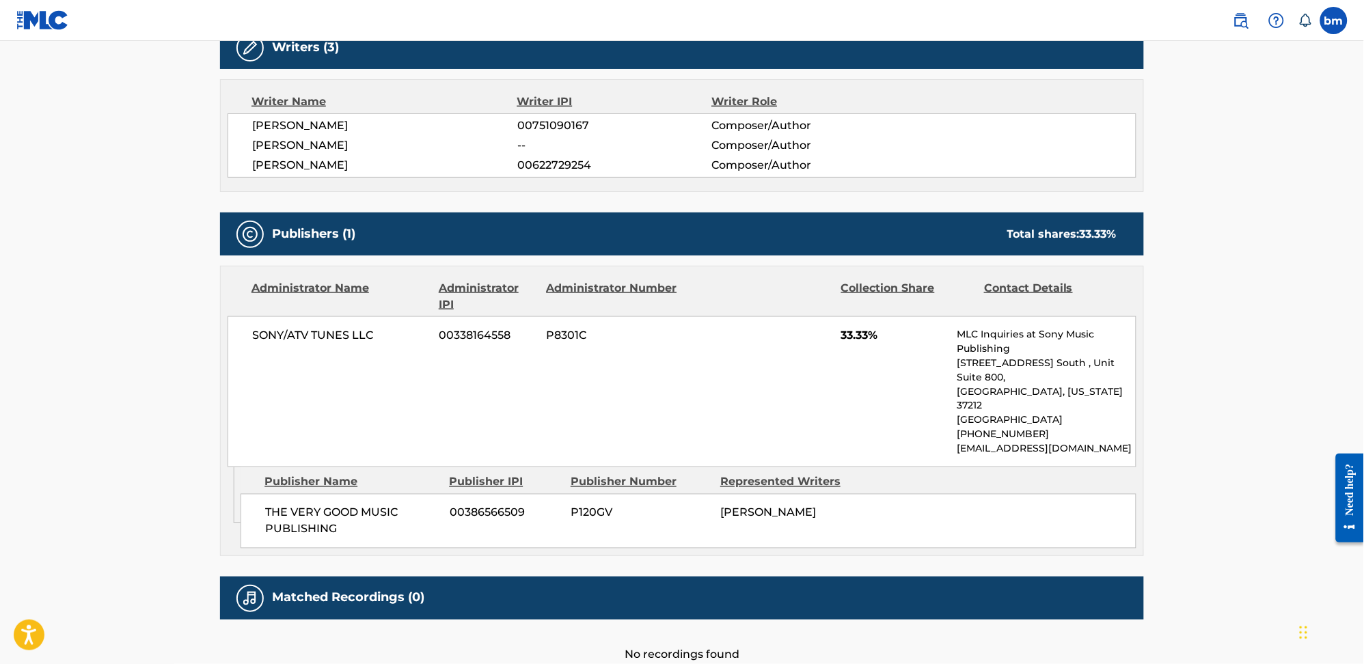
click at [298, 505] on span "THE VERY GOOD MUSIC PUBLISHING" at bounding box center [352, 521] width 174 height 33
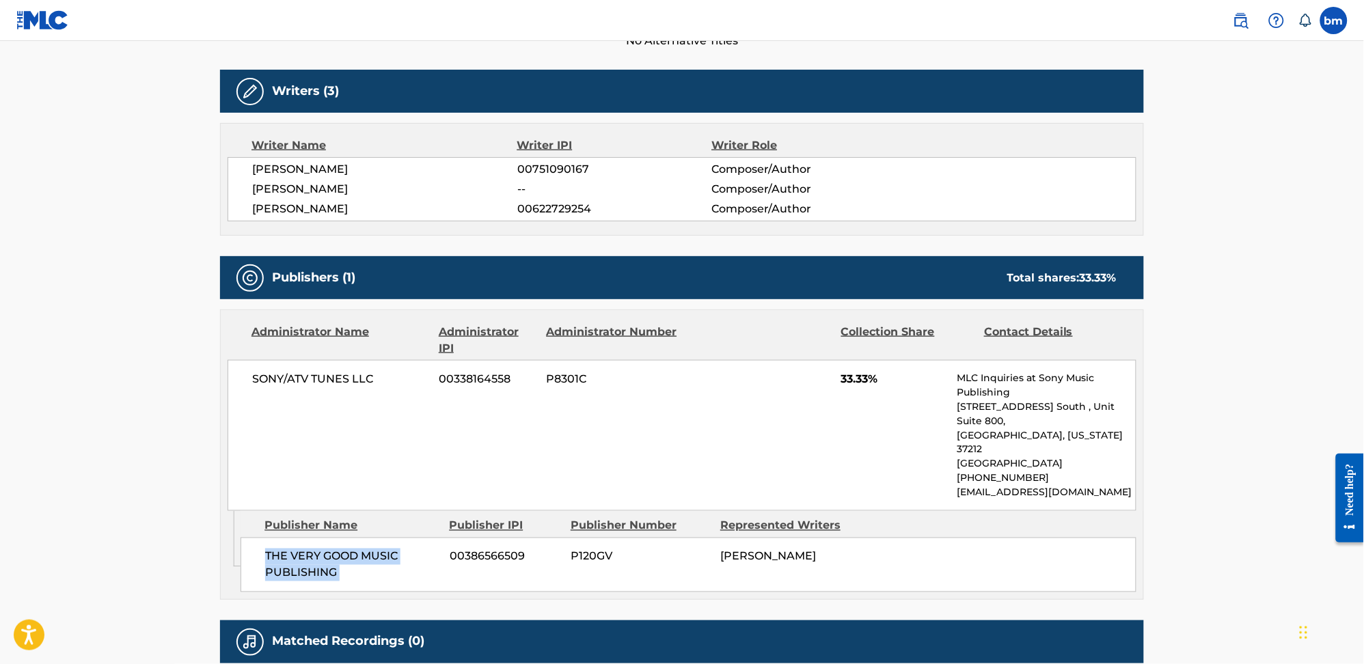
scroll to position [0, 0]
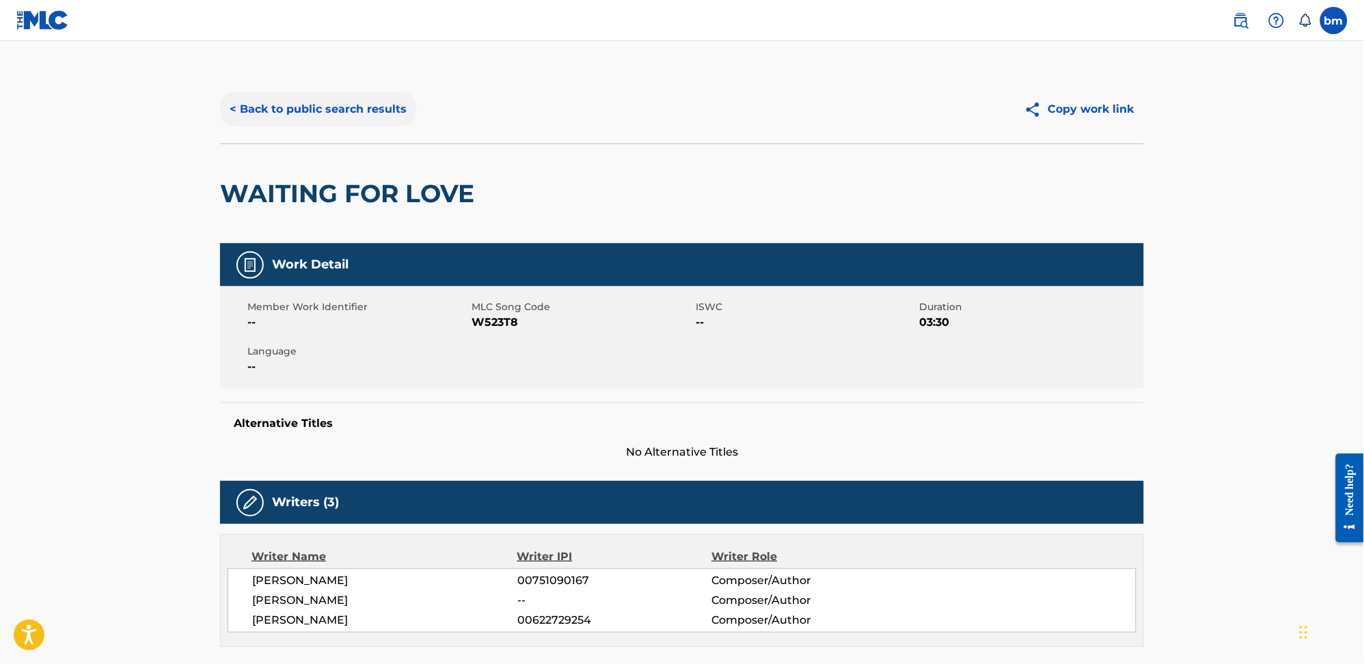
click at [342, 99] on button "< Back to public search results" at bounding box center [318, 109] width 196 height 34
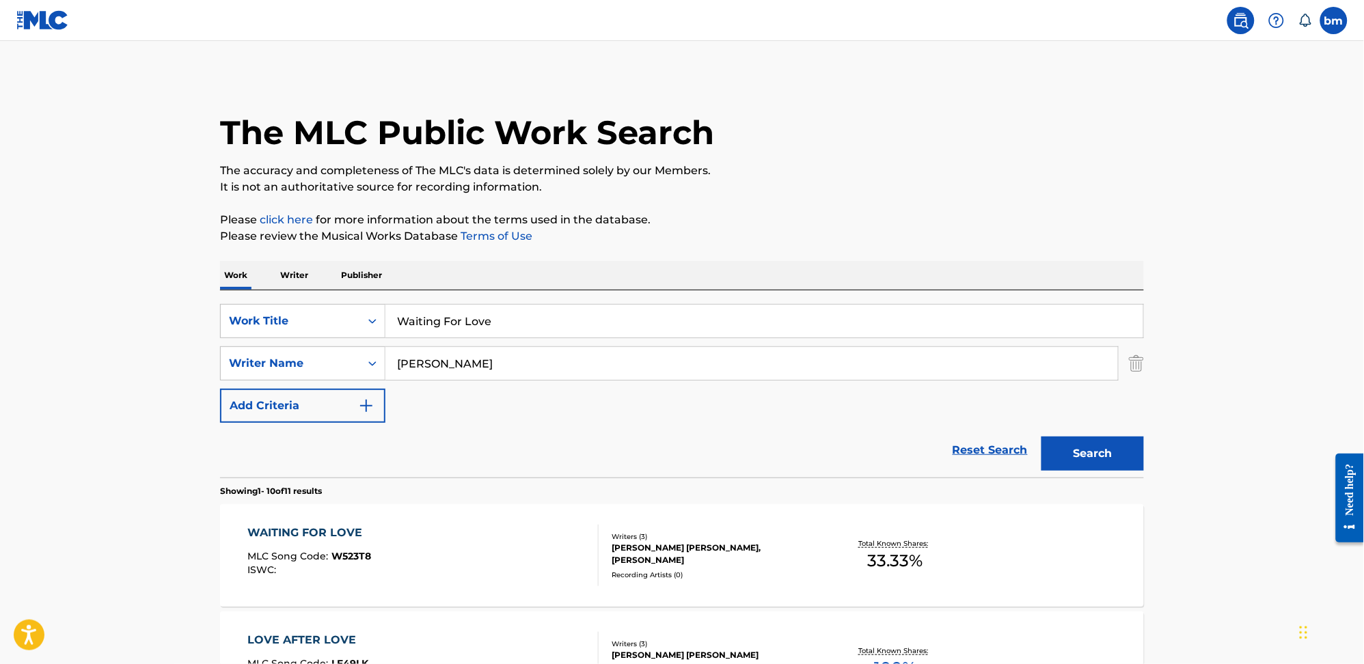
drag, startPoint x: 473, startPoint y: 385, endPoint x: 474, endPoint y: 392, distance: 7.6
click at [474, 392] on div "SearchWithCriteria0546d917-5ab8-4d01-bea1-451668e671c7 Work Title Waiting For L…" at bounding box center [682, 363] width 924 height 119
drag, startPoint x: 525, startPoint y: 370, endPoint x: 398, endPoint y: 366, distance: 126.5
click at [398, 366] on input "Sebastian Furrer" at bounding box center [751, 363] width 733 height 33
paste input "tephen Brun"
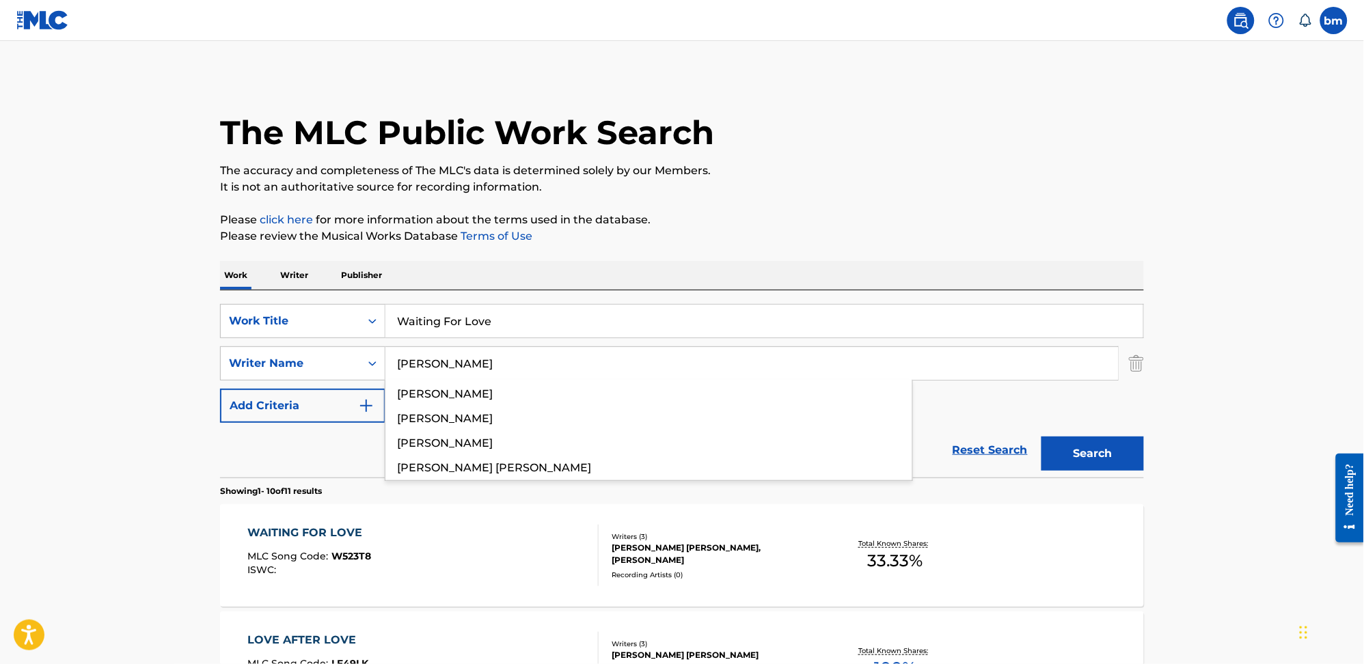
type input "Stephen Bruner"
drag, startPoint x: 521, startPoint y: 316, endPoint x: 299, endPoint y: 325, distance: 221.6
click at [299, 325] on div "SearchWithCriteria0546d917-5ab8-4d01-bea1-451668e671c7 Work Title Waiting For L…" at bounding box center [682, 321] width 924 height 34
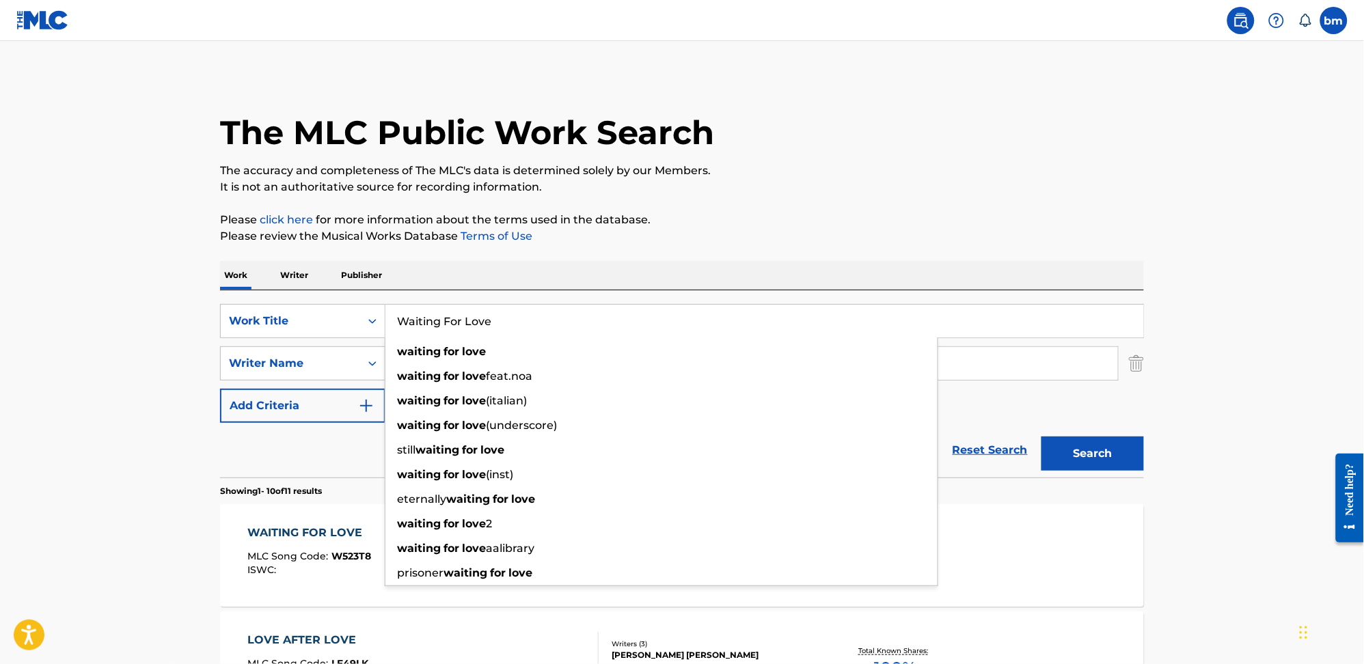
paste input "I Wish I Didn’t Waste Your Time Thunderca"
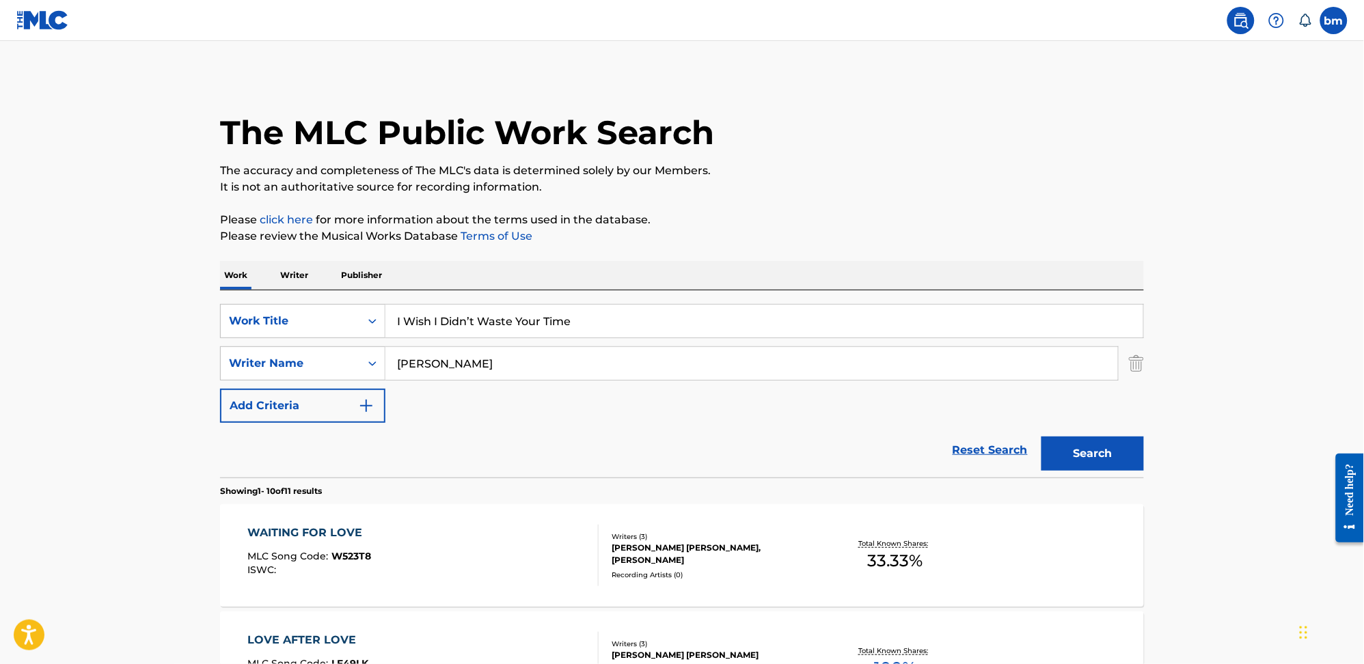
drag, startPoint x: 573, startPoint y: 323, endPoint x: 999, endPoint y: 189, distance: 446.5
type input "I Wish I Didn’t Waste Your Time"
click at [963, 156] on div "The MLC Public Work Search" at bounding box center [682, 125] width 924 height 100
drag, startPoint x: 1100, startPoint y: 454, endPoint x: 1171, endPoint y: 449, distance: 72.0
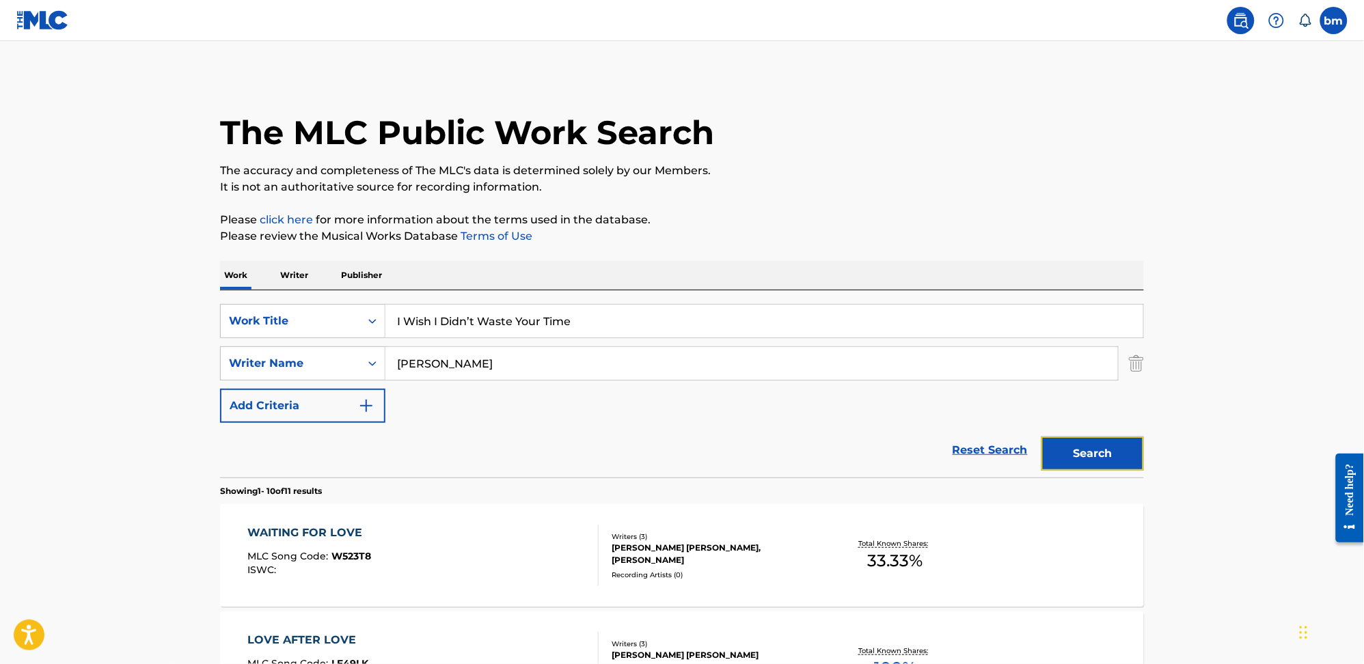
click at [1100, 454] on button "Search" at bounding box center [1092, 454] width 103 height 34
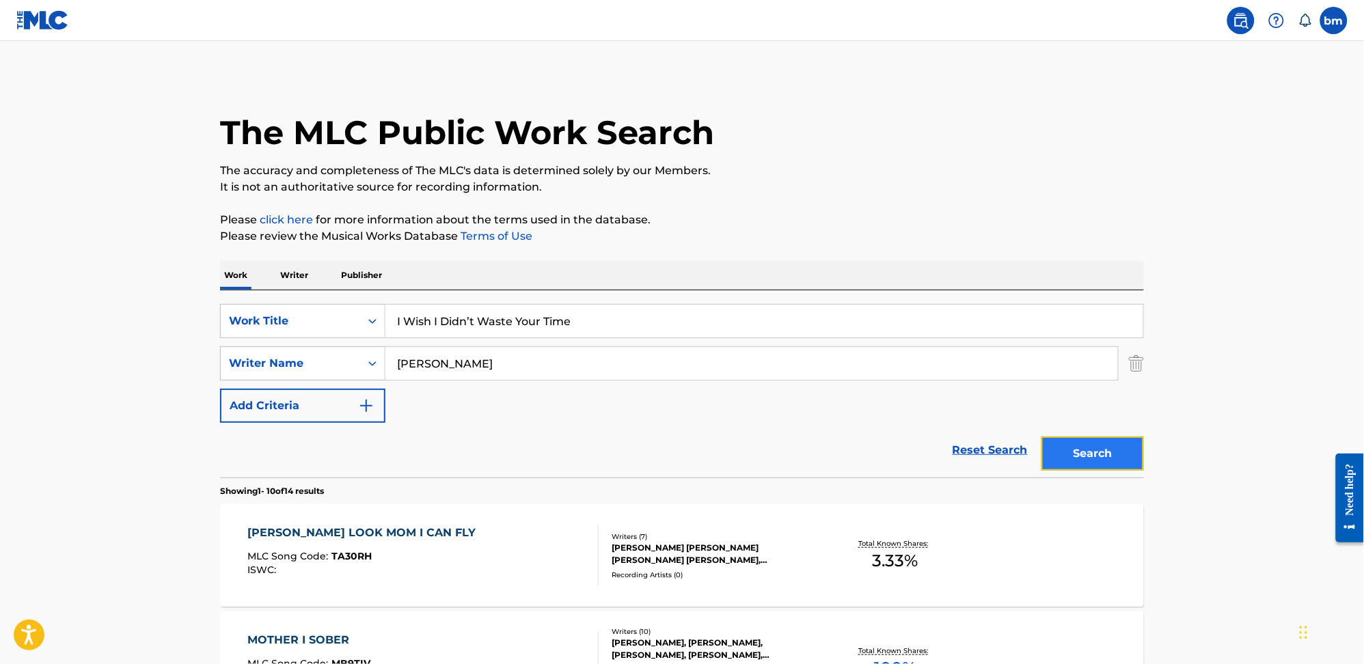
click at [1096, 448] on button "Search" at bounding box center [1092, 454] width 103 height 34
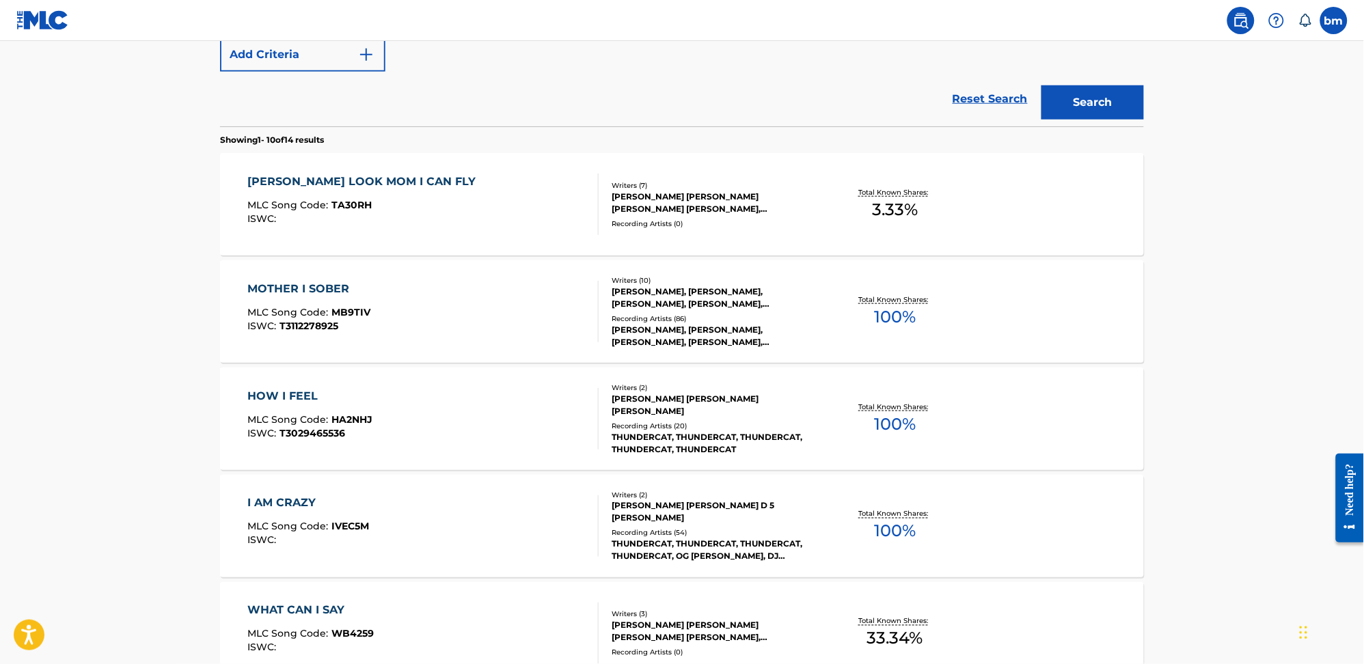
scroll to position [91, 0]
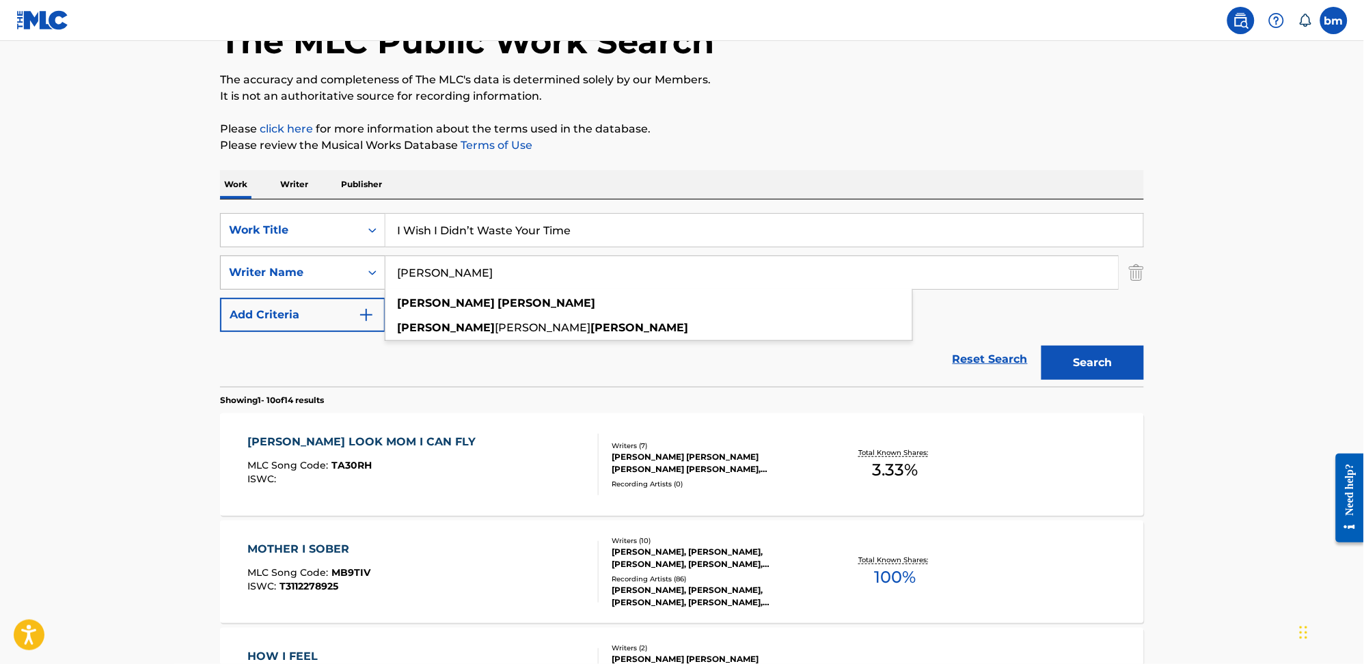
drag, startPoint x: 567, startPoint y: 273, endPoint x: 305, endPoint y: 280, distance: 262.5
click at [260, 273] on div "SearchWithCriteria0a0e701f-ca9e-47ac-9cf9-803f61fd4abd Writer Name Stephen Brun…" at bounding box center [682, 273] width 924 height 34
paste input "Greg Kurstin"
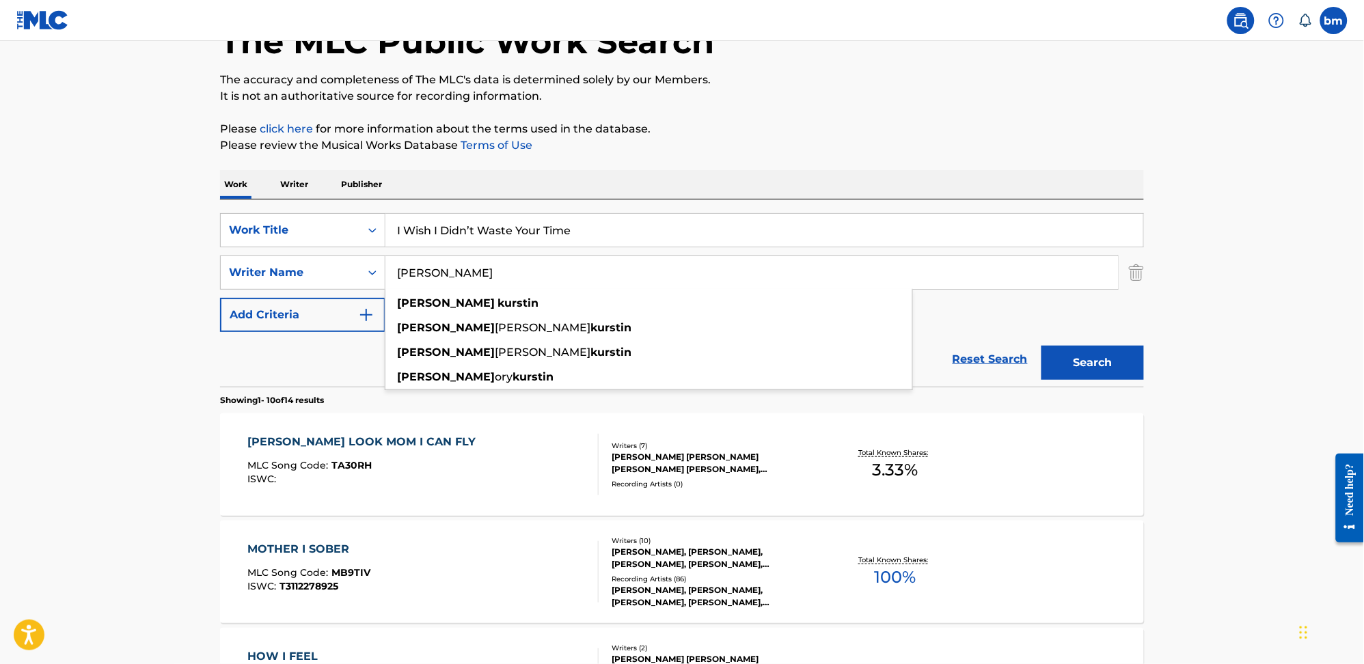
click at [1035, 356] on div "Search" at bounding box center [1089, 359] width 109 height 55
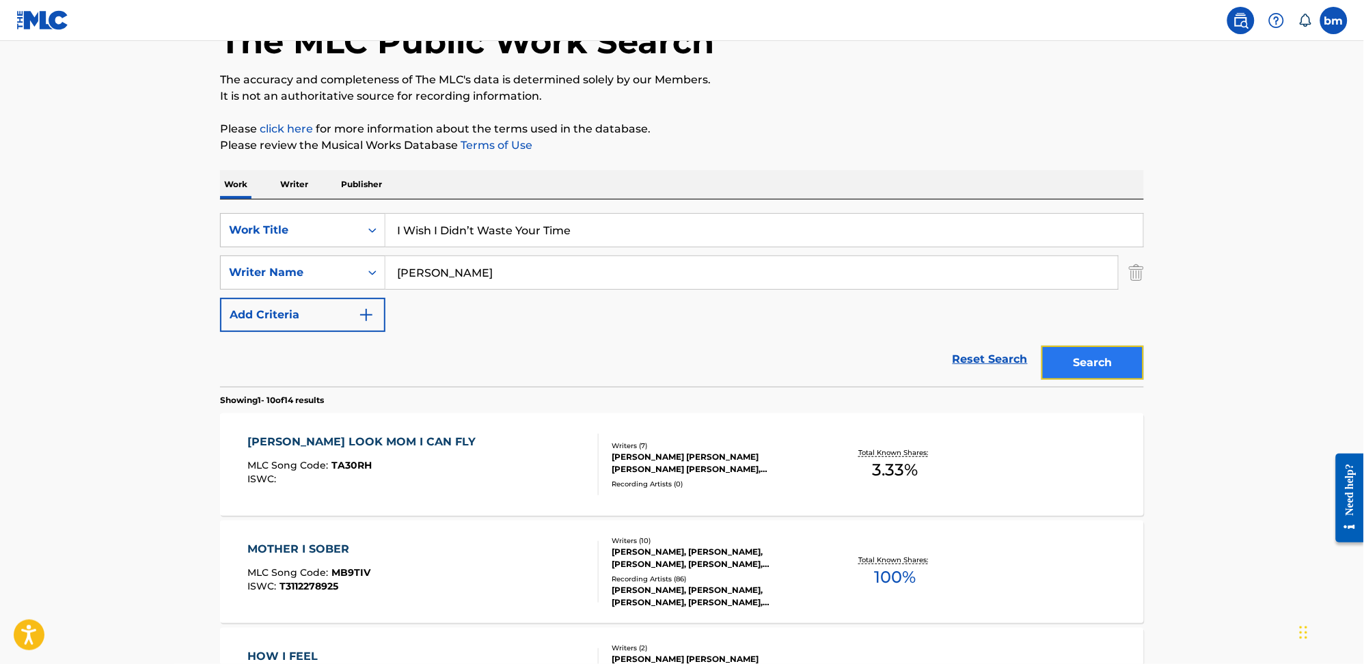
click at [1087, 352] on button "Search" at bounding box center [1092, 363] width 103 height 34
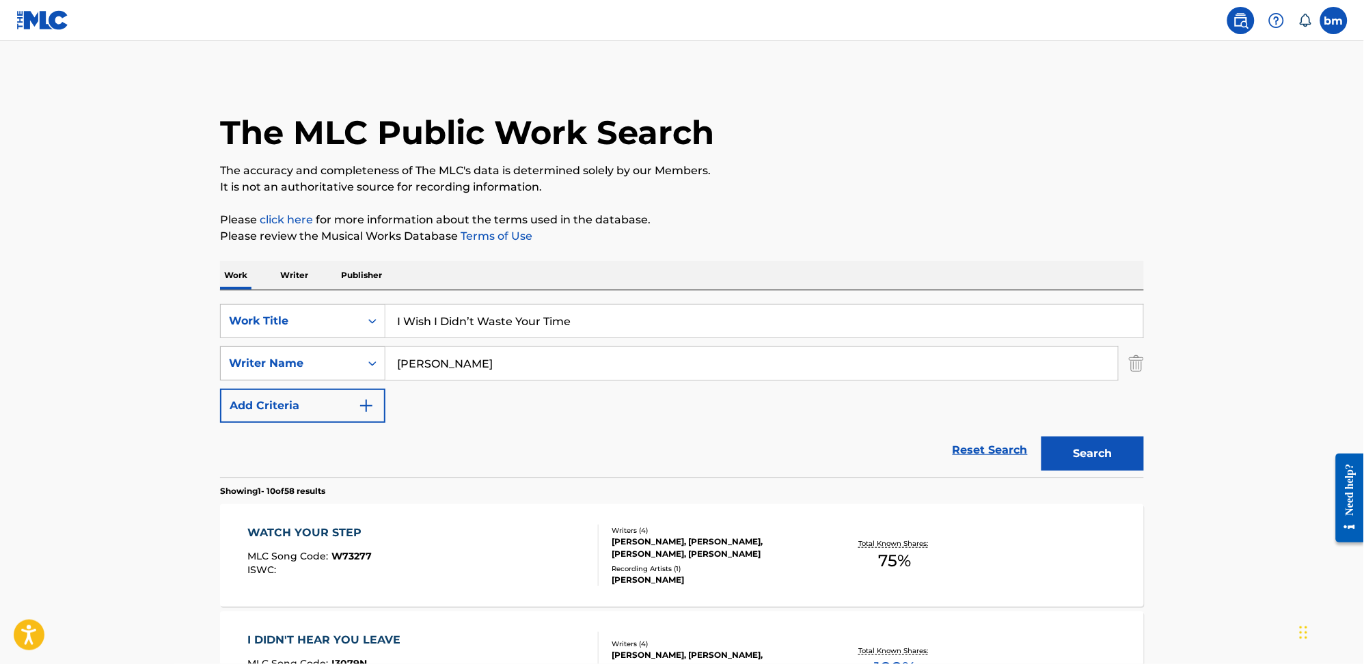
drag, startPoint x: 541, startPoint y: 362, endPoint x: 319, endPoint y: 380, distance: 222.8
click at [343, 360] on div "SearchWithCriteria0a0e701f-ca9e-47ac-9cf9-803f61fd4abd Writer Name Greg Kurstin" at bounding box center [682, 363] width 924 height 34
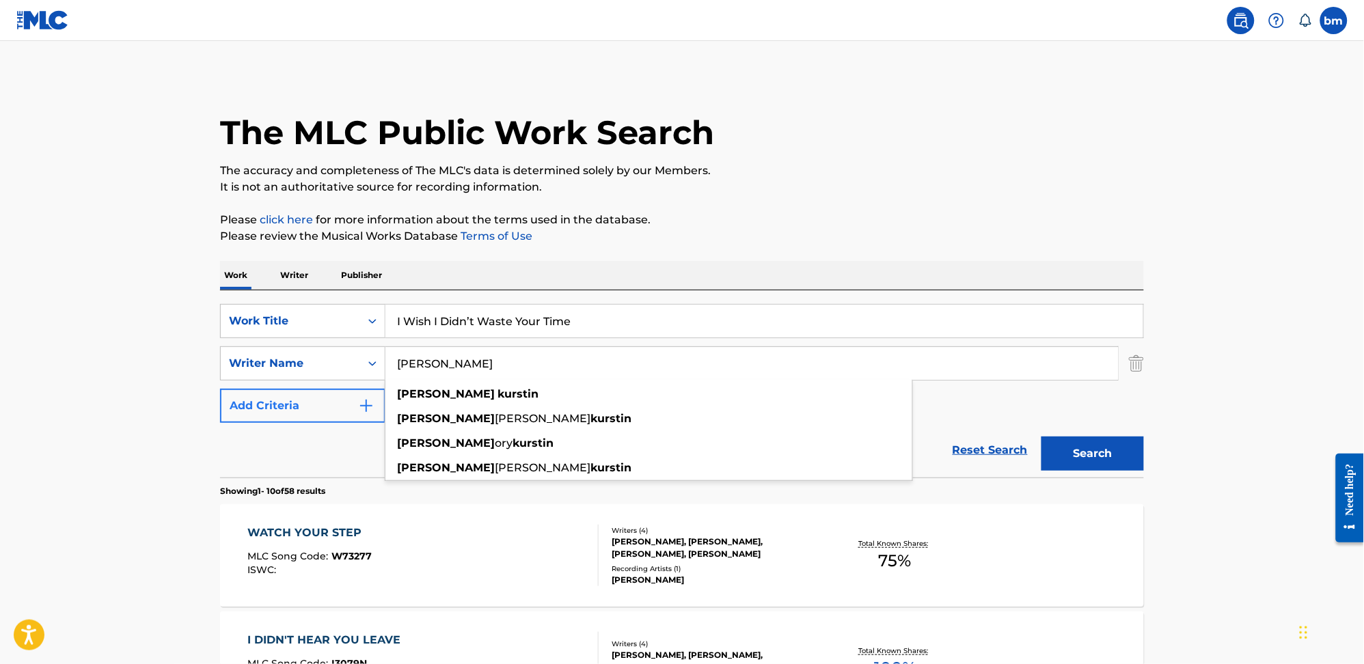
type input "h"
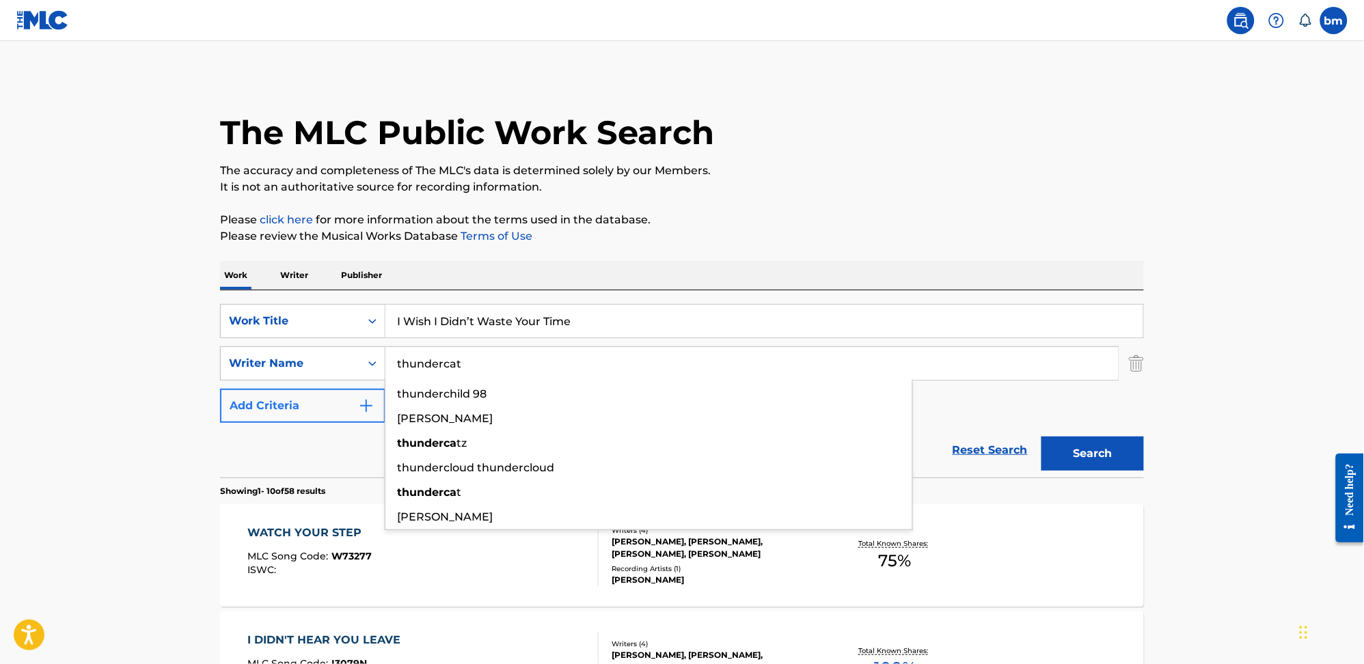
type input "thundercat"
click at [1041, 437] on button "Search" at bounding box center [1092, 454] width 103 height 34
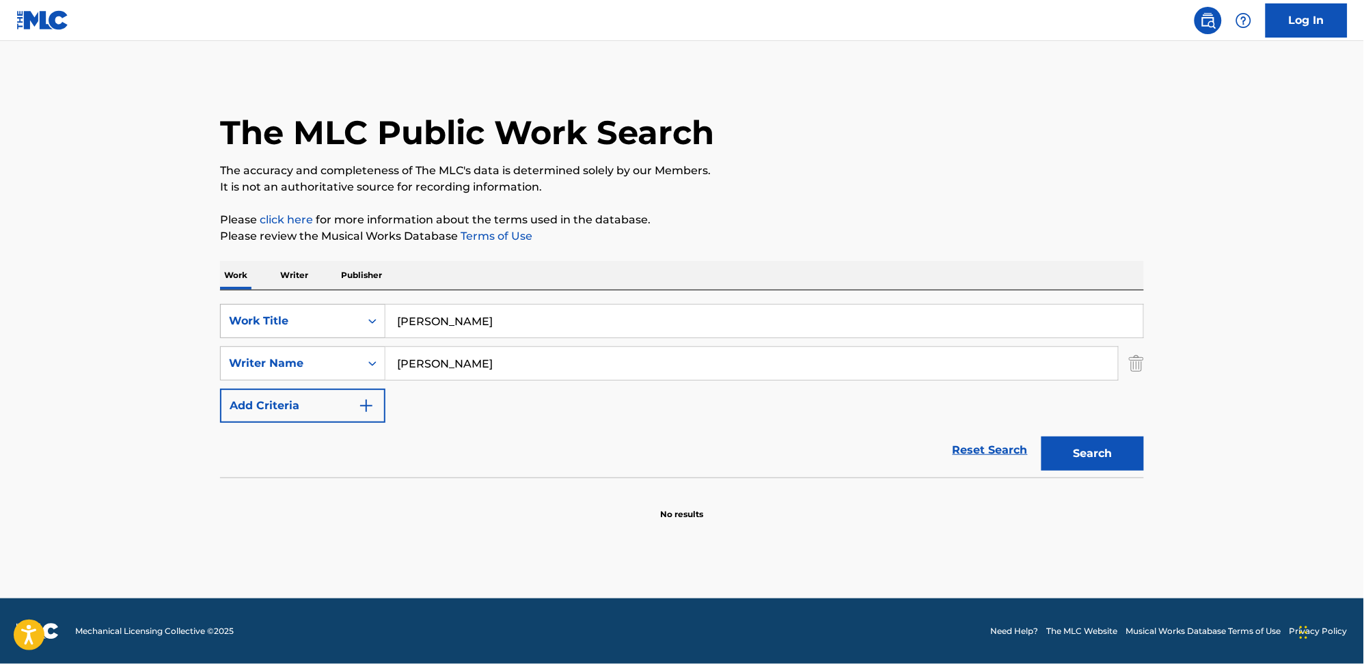
drag, startPoint x: 544, startPoint y: 302, endPoint x: 294, endPoint y: 305, distance: 250.1
click at [294, 305] on div "SearchWithCriteriac31513ea-ced9-4d64-9316-02a4ad10ada7 Work Title [PERSON_NAME]…" at bounding box center [682, 383] width 924 height 187
